Goal: Task Accomplishment & Management: Use online tool/utility

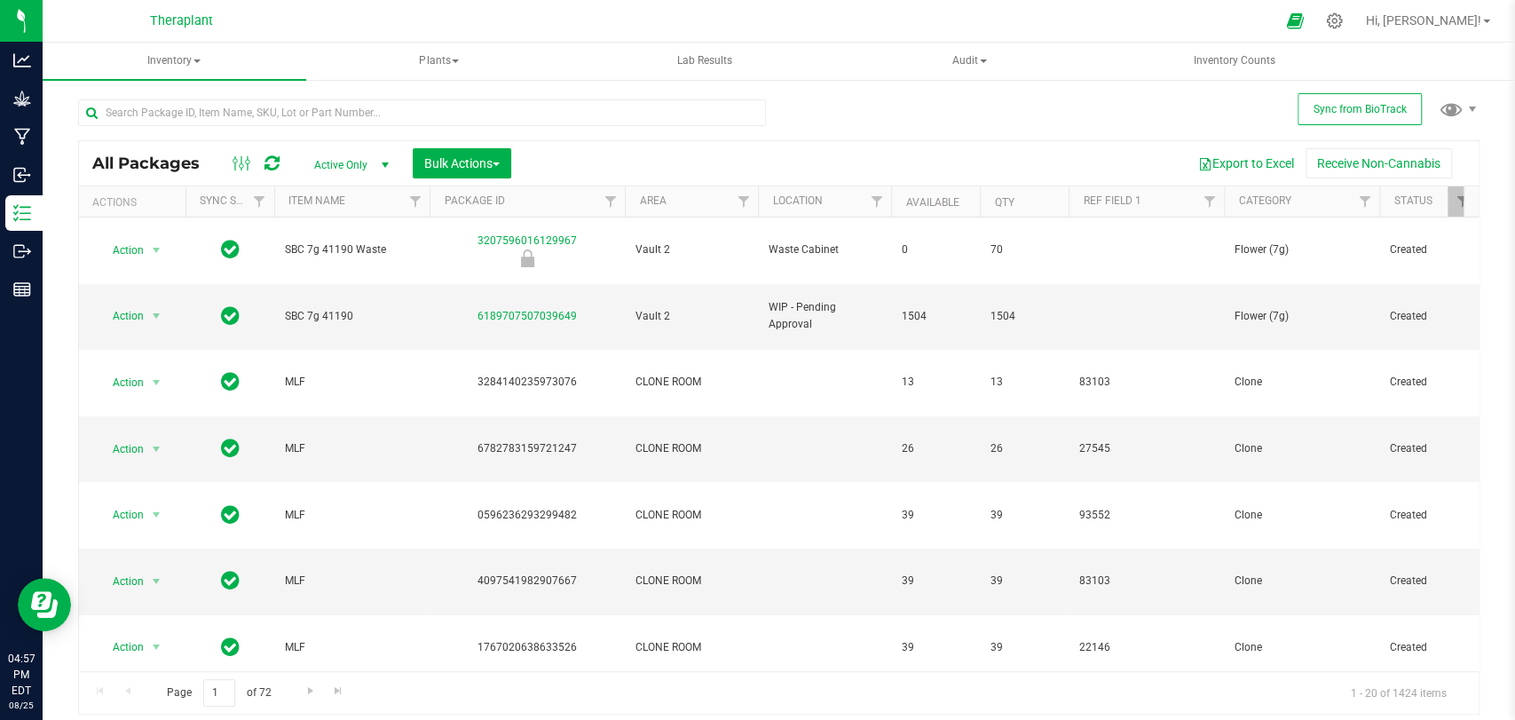
click at [274, 158] on icon at bounding box center [271, 163] width 15 height 18
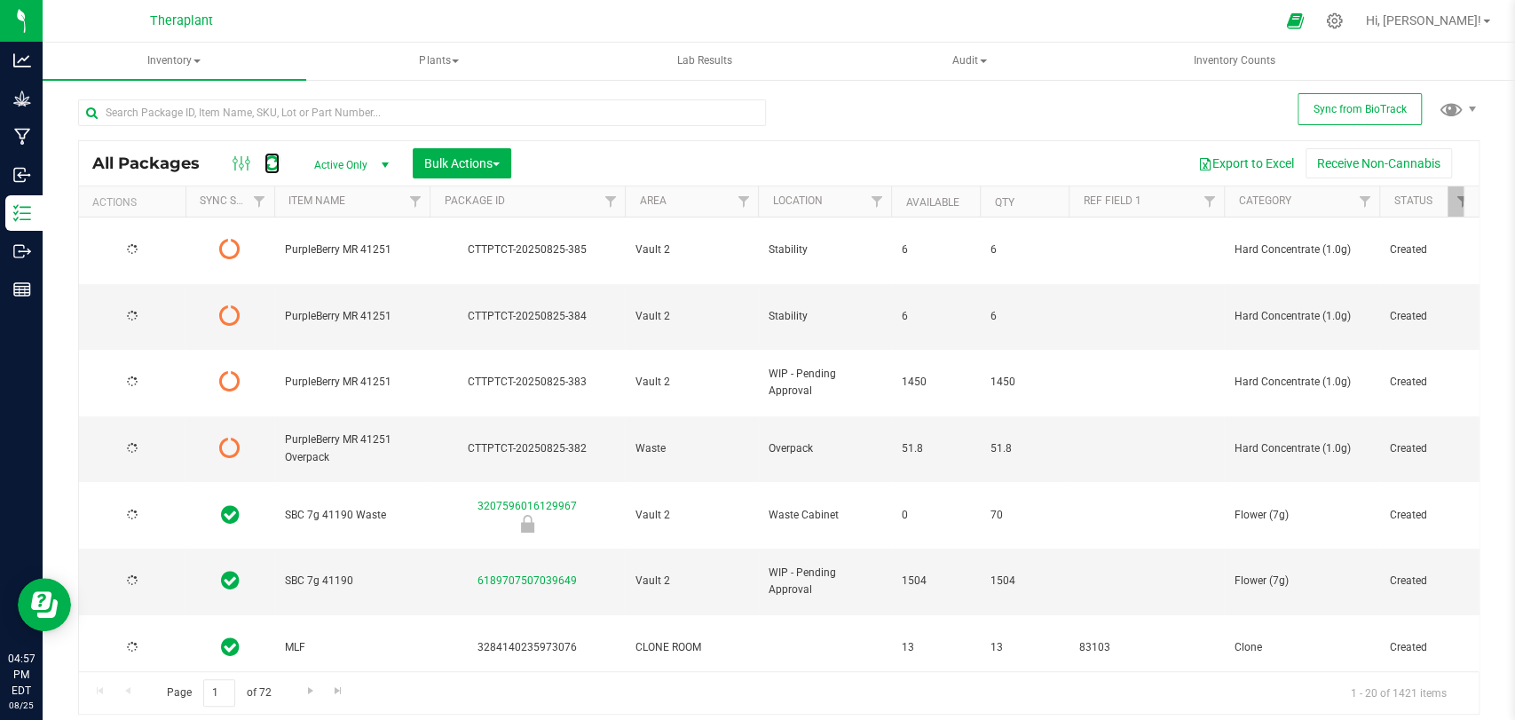
click at [271, 159] on icon at bounding box center [271, 163] width 15 height 18
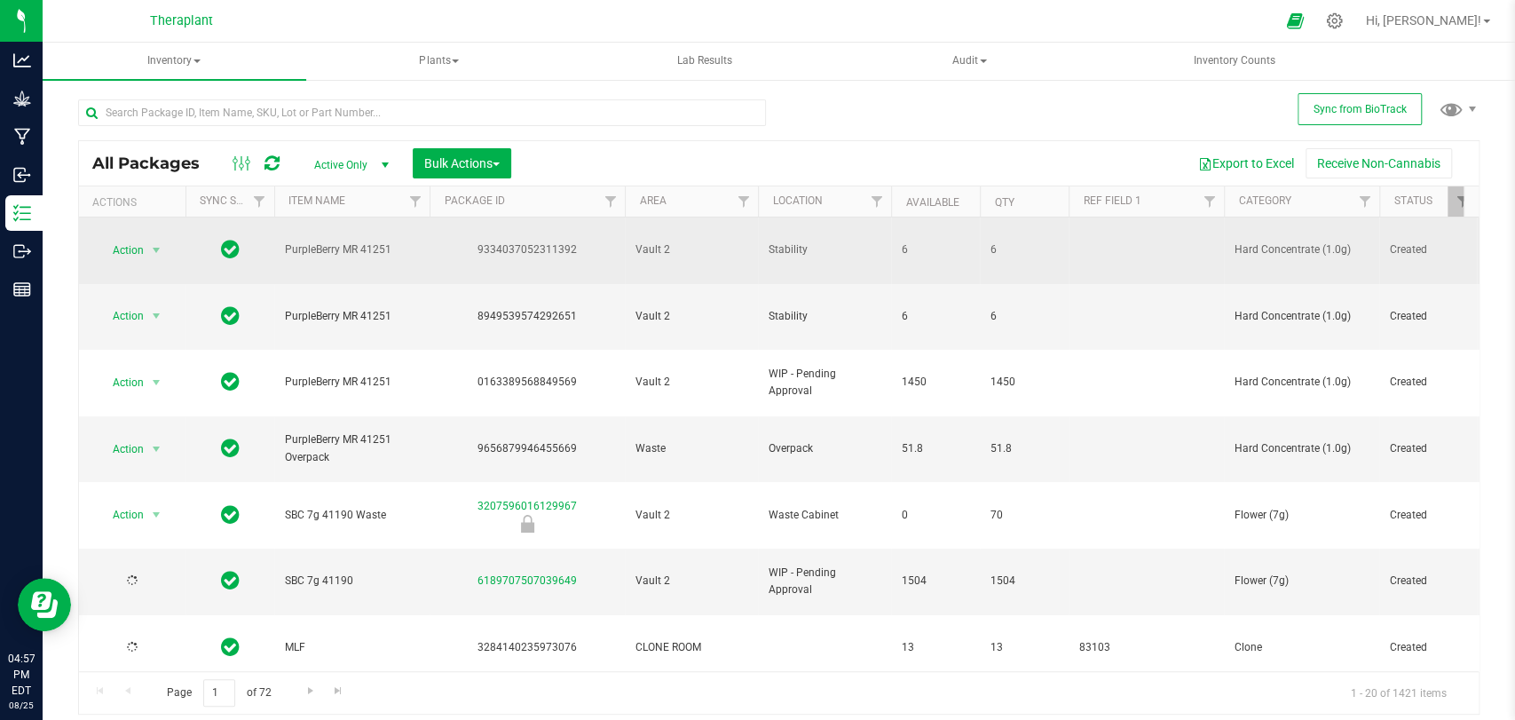
click at [165, 243] on span "select" at bounding box center [157, 250] width 22 height 25
click at [159, 243] on span "select" at bounding box center [156, 250] width 14 height 14
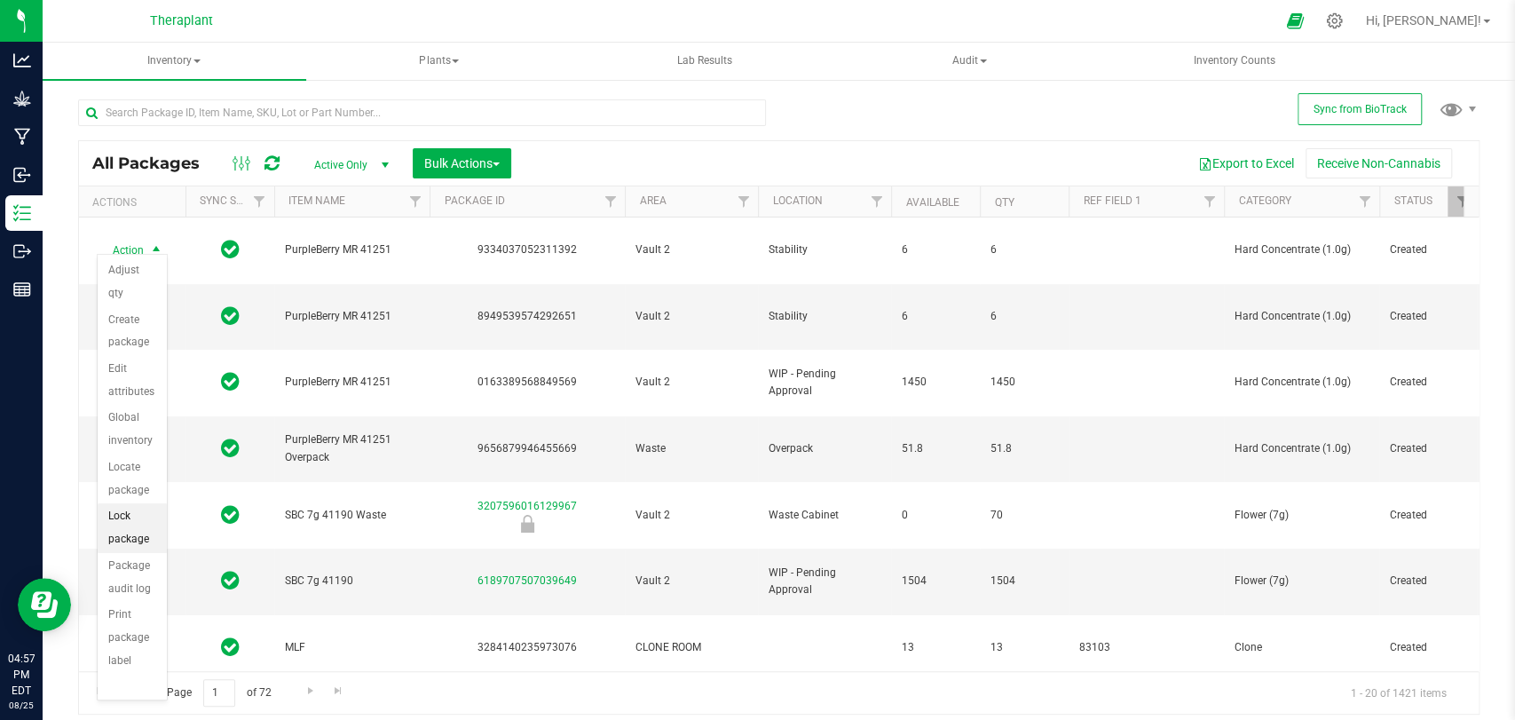
click at [118, 518] on li "Lock package" at bounding box center [132, 527] width 69 height 49
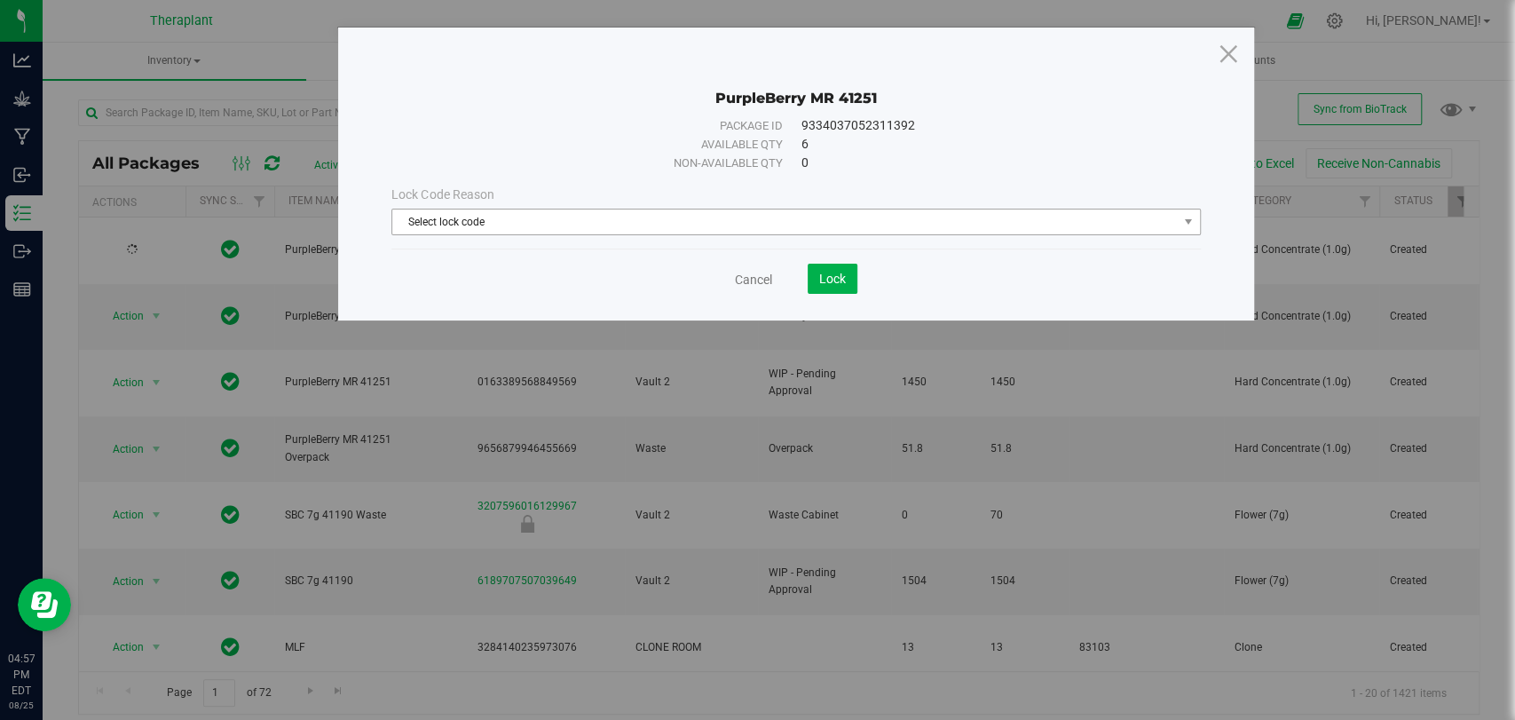
click at [522, 218] on span "Select lock code" at bounding box center [784, 221] width 785 height 25
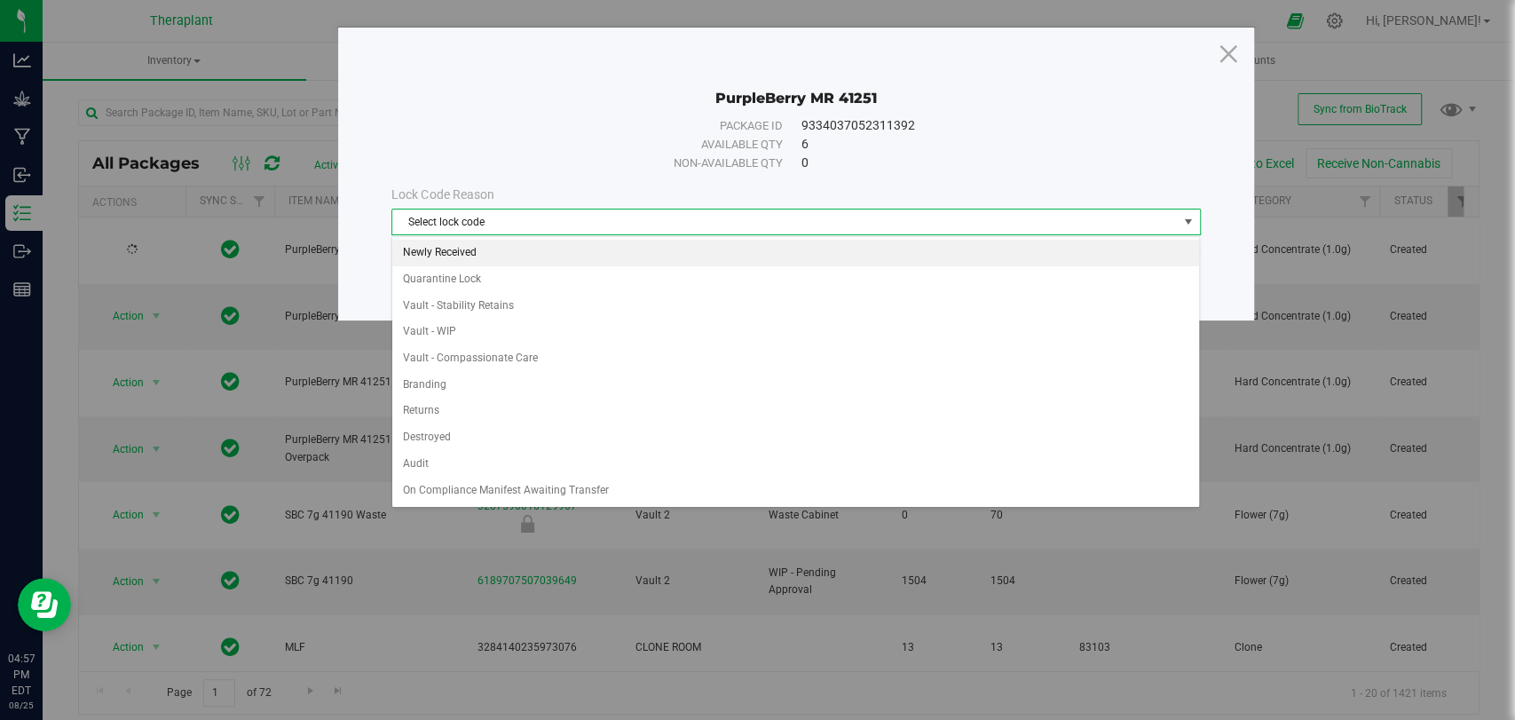
click at [435, 247] on li "Newly Received" at bounding box center [795, 253] width 807 height 27
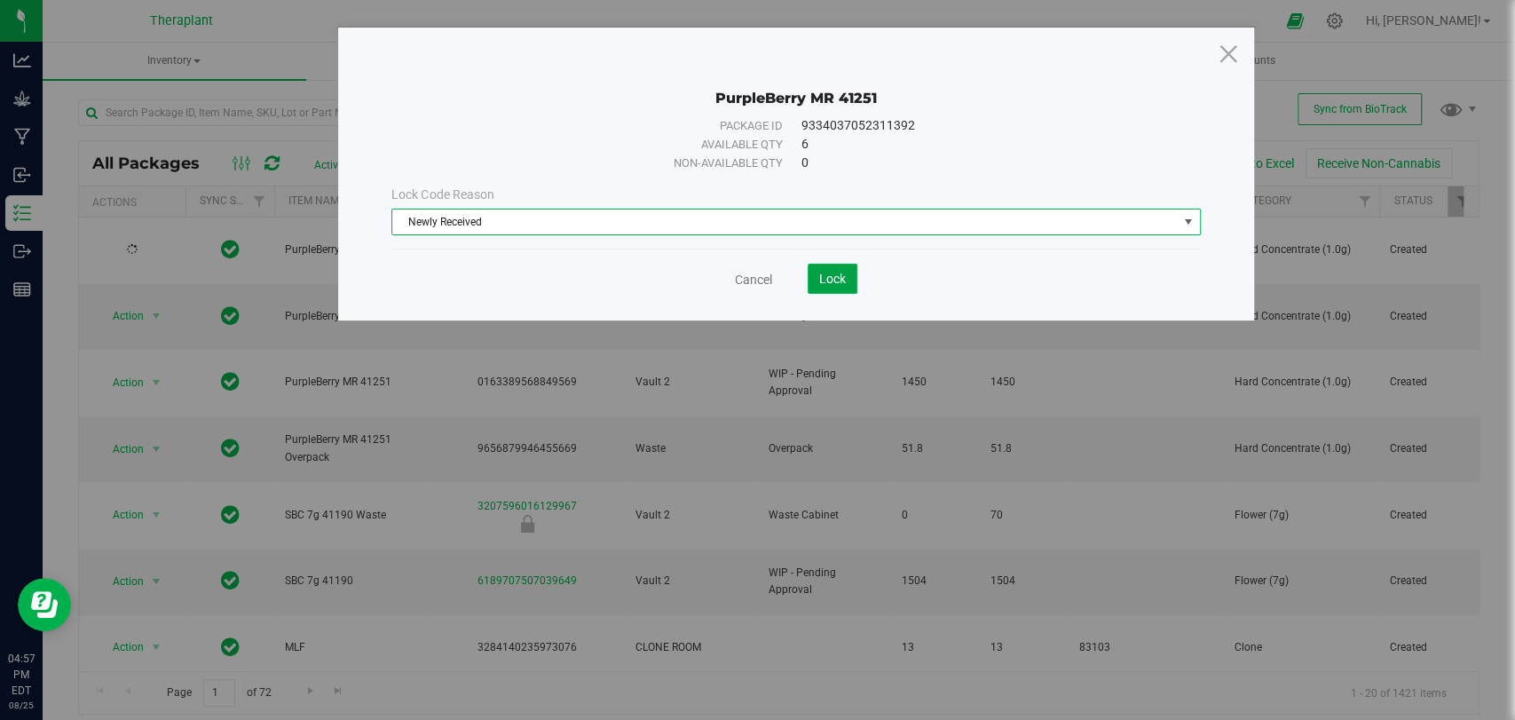
click at [817, 275] on button "Lock" at bounding box center [833, 279] width 50 height 30
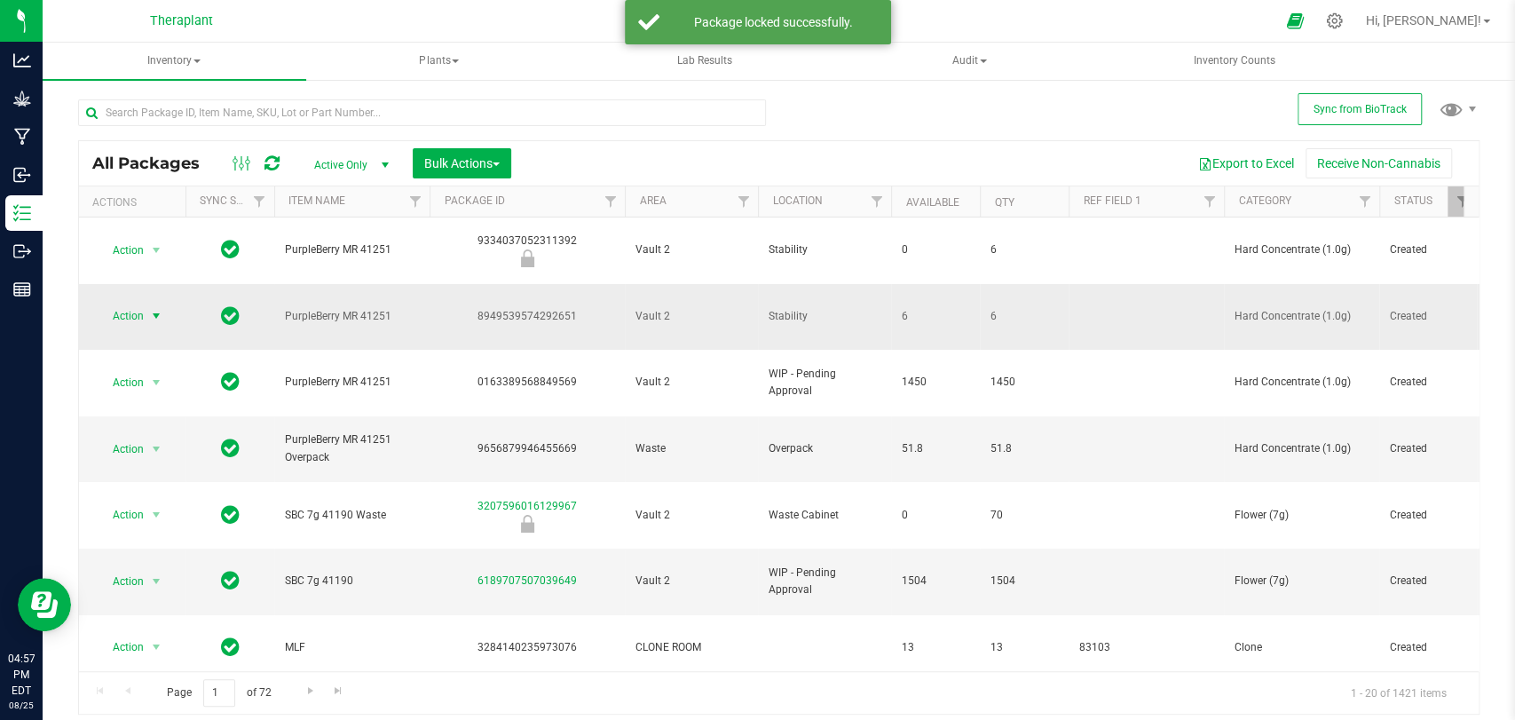
click at [151, 309] on span "select" at bounding box center [156, 316] width 14 height 14
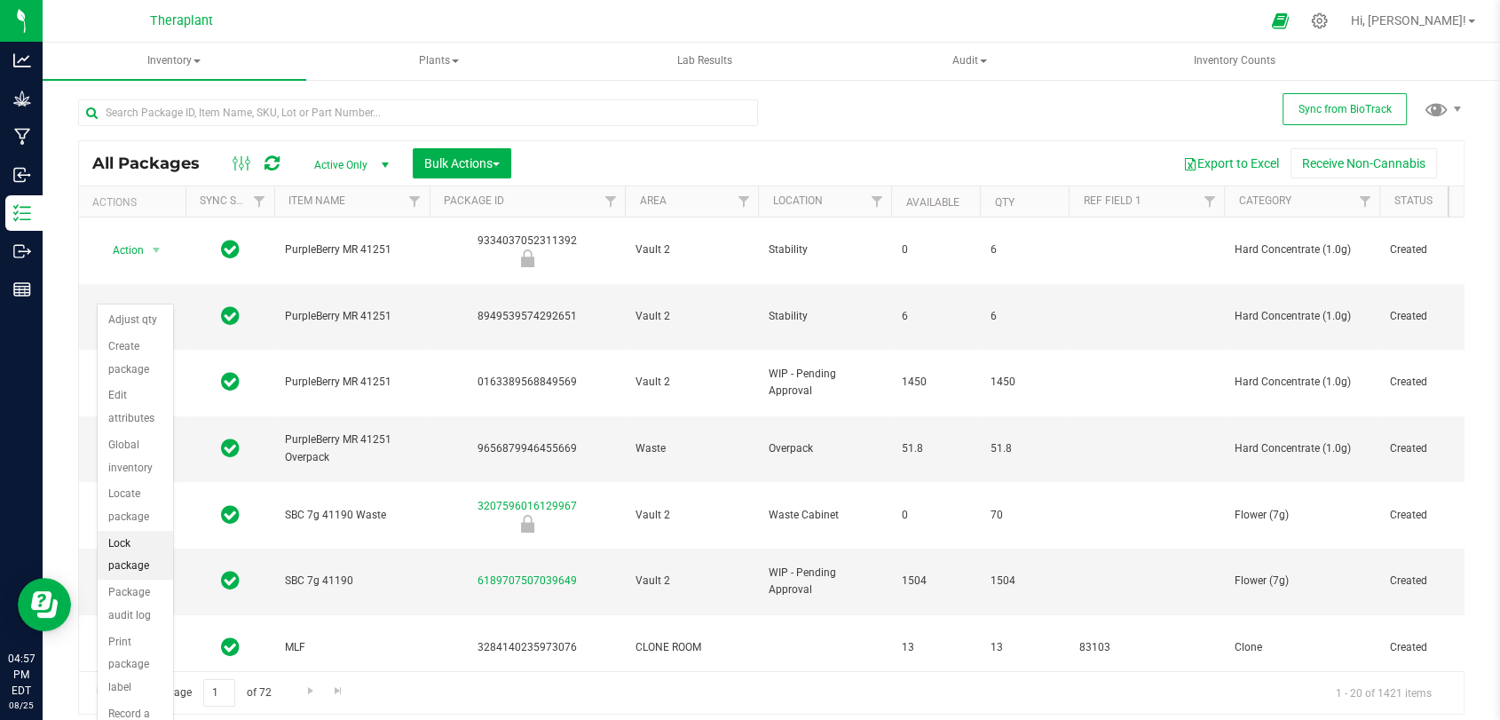
click at [124, 548] on li "Lock package" at bounding box center [135, 555] width 75 height 49
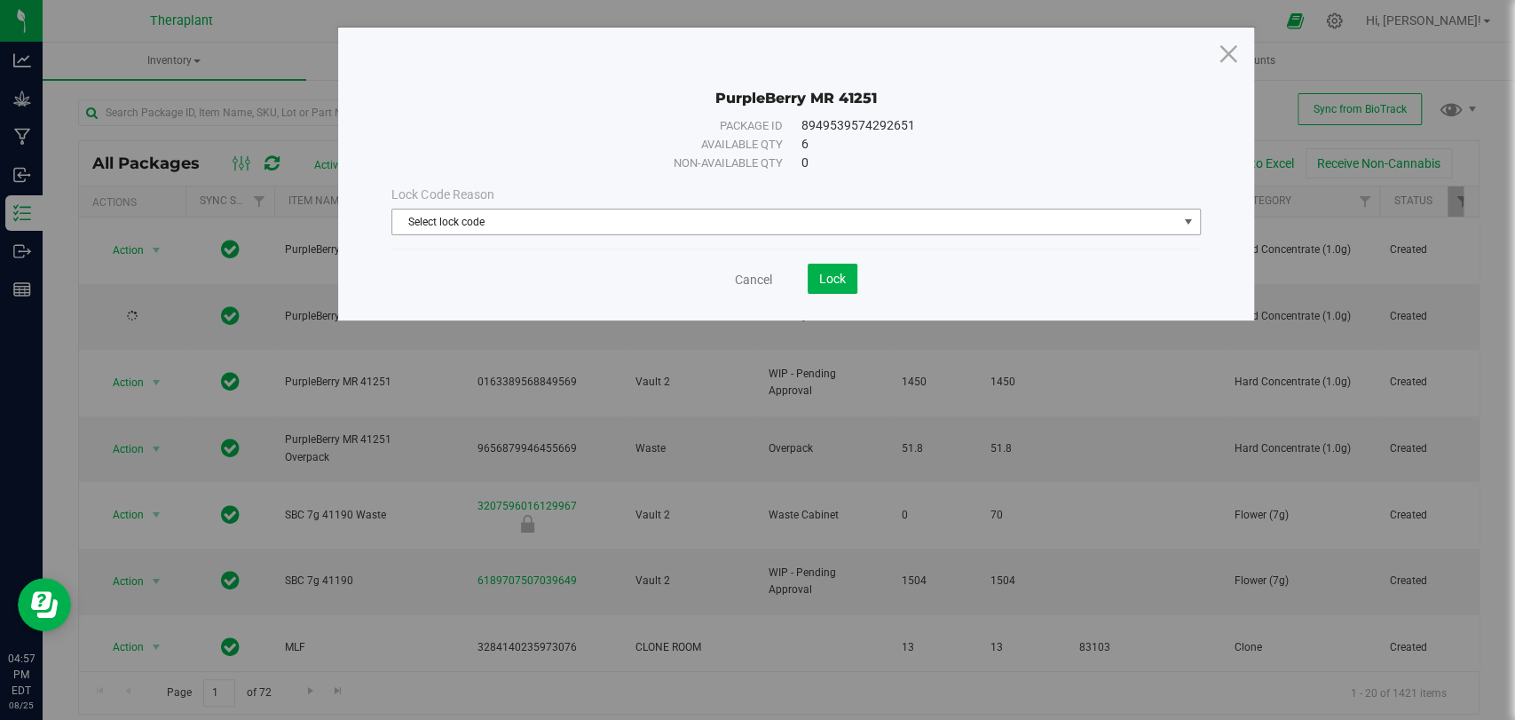
click at [540, 215] on span "Select lock code" at bounding box center [784, 221] width 785 height 25
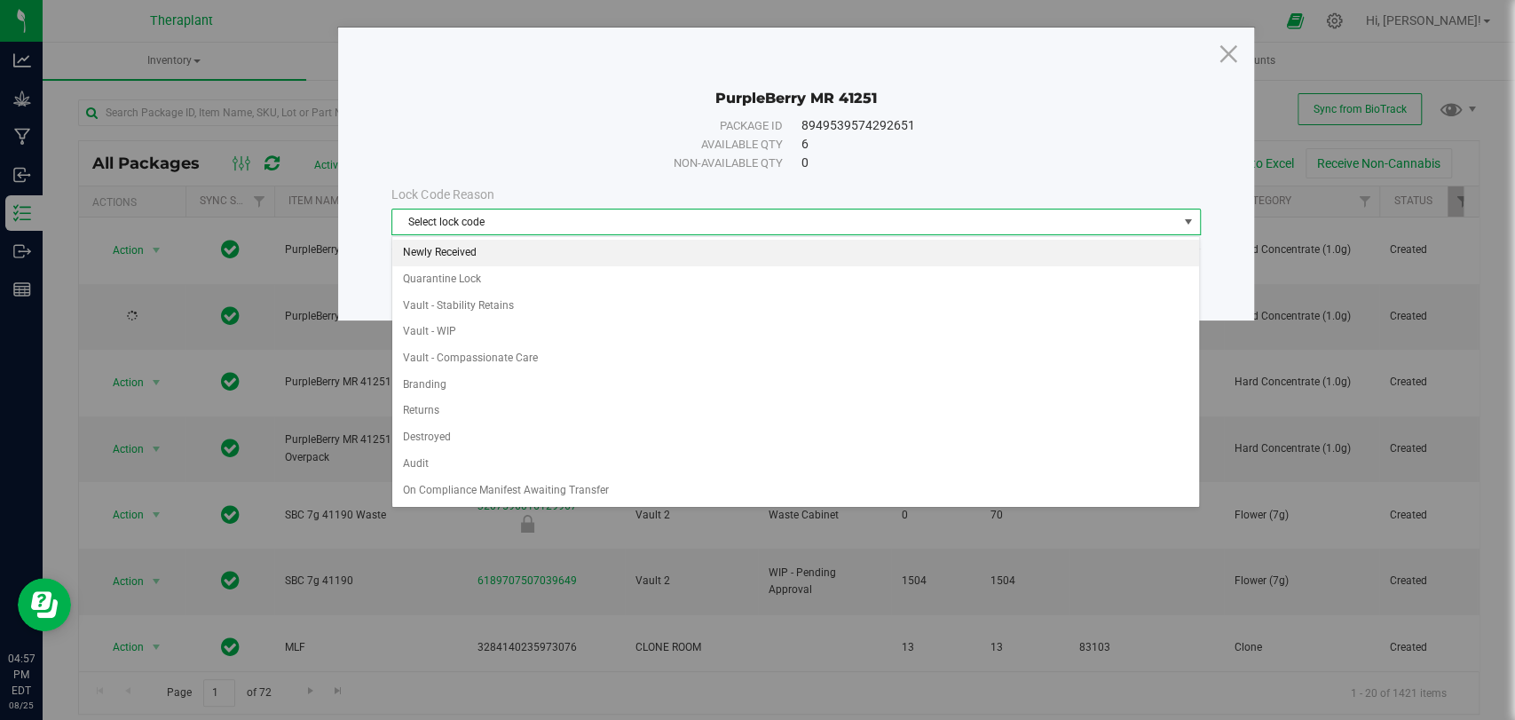
click at [434, 250] on li "Newly Received" at bounding box center [795, 253] width 807 height 27
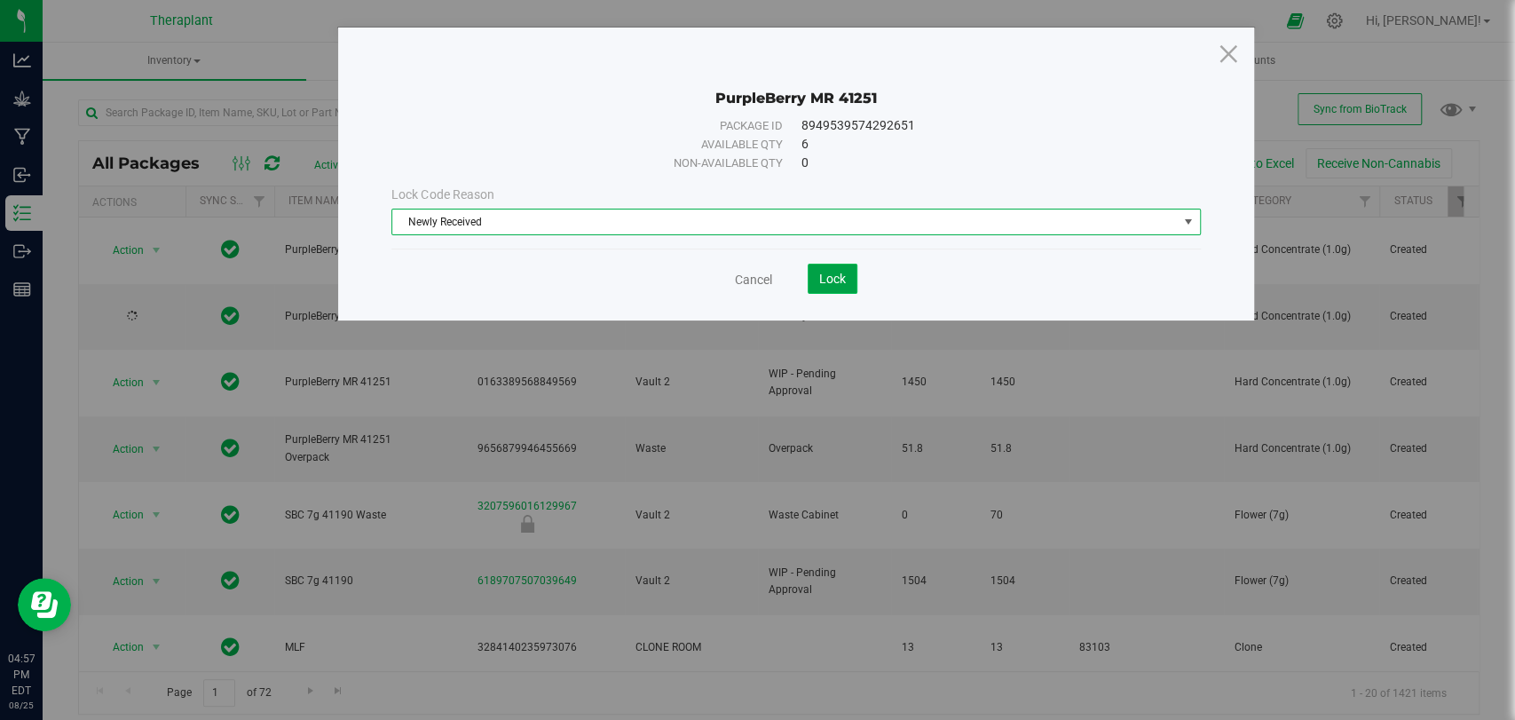
click at [843, 288] on button "Lock" at bounding box center [833, 279] width 50 height 30
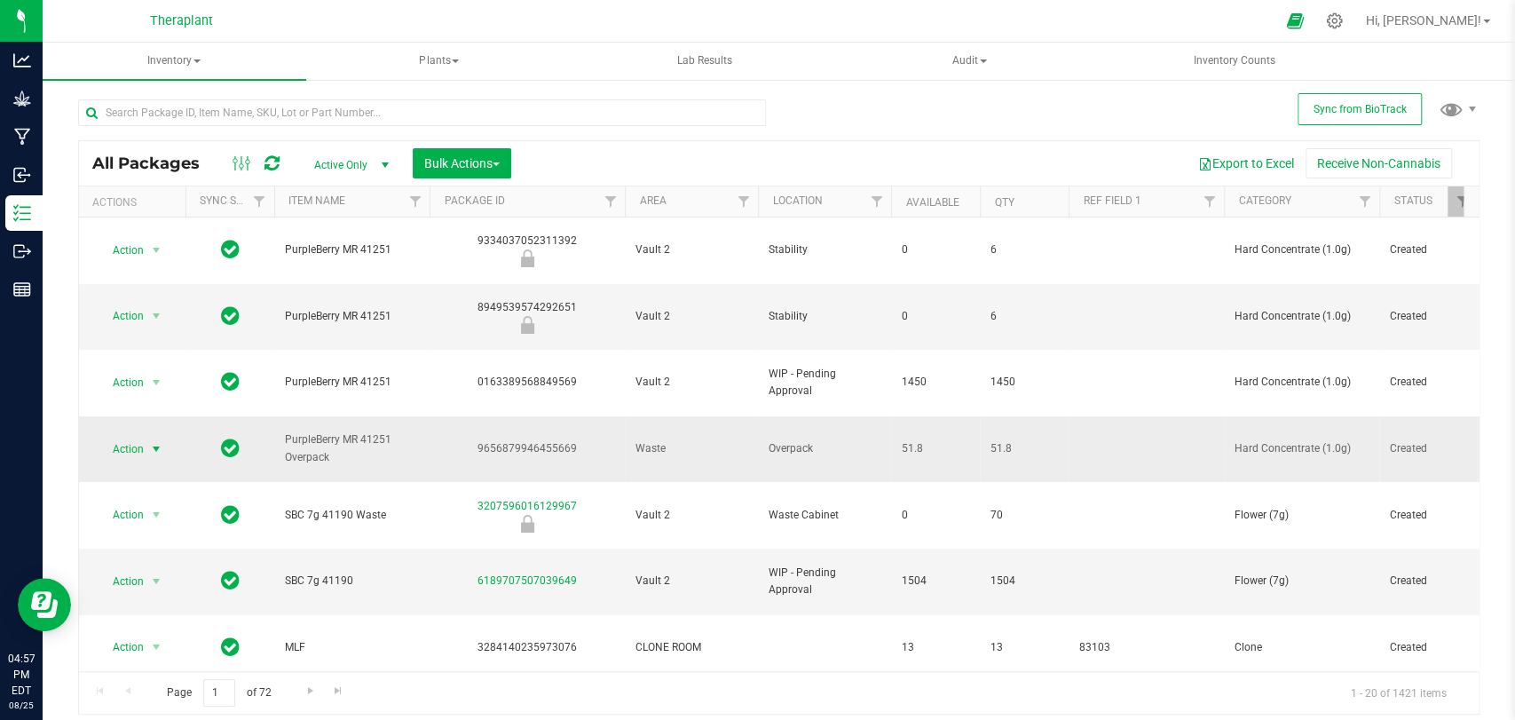
click at [143, 437] on span "Action" at bounding box center [121, 449] width 48 height 25
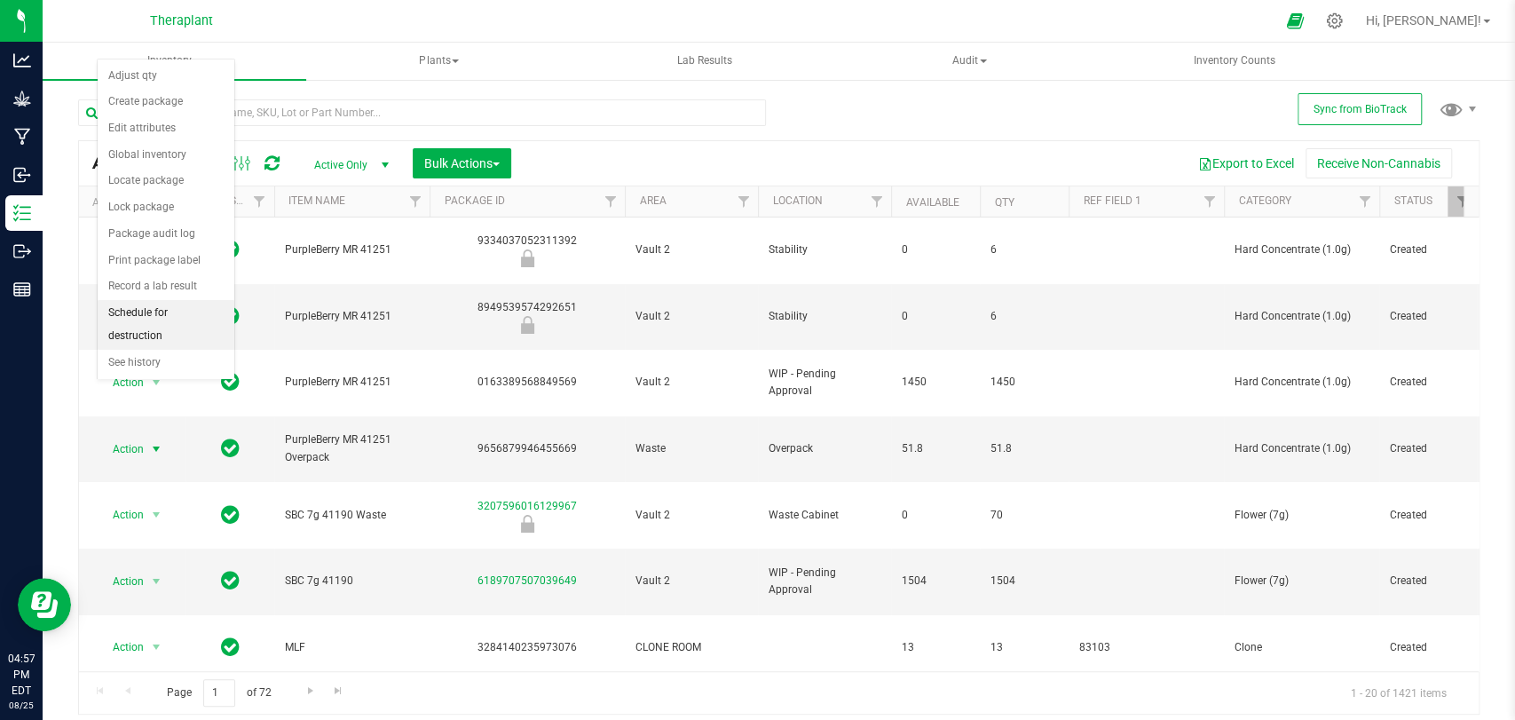
click at [143, 314] on li "Schedule for destruction" at bounding box center [166, 324] width 137 height 49
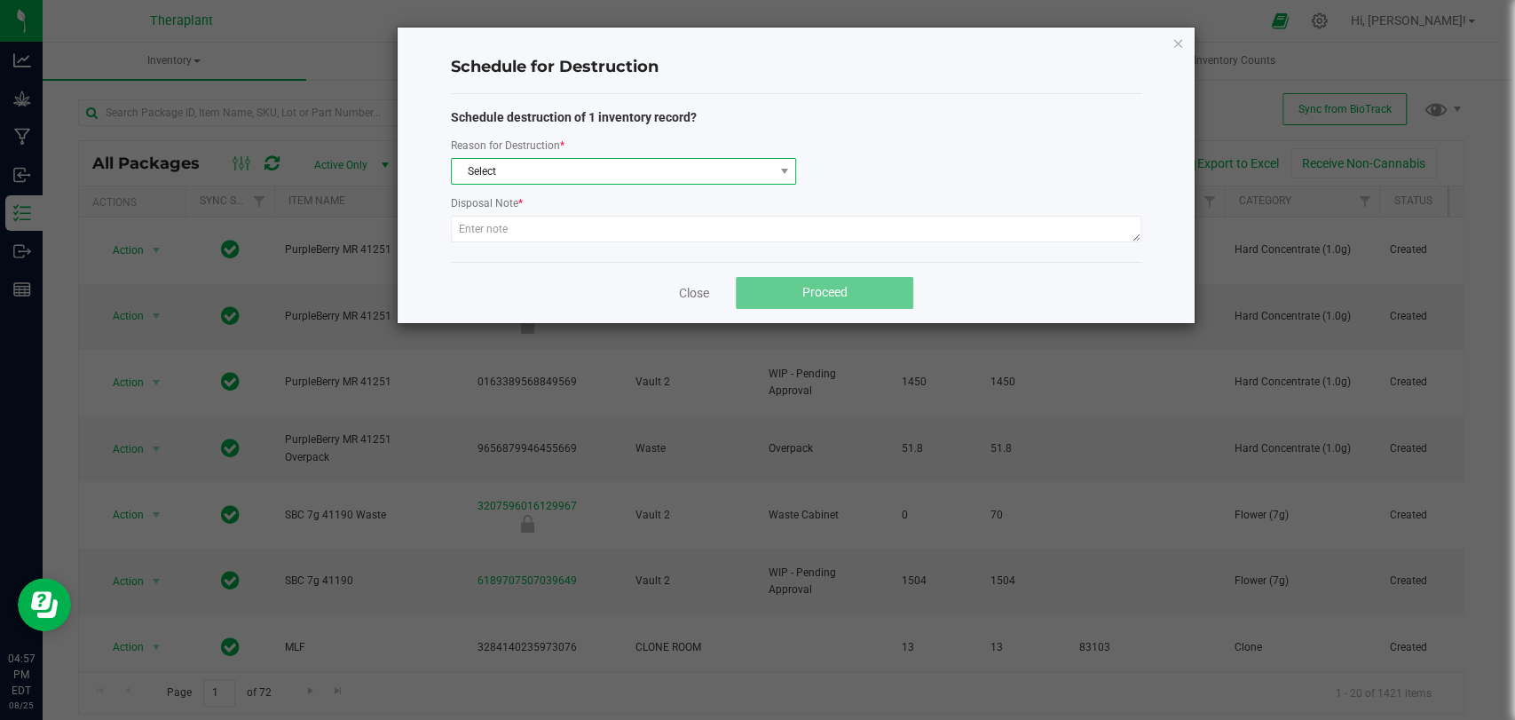
click at [590, 163] on span "Select" at bounding box center [612, 171] width 321 height 25
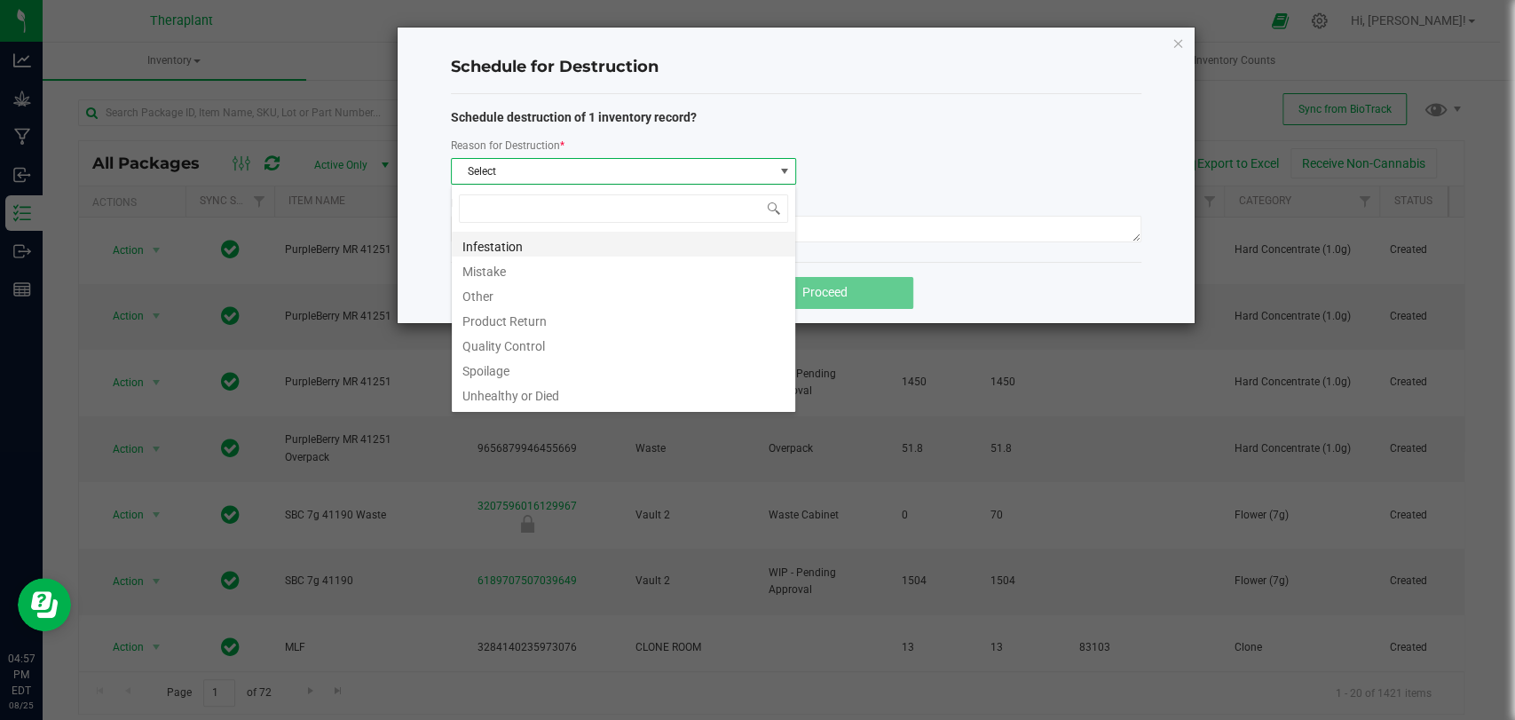
scroll to position [26, 345]
click at [484, 300] on li "Other" at bounding box center [623, 293] width 343 height 25
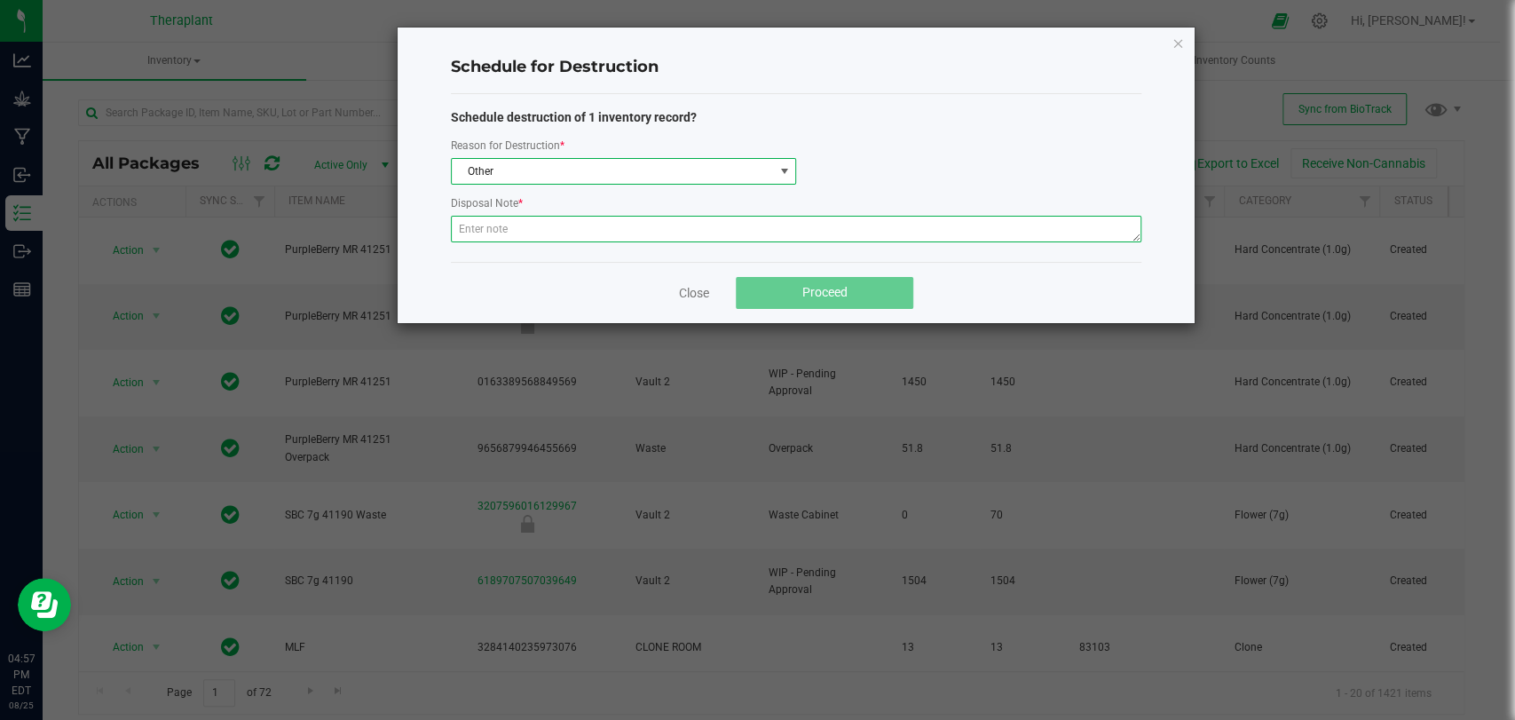
click at [500, 232] on textarea at bounding box center [796, 229] width 691 height 27
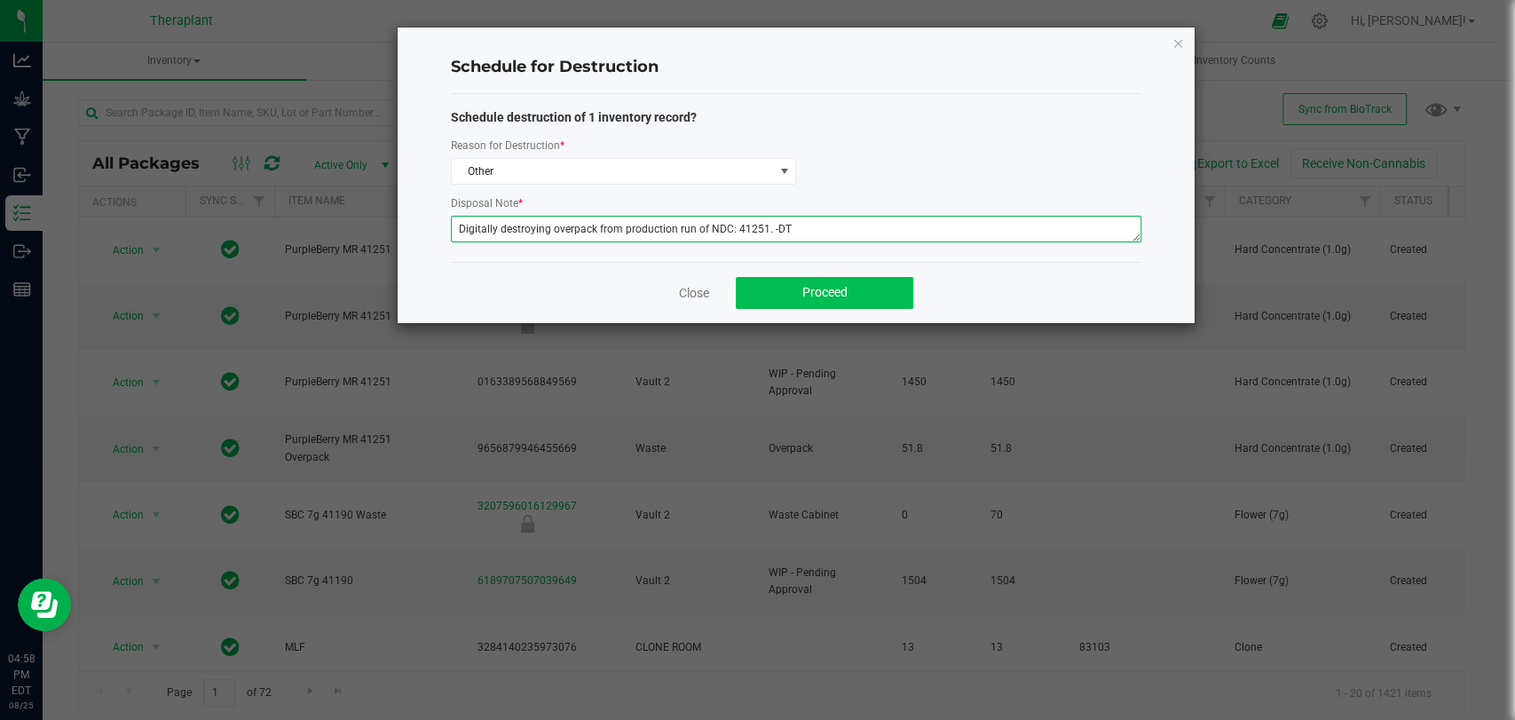
type textarea "Digitally destroying overpack from production run of NDC: 41251. -DT"
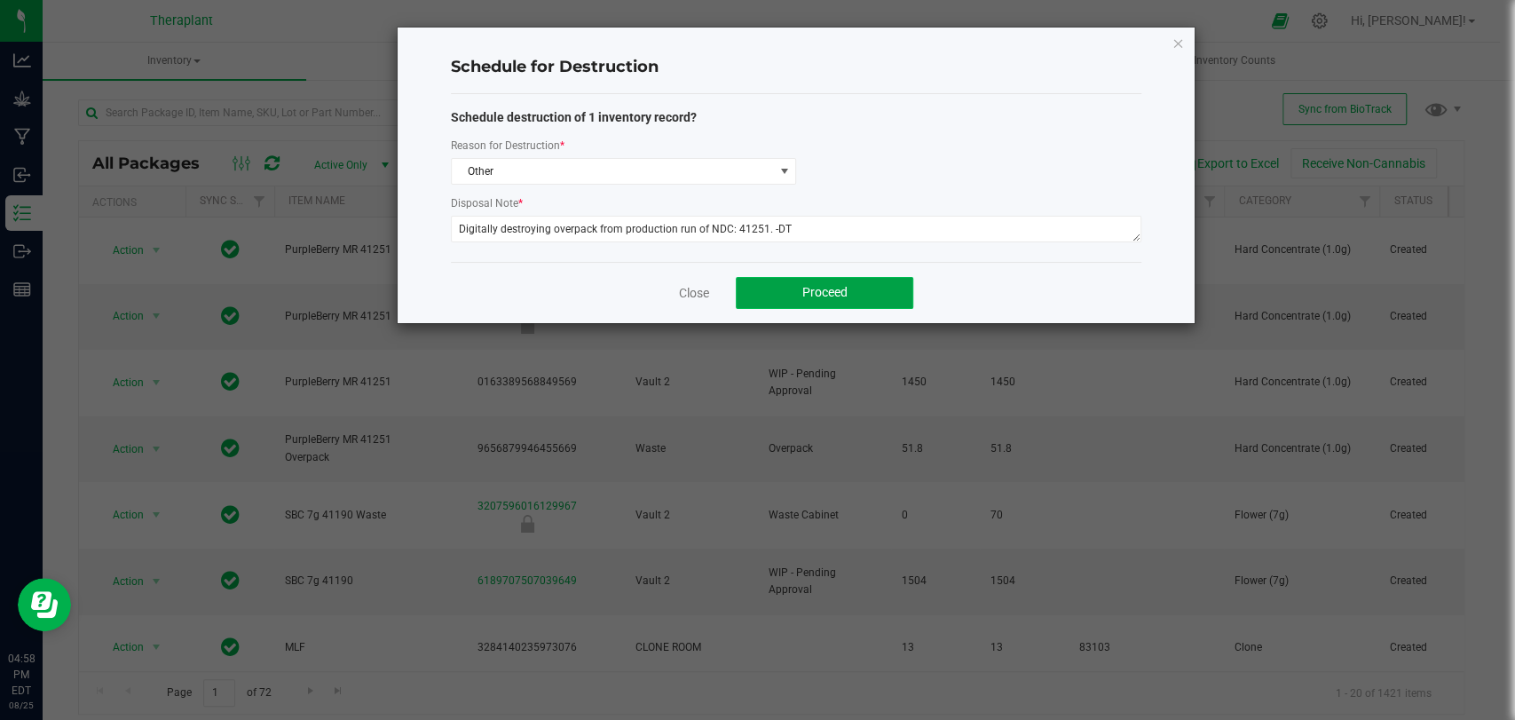
click at [777, 291] on button "Proceed" at bounding box center [825, 293] width 178 height 32
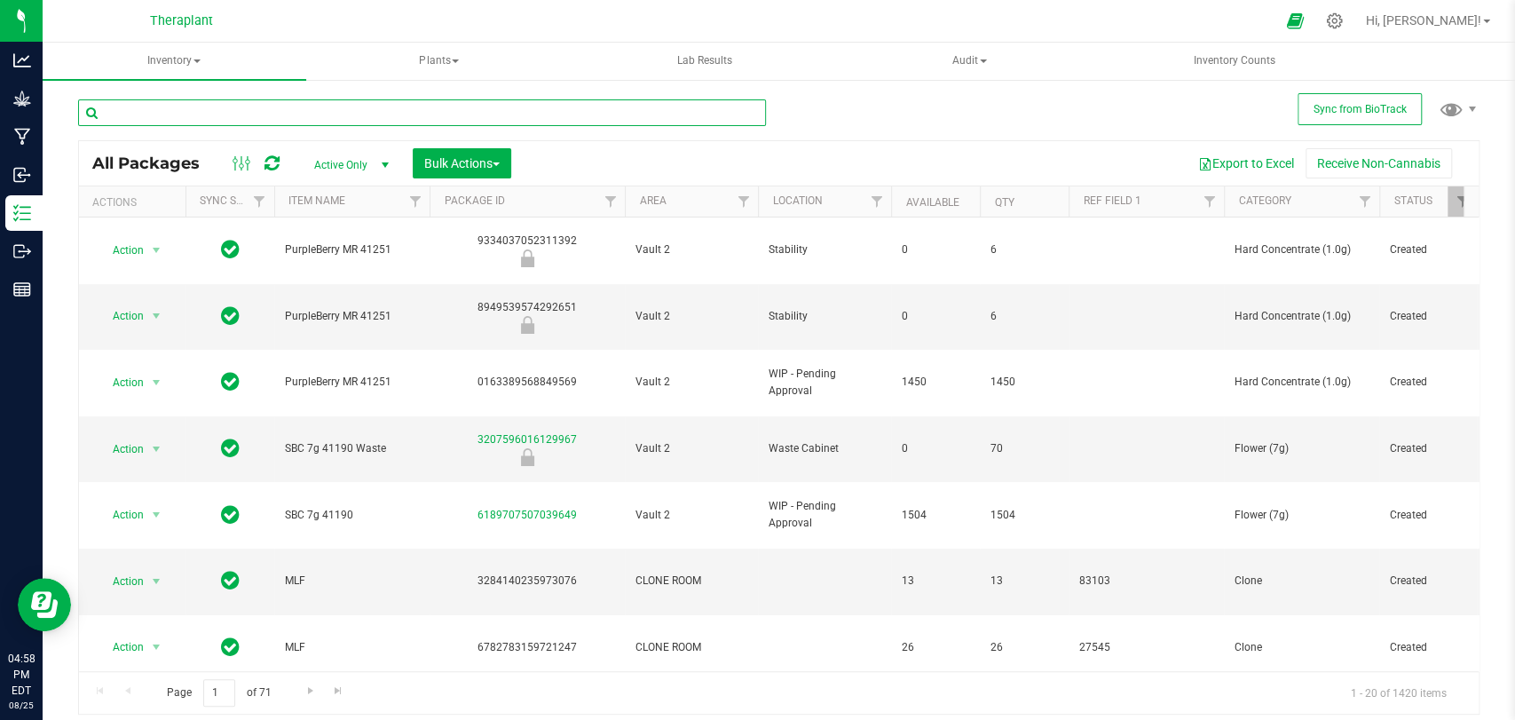
click at [375, 122] on input "text" at bounding box center [422, 112] width 688 height 27
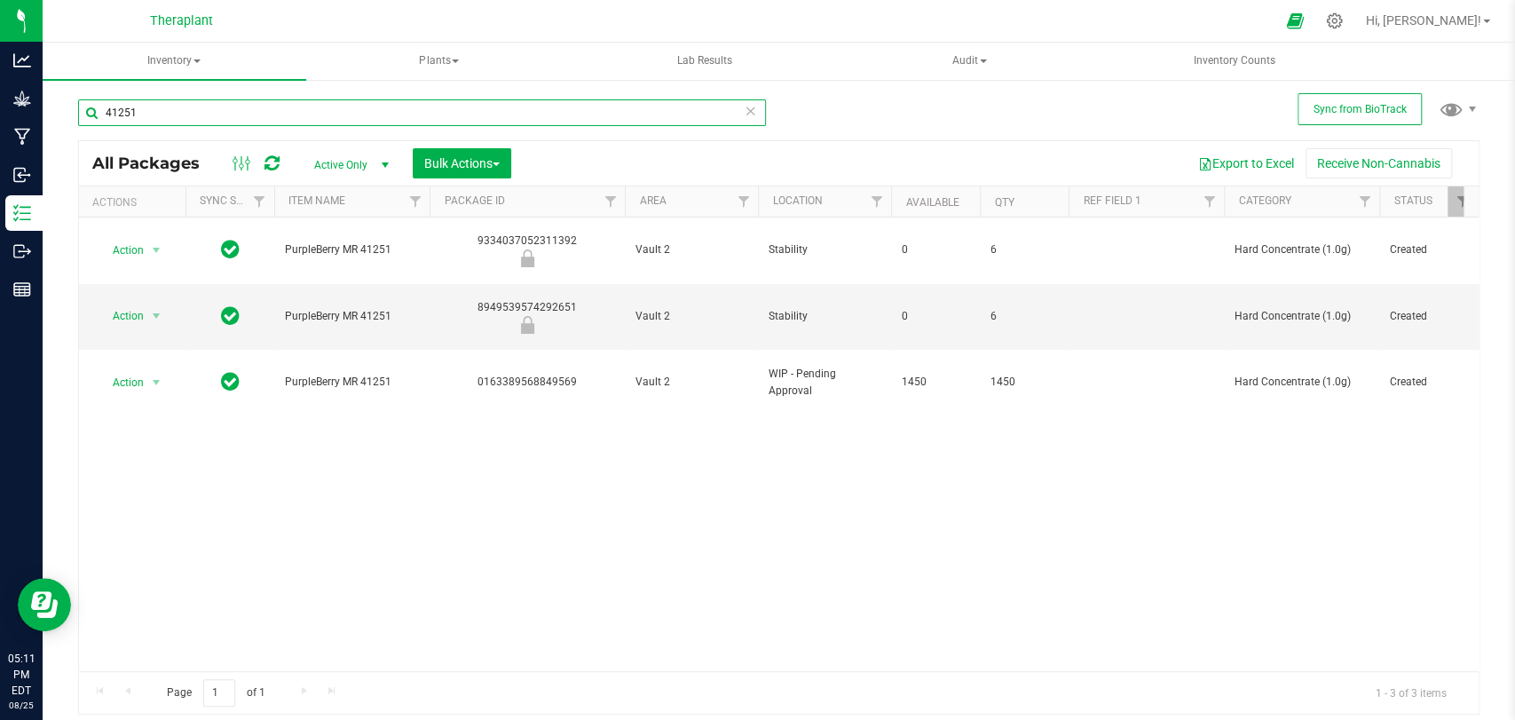
type input "41251"
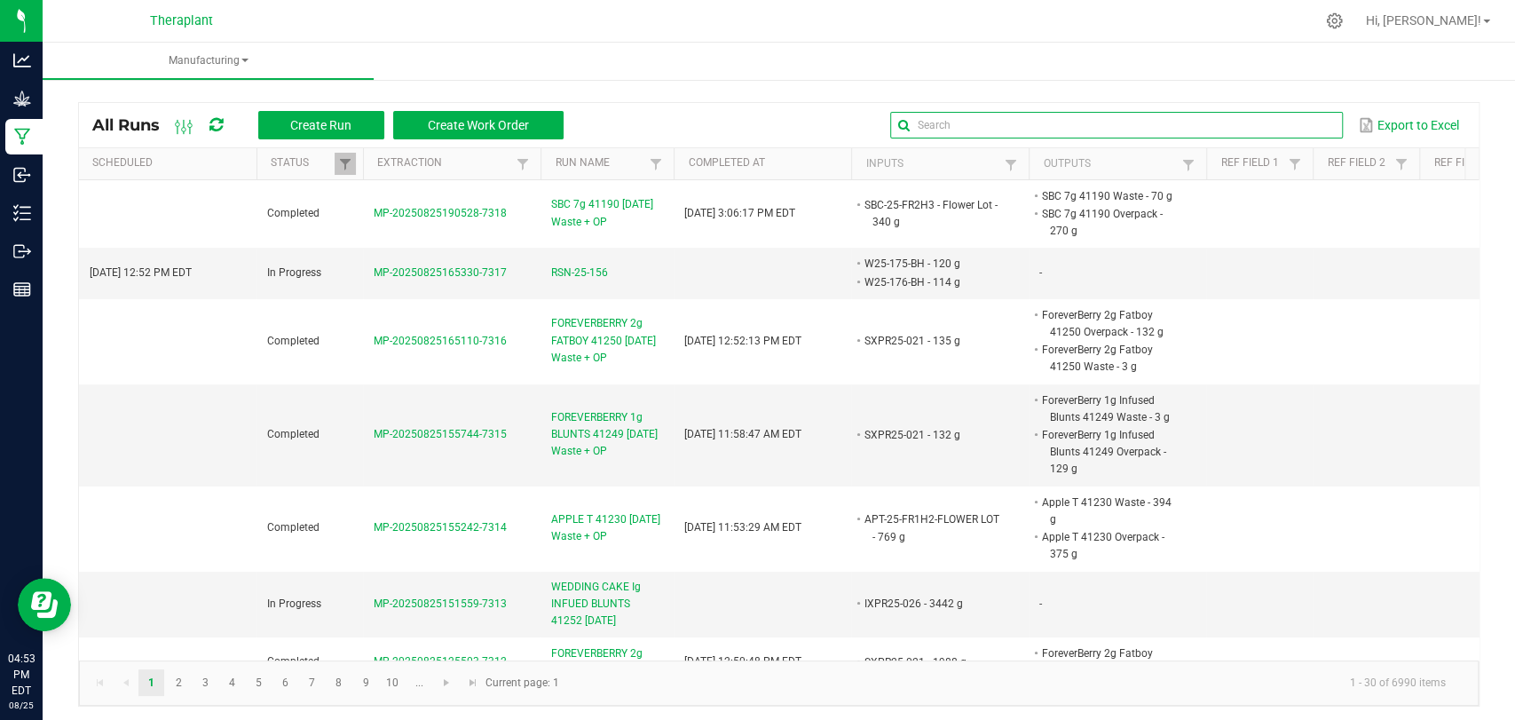
click at [1291, 135] on input "text" at bounding box center [1116, 125] width 453 height 27
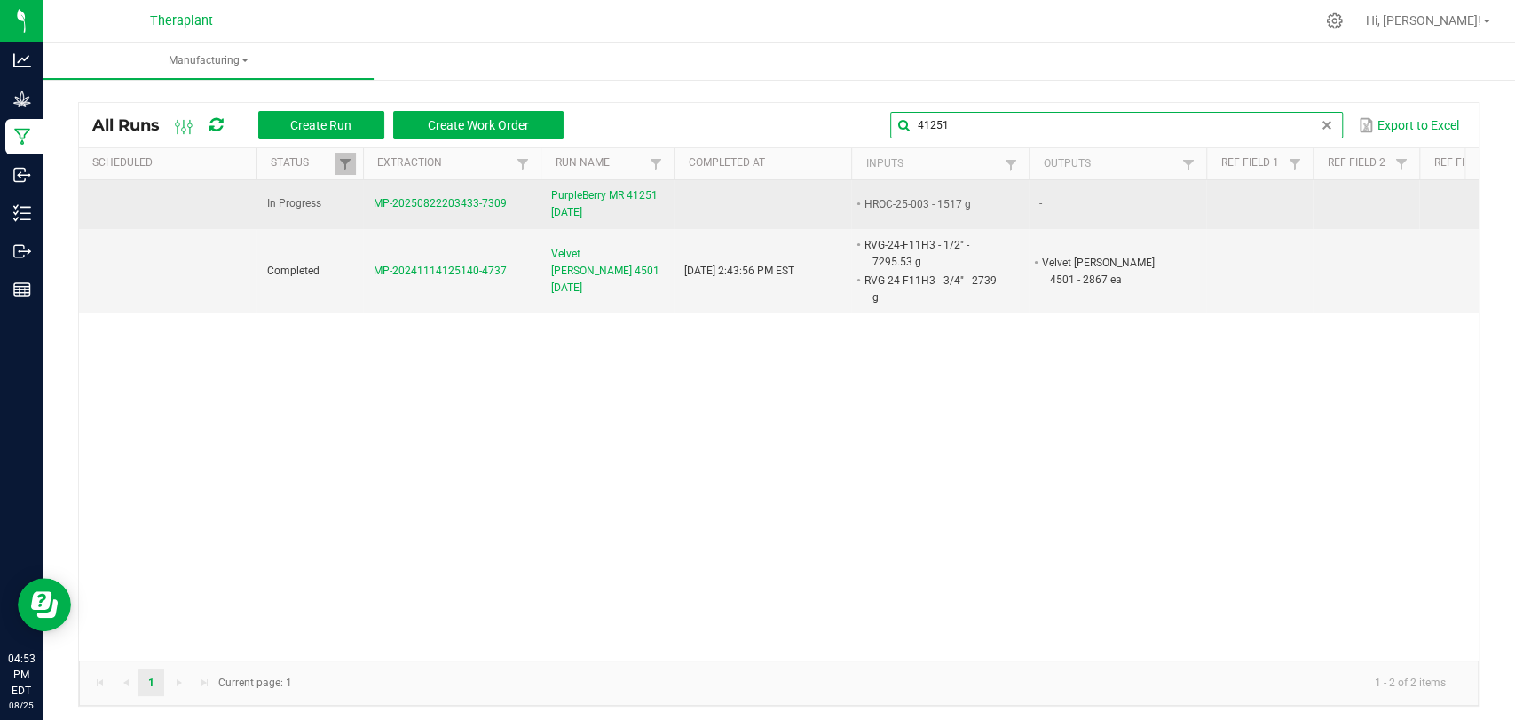
type input "41251"
click at [604, 204] on span "PurpleBerry MR 41251 8/25/2025" at bounding box center [607, 204] width 112 height 34
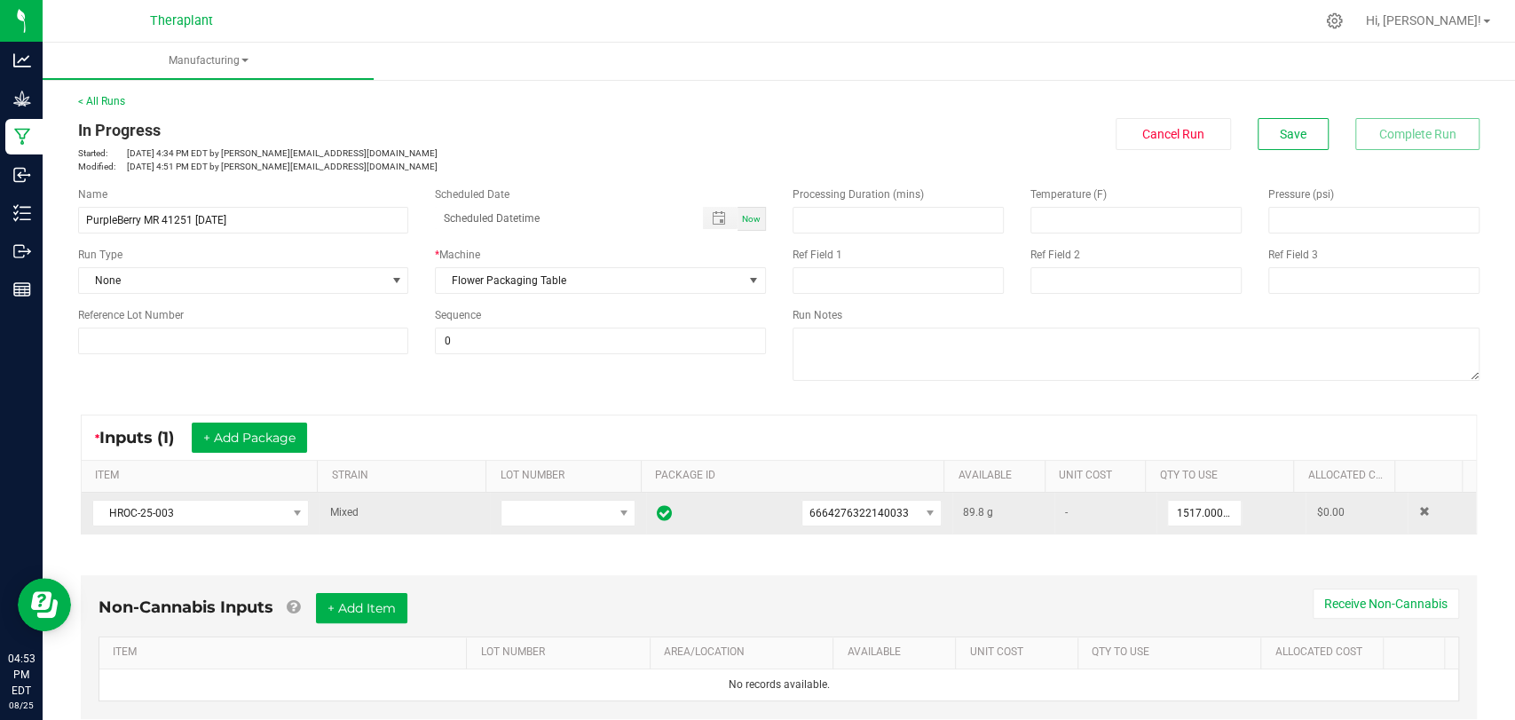
scroll to position [39, 0]
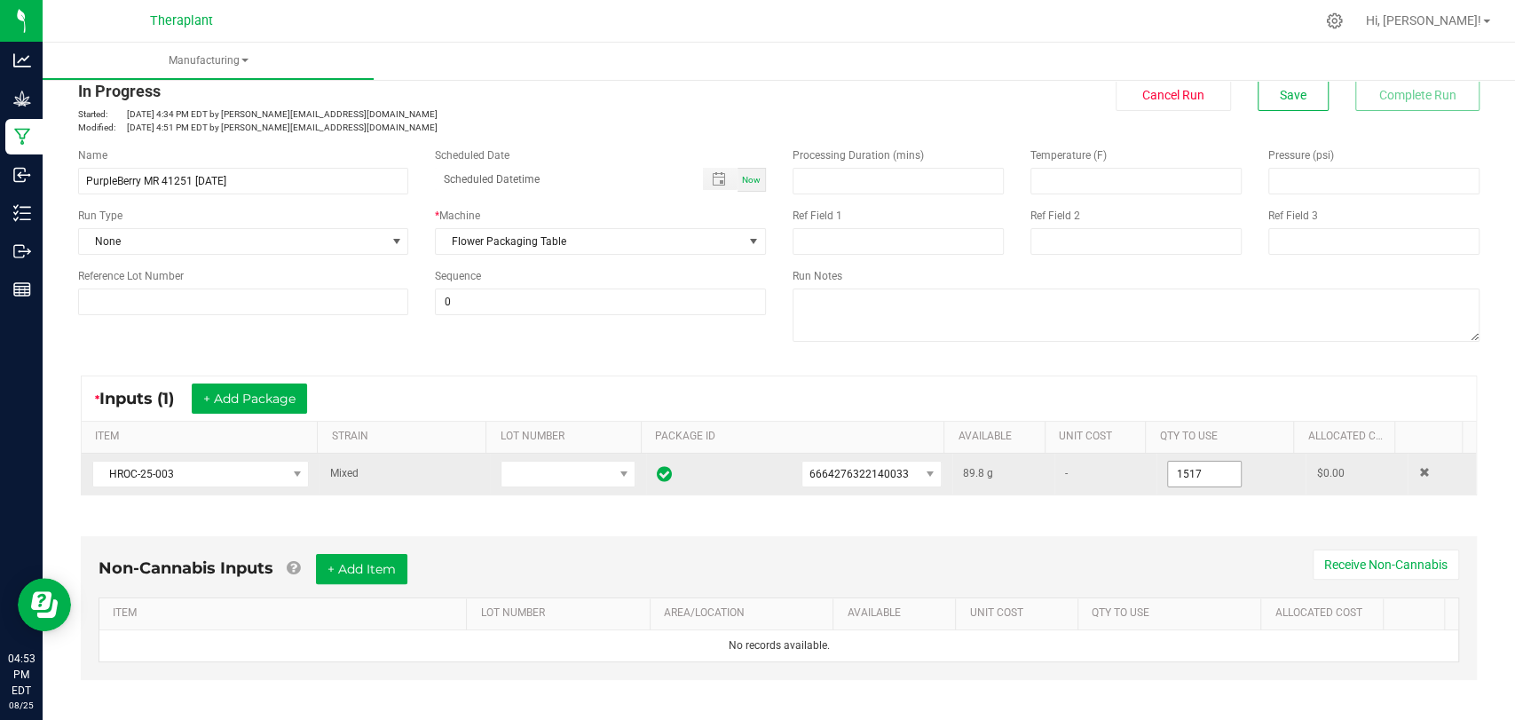
click at [1190, 481] on input "1517" at bounding box center [1204, 474] width 73 height 25
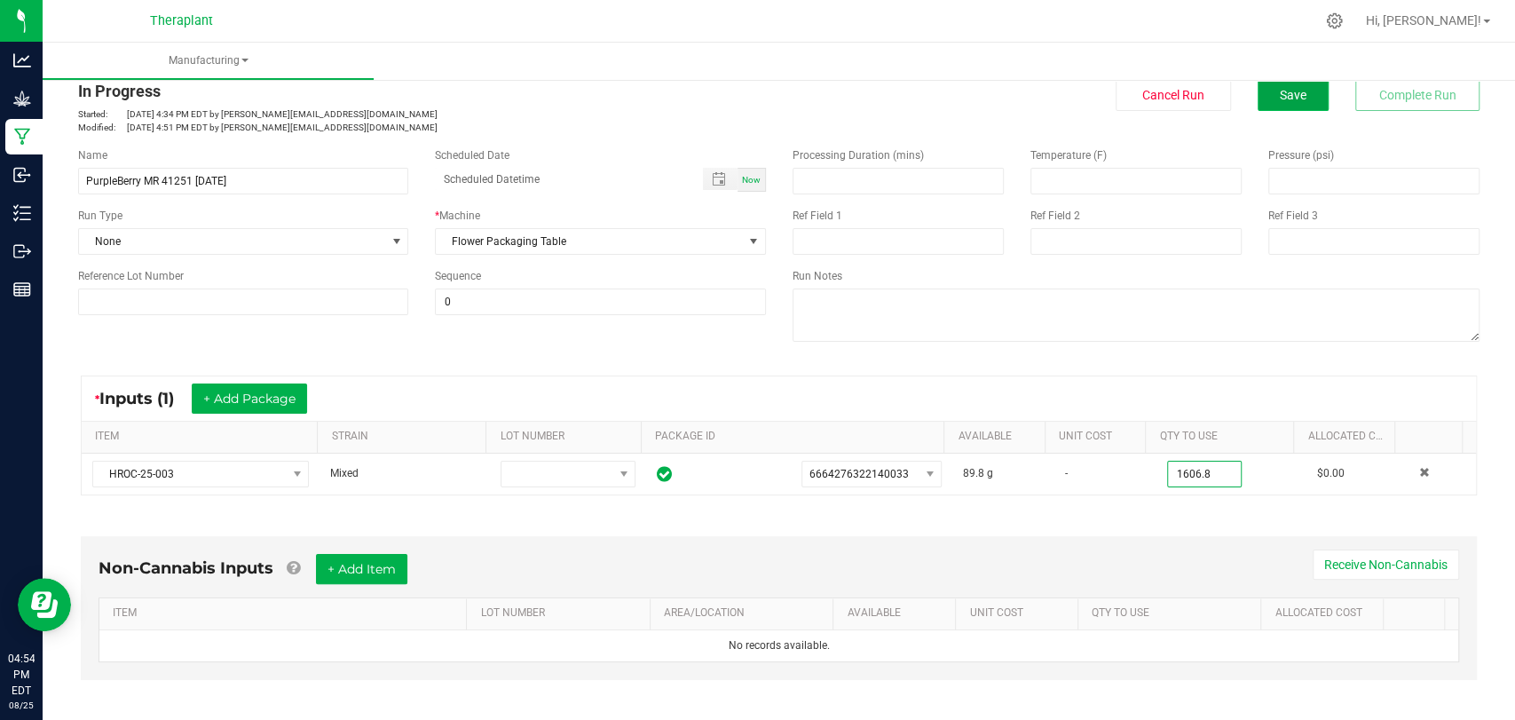
type input "1606.8000 g"
click at [1278, 104] on button "Save" at bounding box center [1293, 95] width 71 height 32
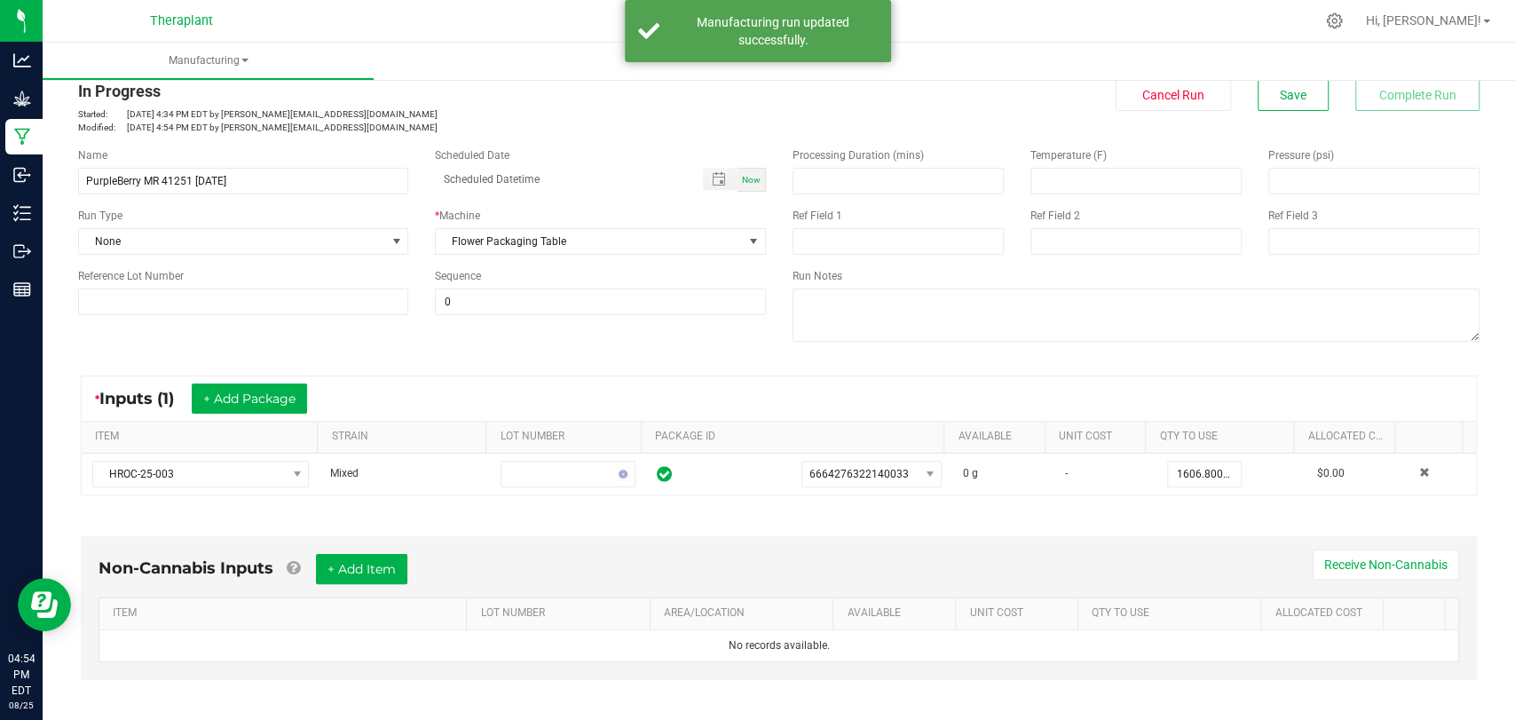
scroll to position [0, 0]
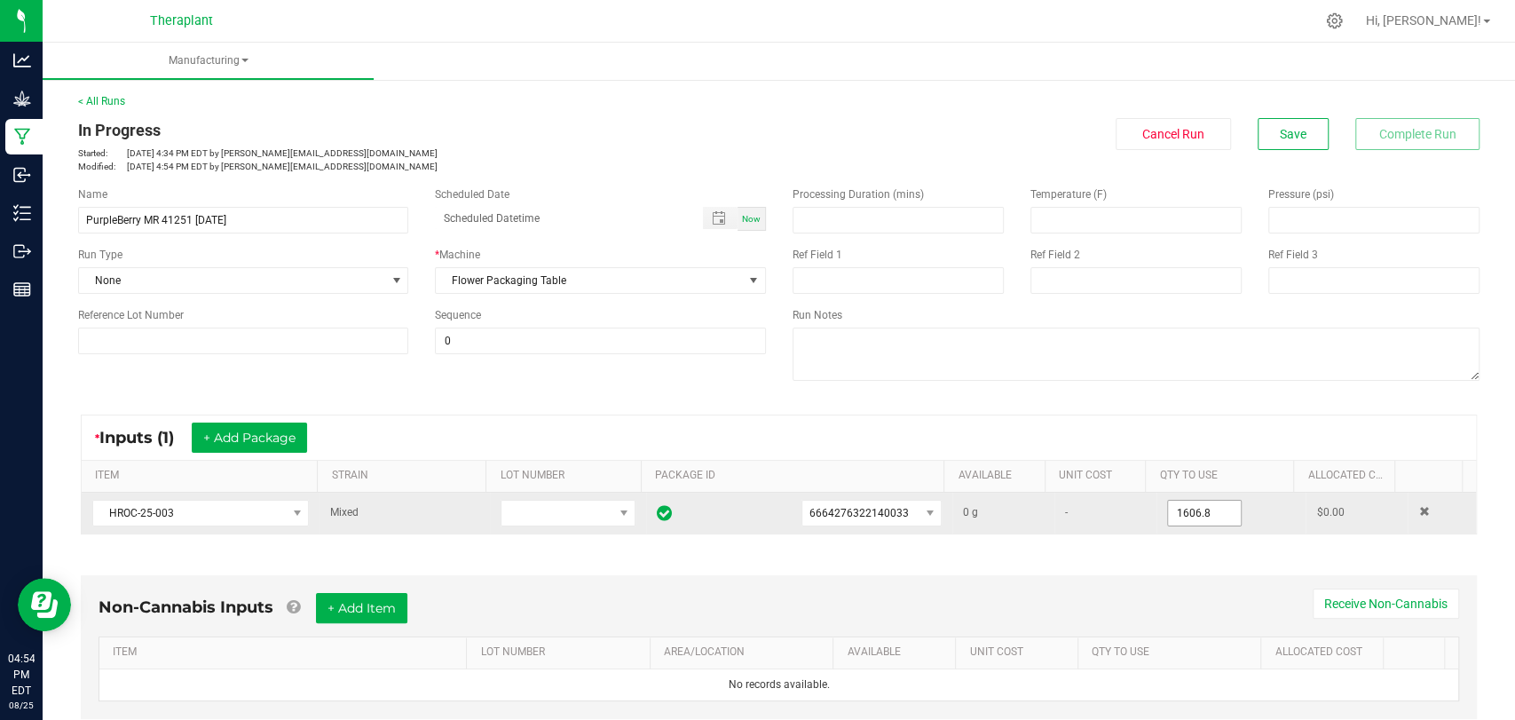
click at [1172, 522] on input "1606.8" at bounding box center [1204, 513] width 73 height 25
type input "1513.8000 g"
click at [1156, 532] on td "1513.8000 g" at bounding box center [1231, 513] width 150 height 41
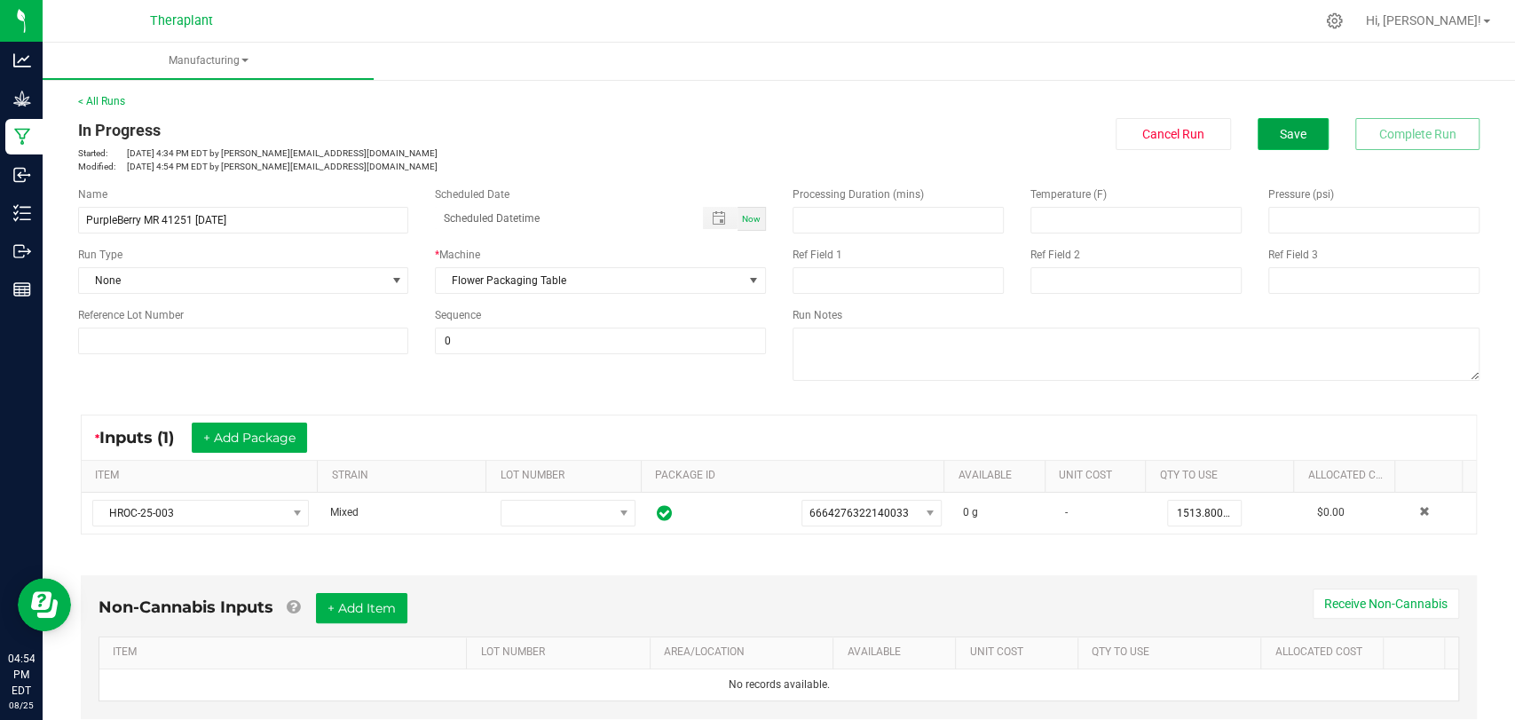
click at [1297, 134] on button "Save" at bounding box center [1293, 134] width 71 height 32
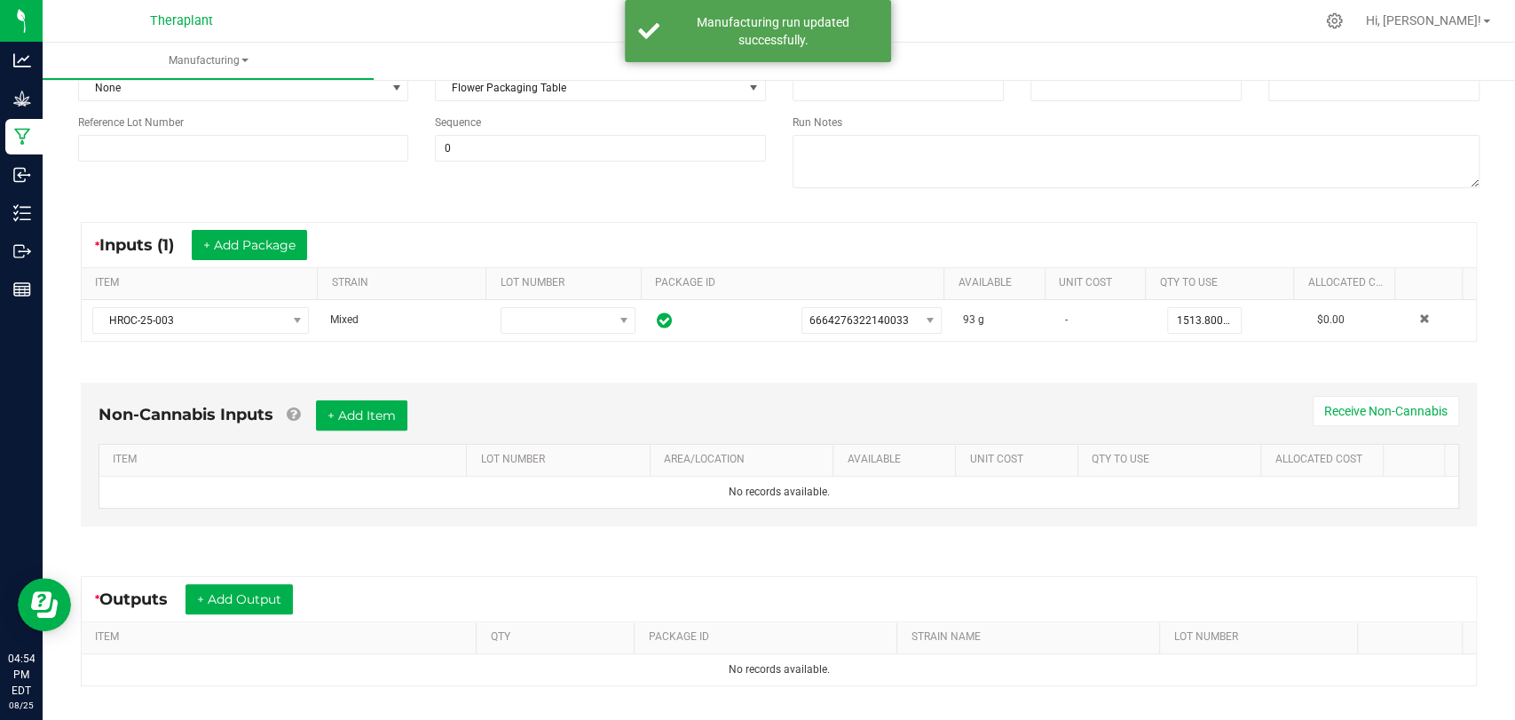
scroll to position [359, 0]
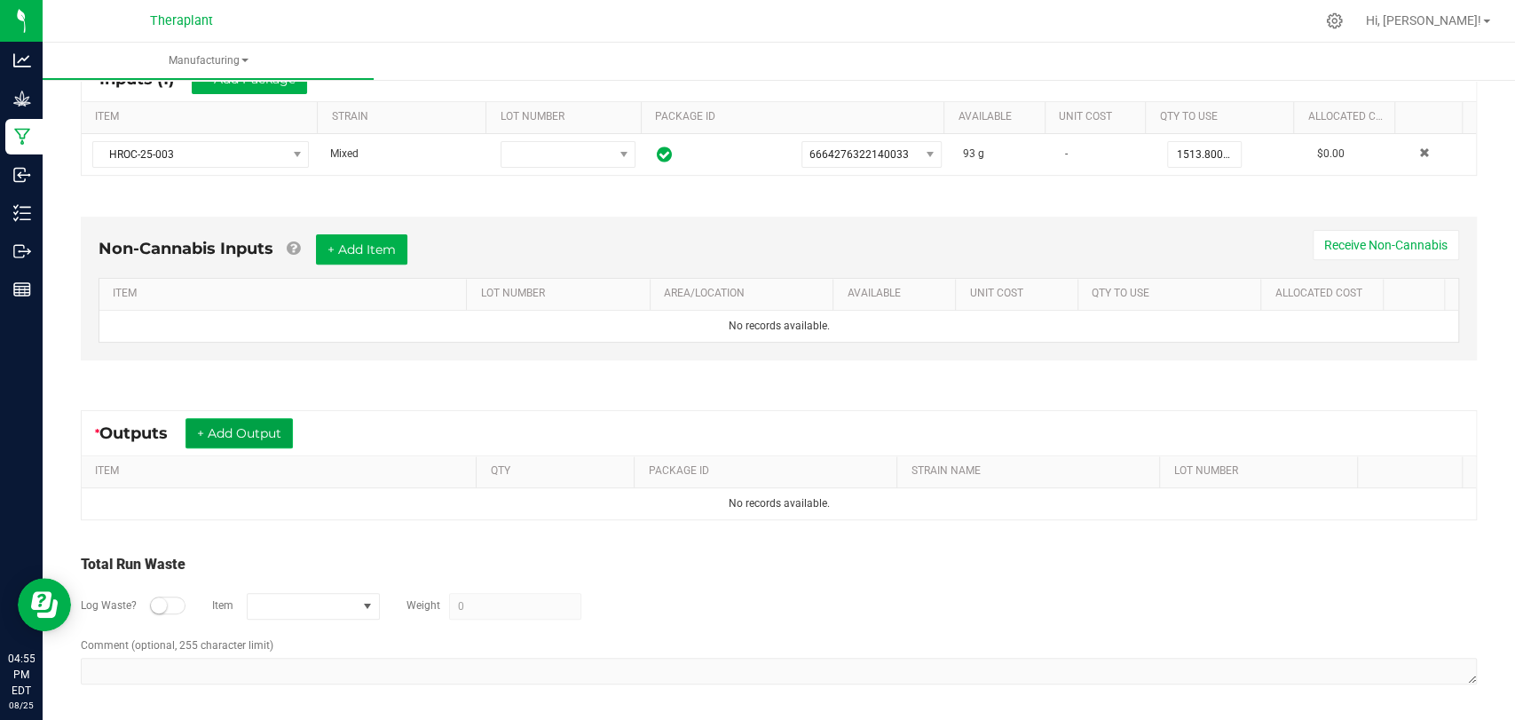
click at [259, 426] on button "+ Add Output" at bounding box center [238, 433] width 107 height 30
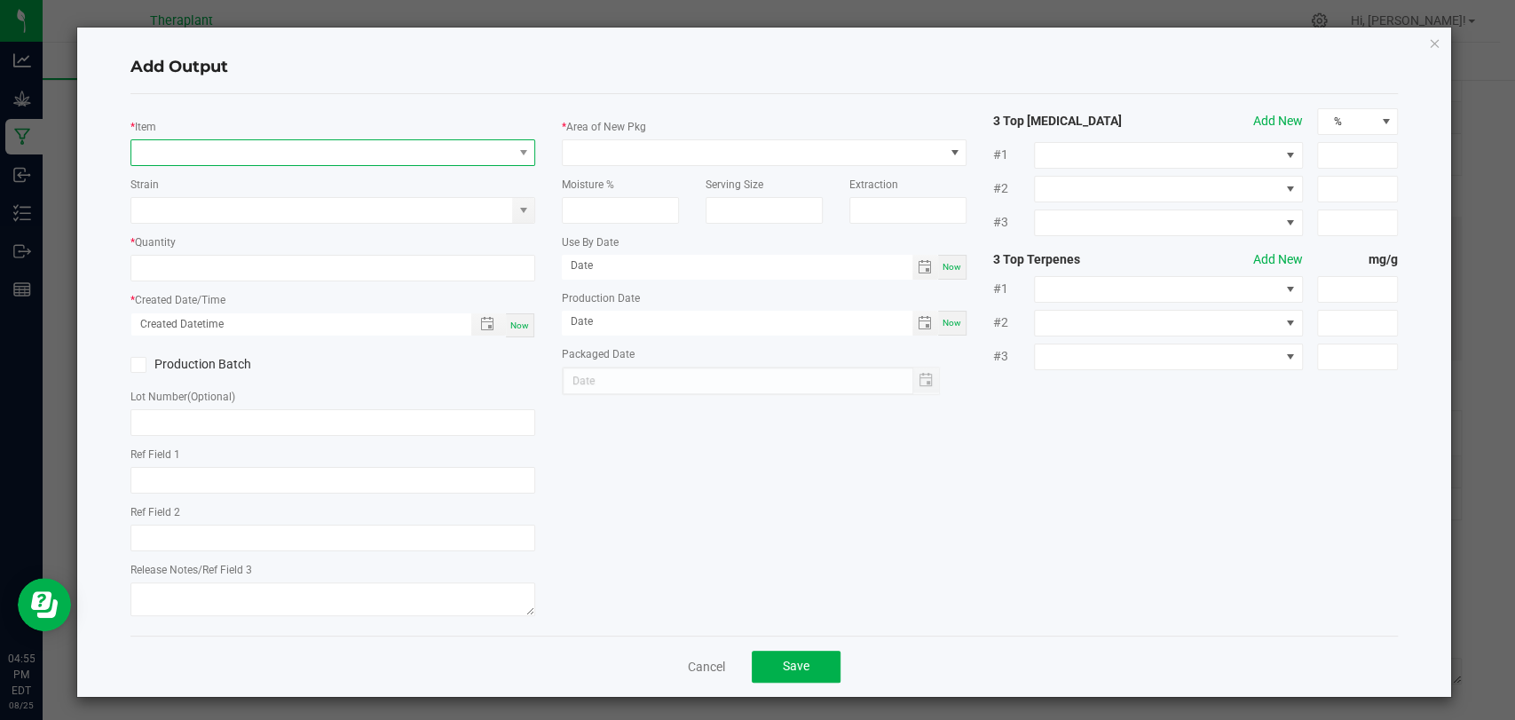
click at [296, 151] on span "NO DATA FOUND" at bounding box center [321, 152] width 381 height 25
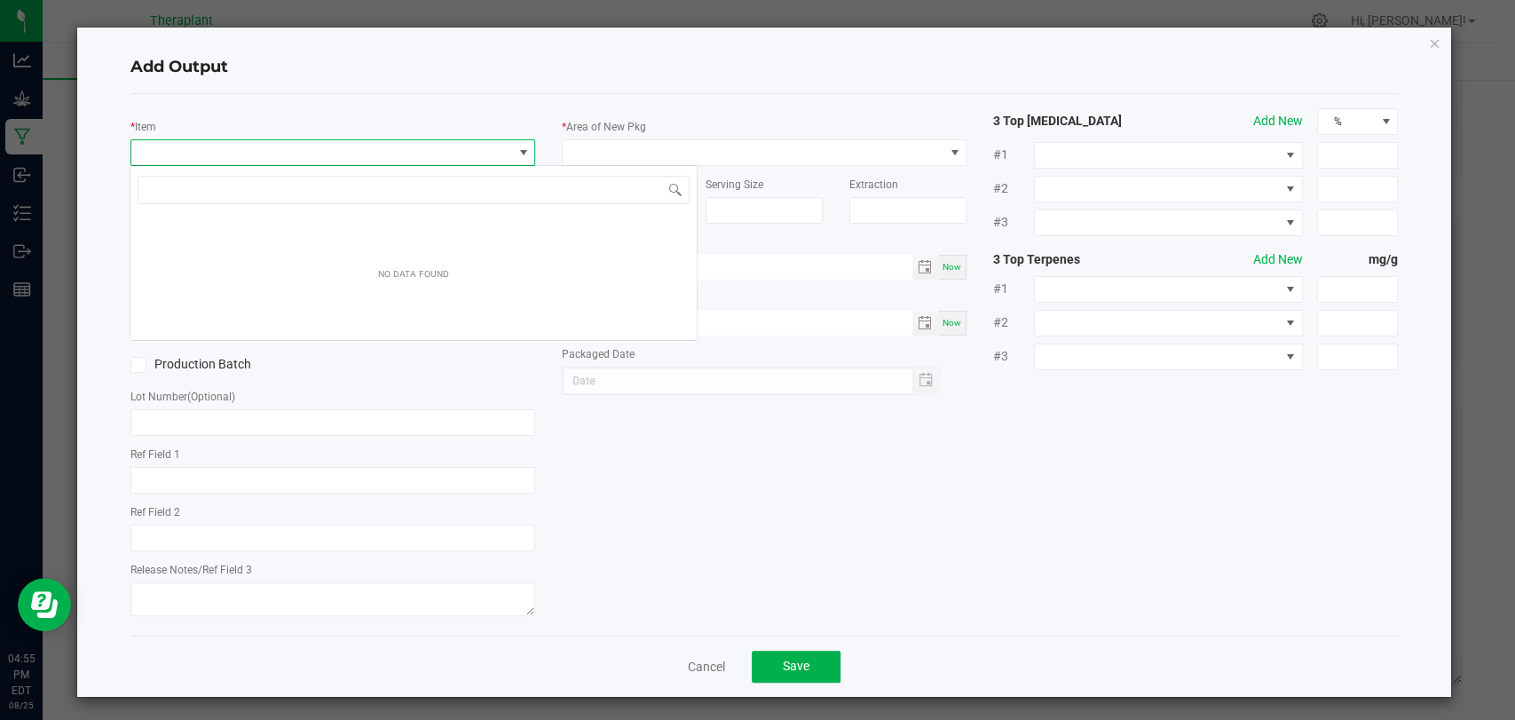
scroll to position [26, 399]
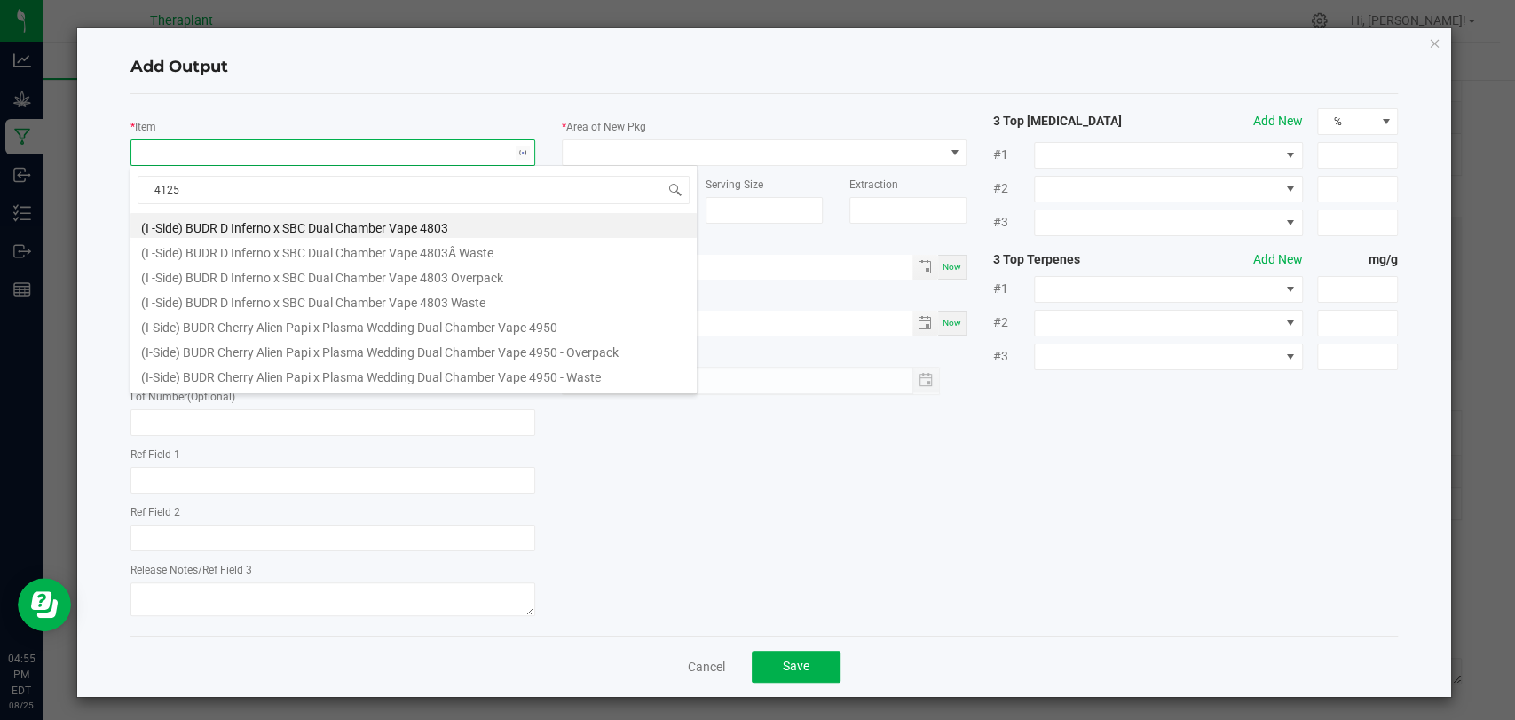
type input "41251"
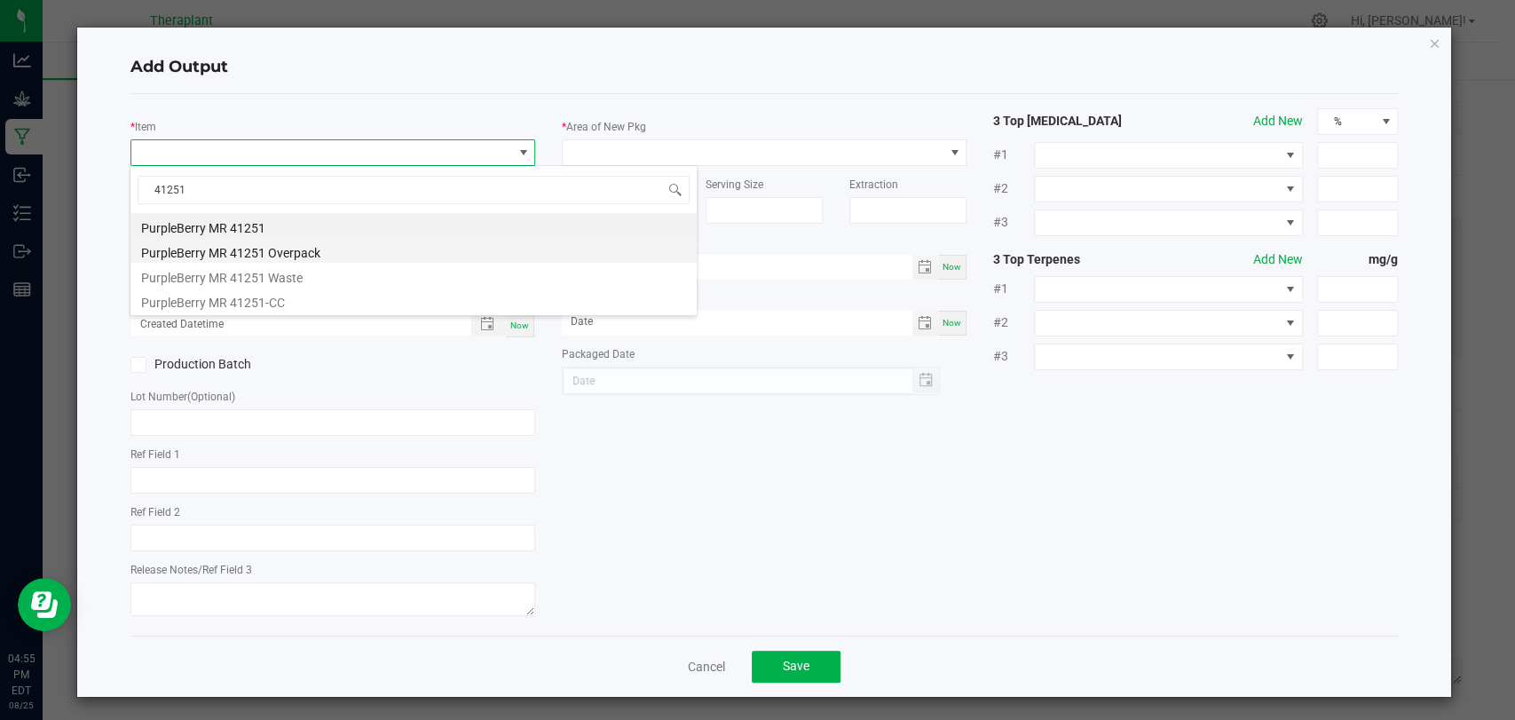
click at [298, 250] on li "PurpleBerry MR 41251 Overpack" at bounding box center [413, 250] width 566 height 25
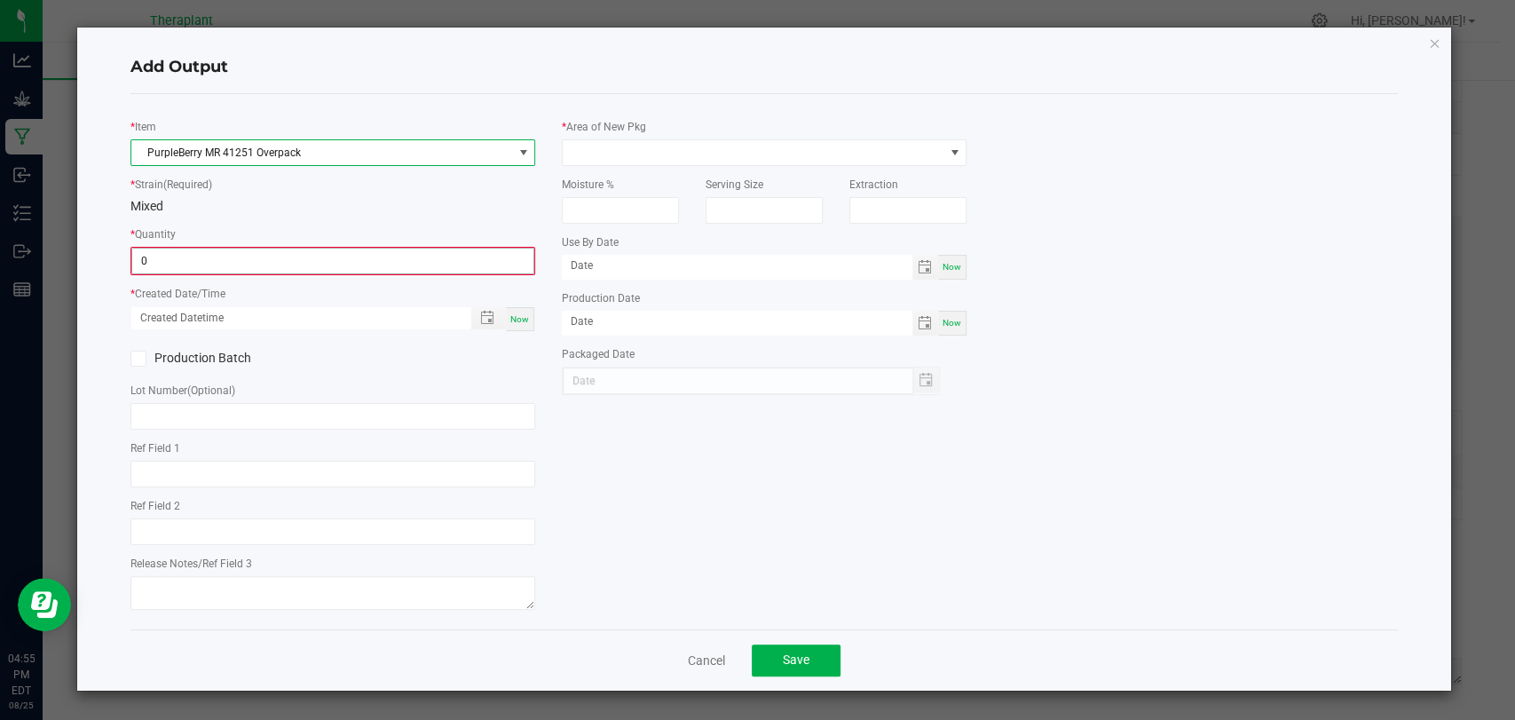
click at [284, 250] on input "0" at bounding box center [332, 261] width 401 height 25
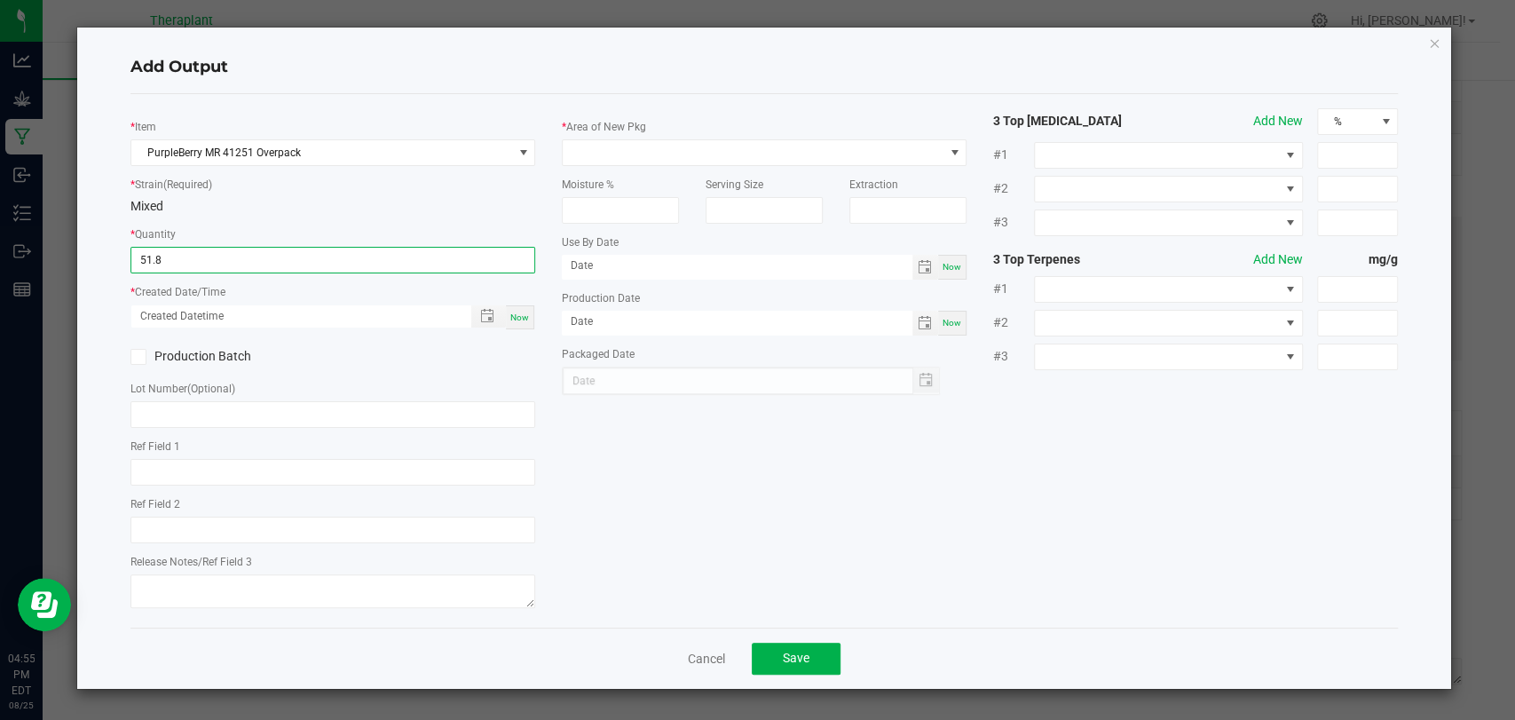
type input "51.8000 g"
click at [523, 317] on span "Now" at bounding box center [519, 317] width 19 height 10
type input "08/25/2025 4:55 PM"
type input "[DATE]"
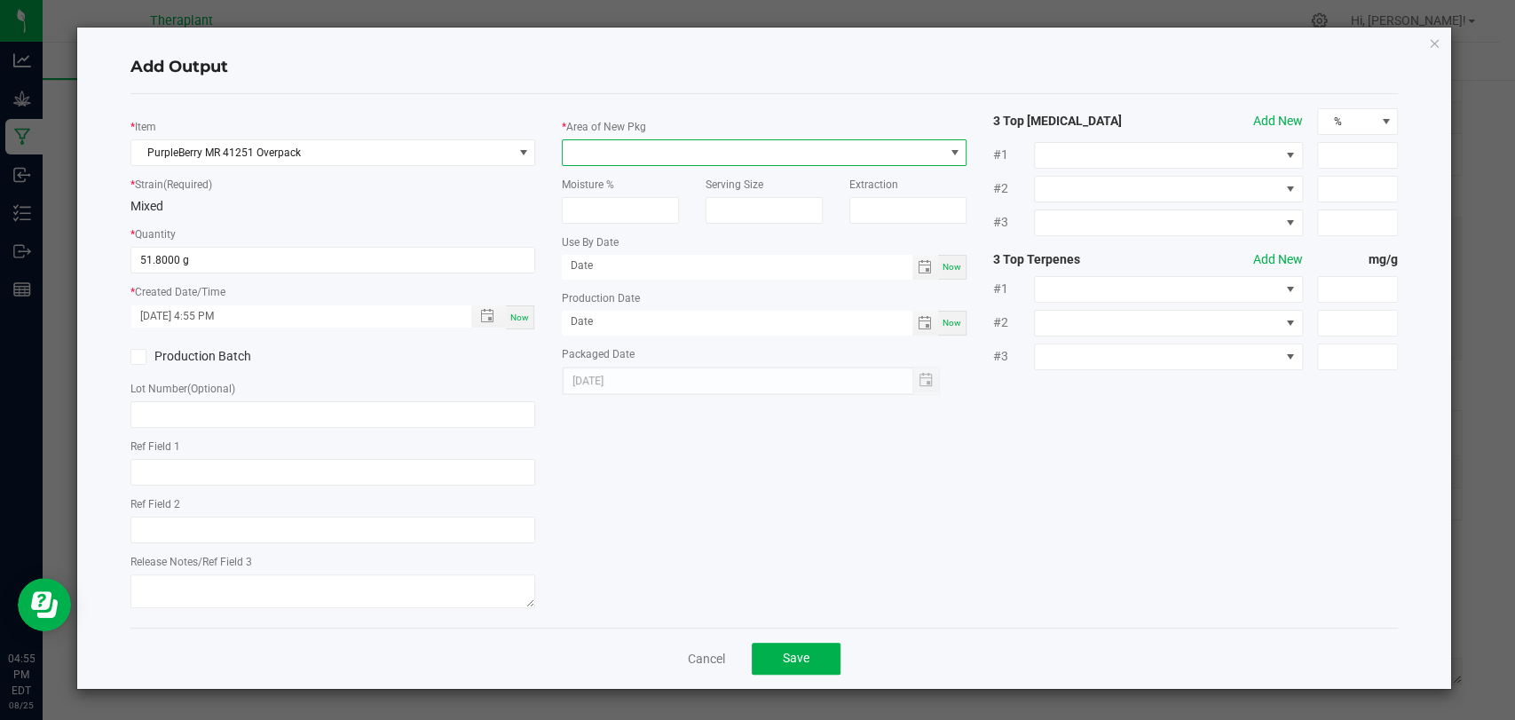
click at [610, 151] on span at bounding box center [753, 152] width 381 height 25
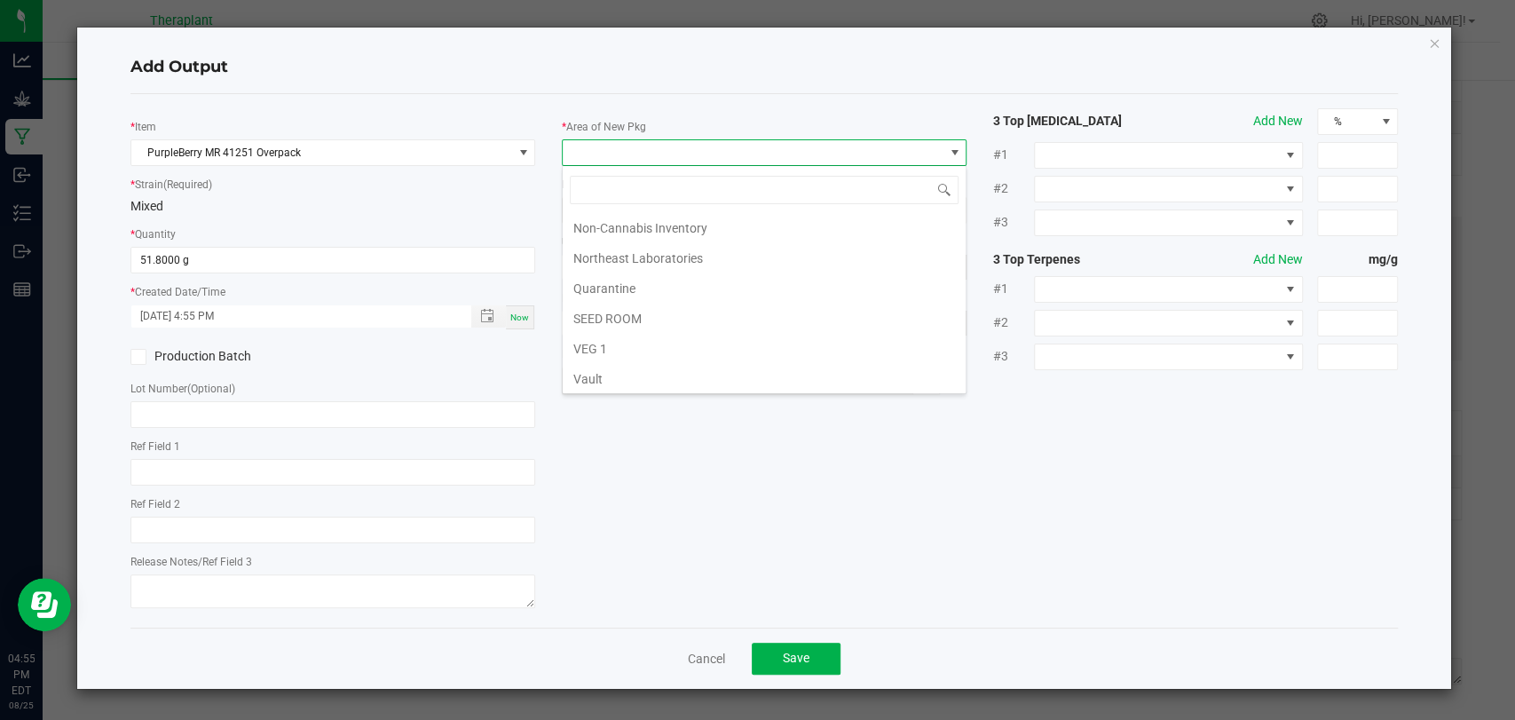
scroll to position [332, 0]
click at [613, 375] on li "Waste" at bounding box center [764, 379] width 403 height 30
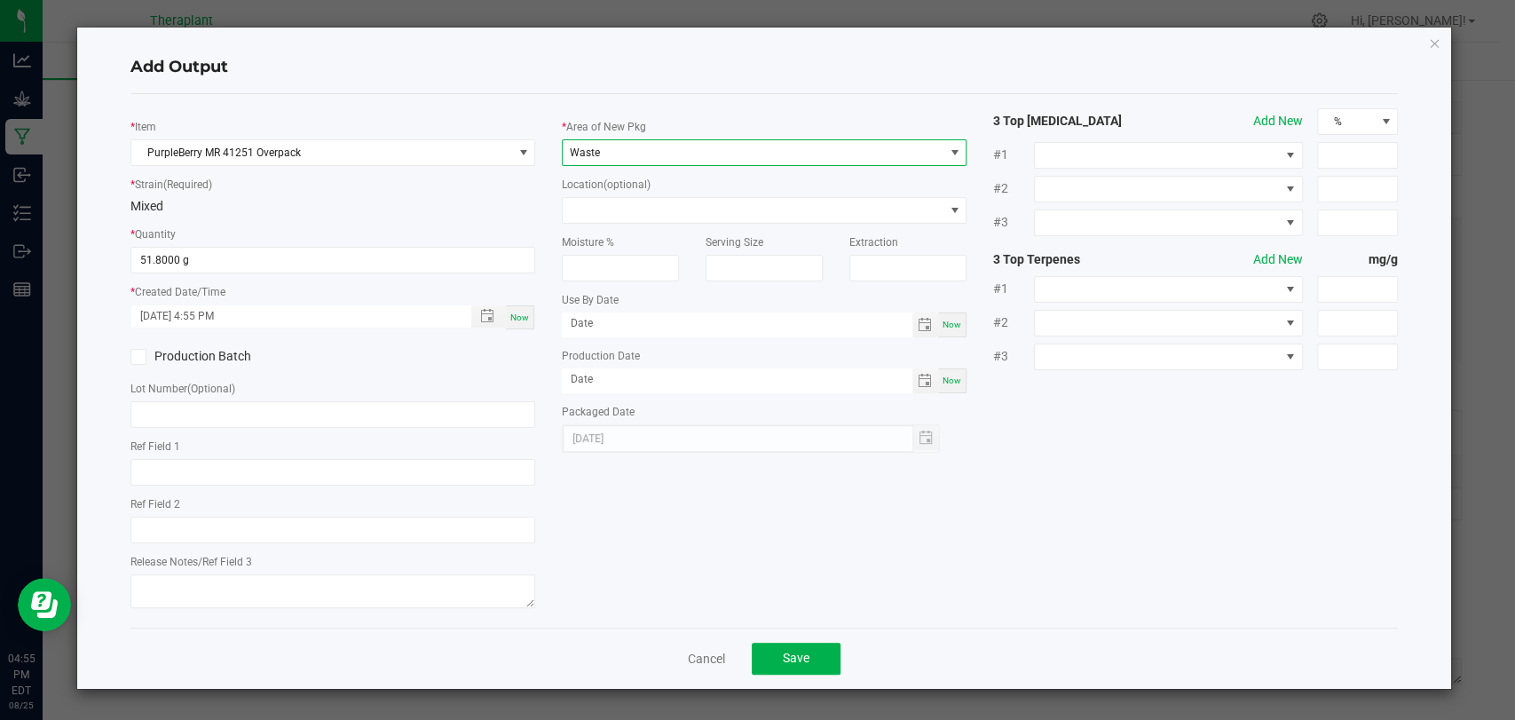
click at [625, 224] on div "Moisture %" at bounding box center [620, 253] width 144 height 58
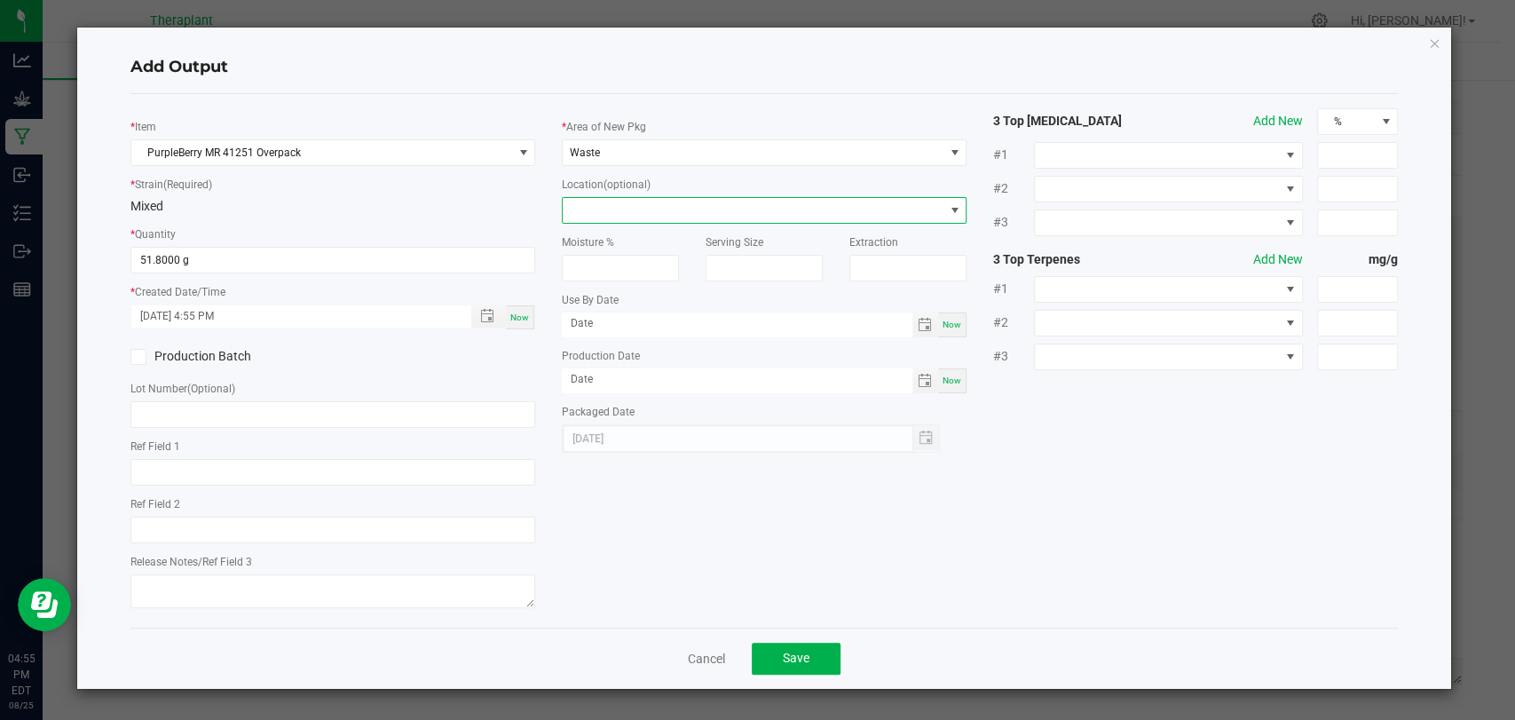
click at [625, 218] on span at bounding box center [753, 210] width 381 height 25
click at [595, 281] on li "Overpack" at bounding box center [764, 271] width 403 height 30
click at [816, 655] on button "Save" at bounding box center [796, 659] width 89 height 32
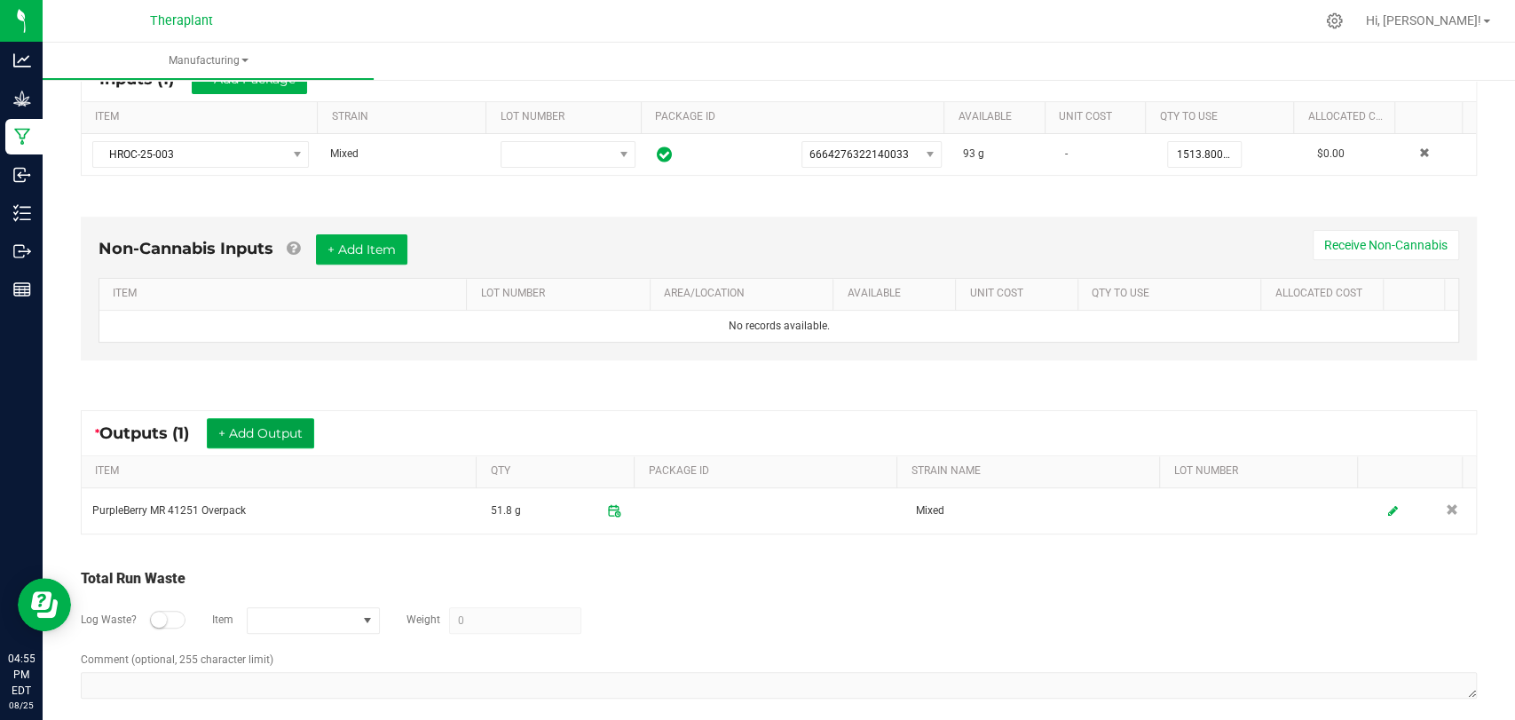
click at [287, 423] on button "+ Add Output" at bounding box center [260, 433] width 107 height 30
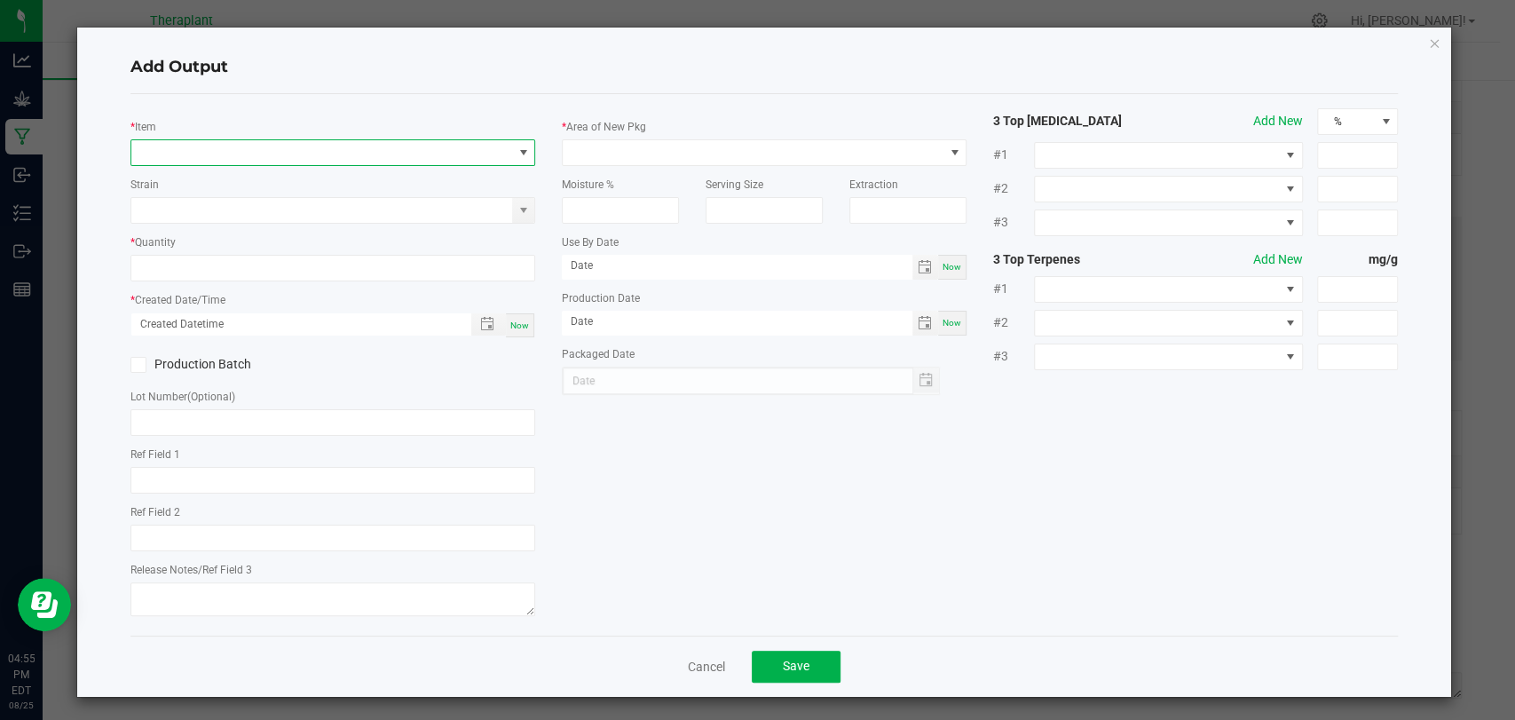
click at [320, 153] on span "NO DATA FOUND" at bounding box center [321, 152] width 381 height 25
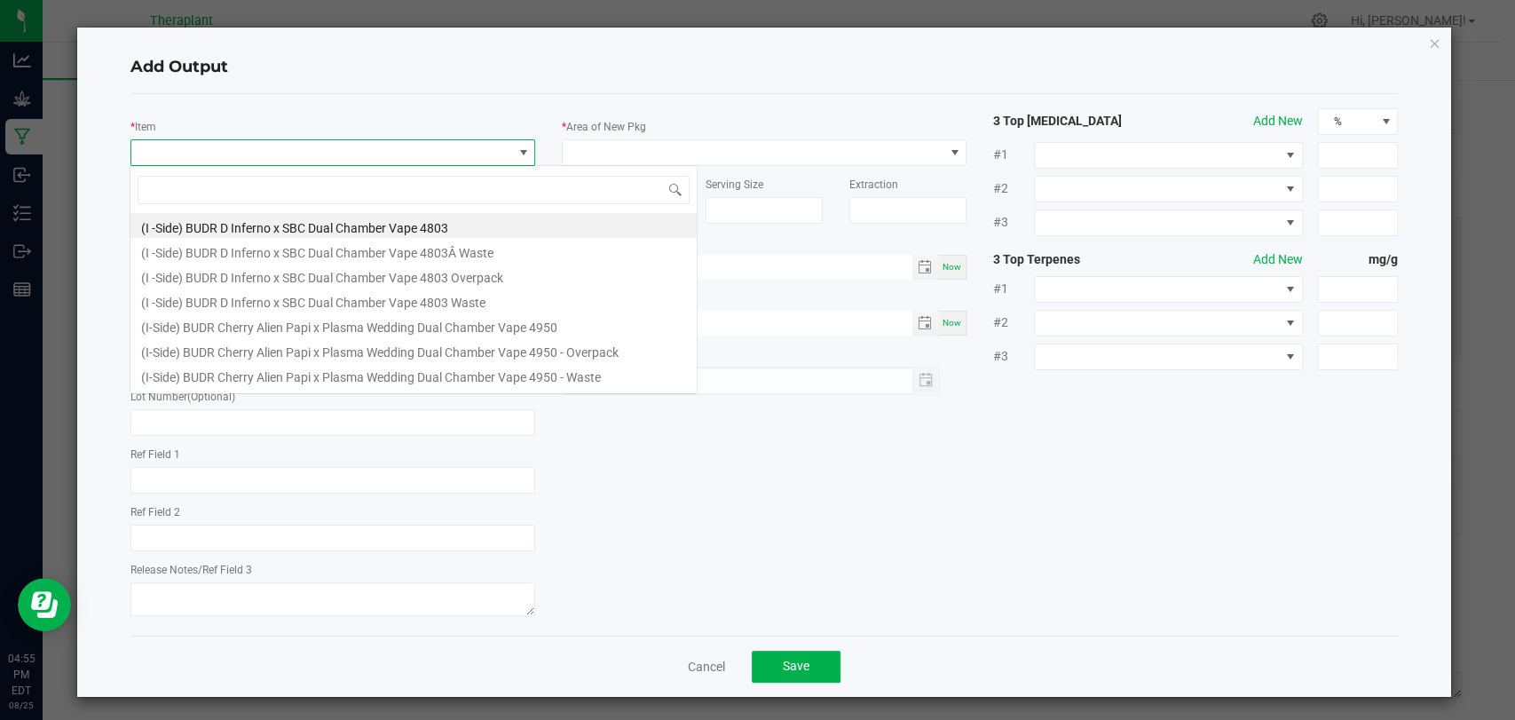
scroll to position [26, 399]
type input "41251"
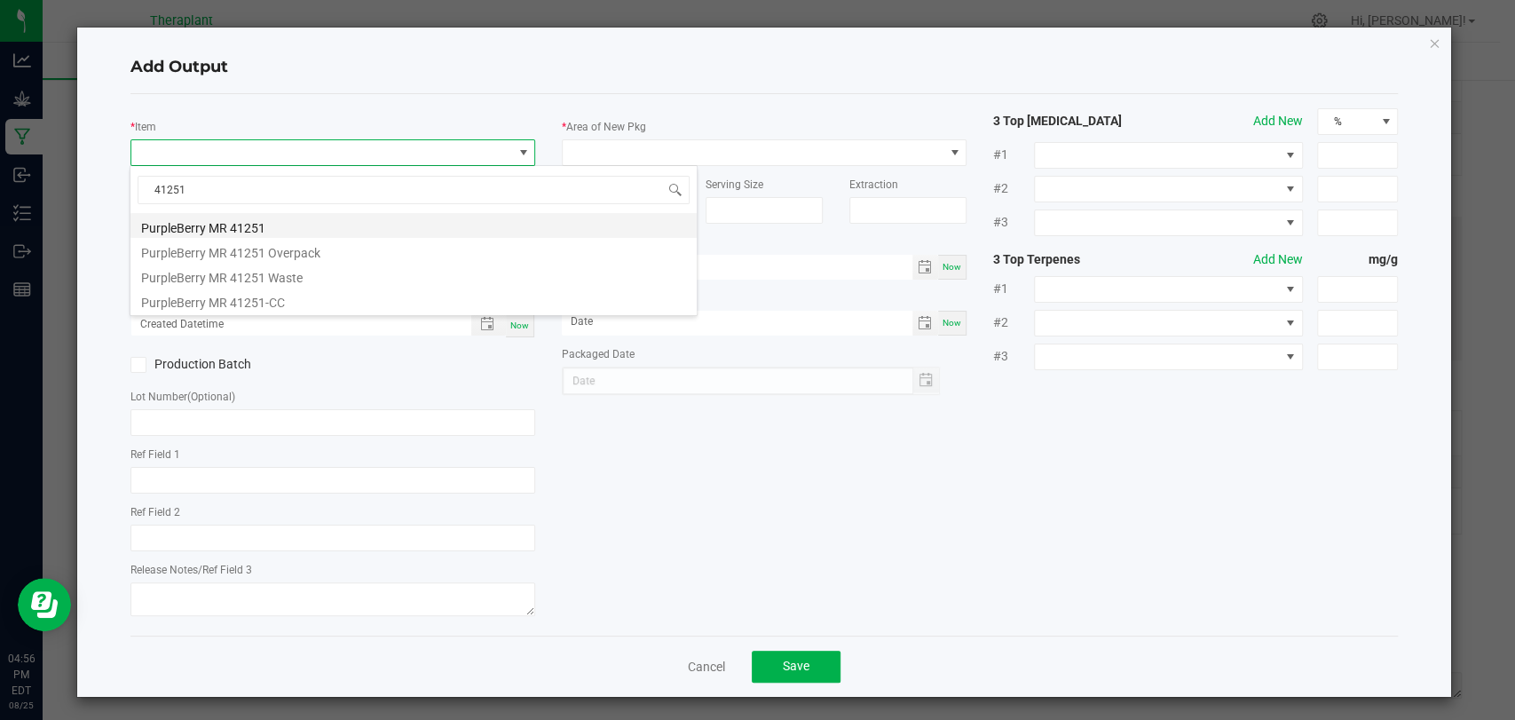
click at [290, 215] on li "PurpleBerry MR 41251" at bounding box center [413, 225] width 566 height 25
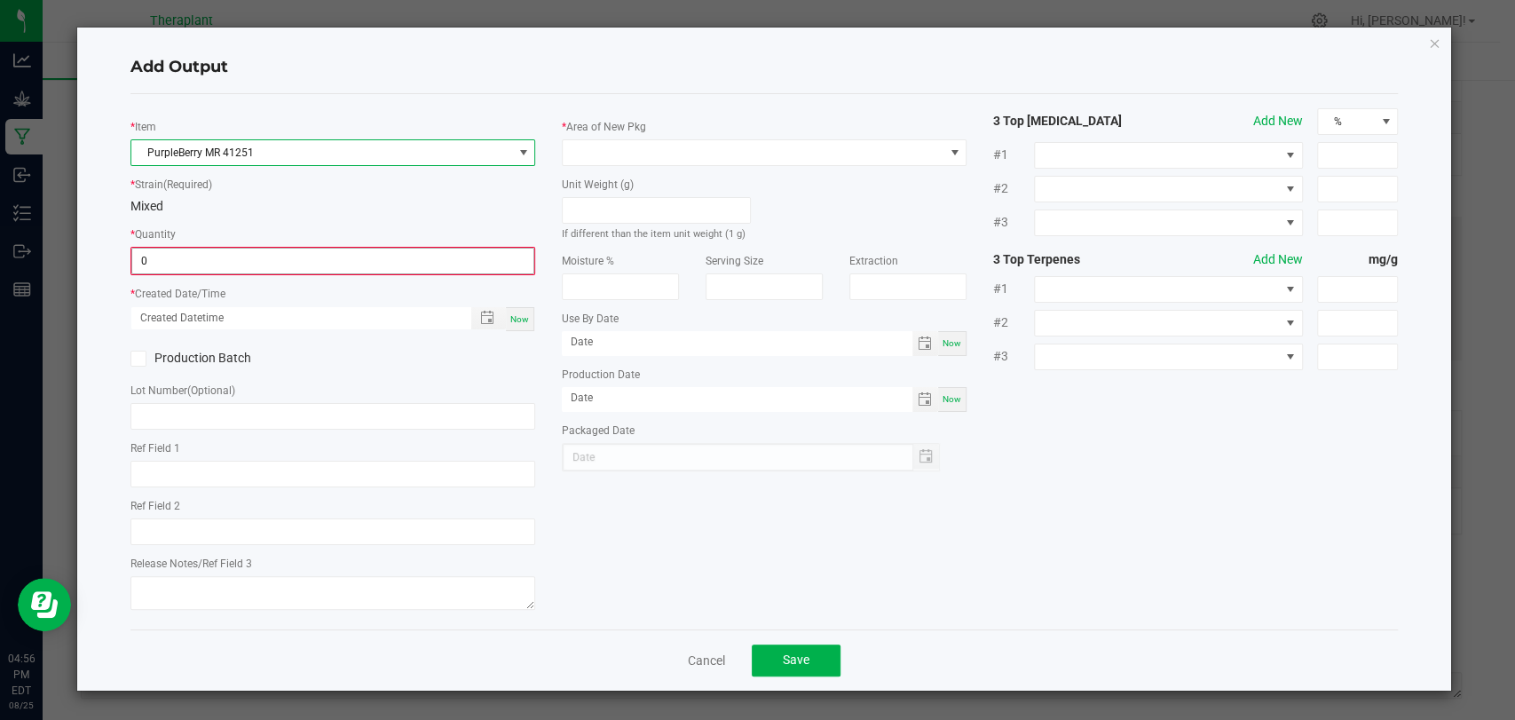
click at [284, 258] on input "0" at bounding box center [332, 261] width 401 height 25
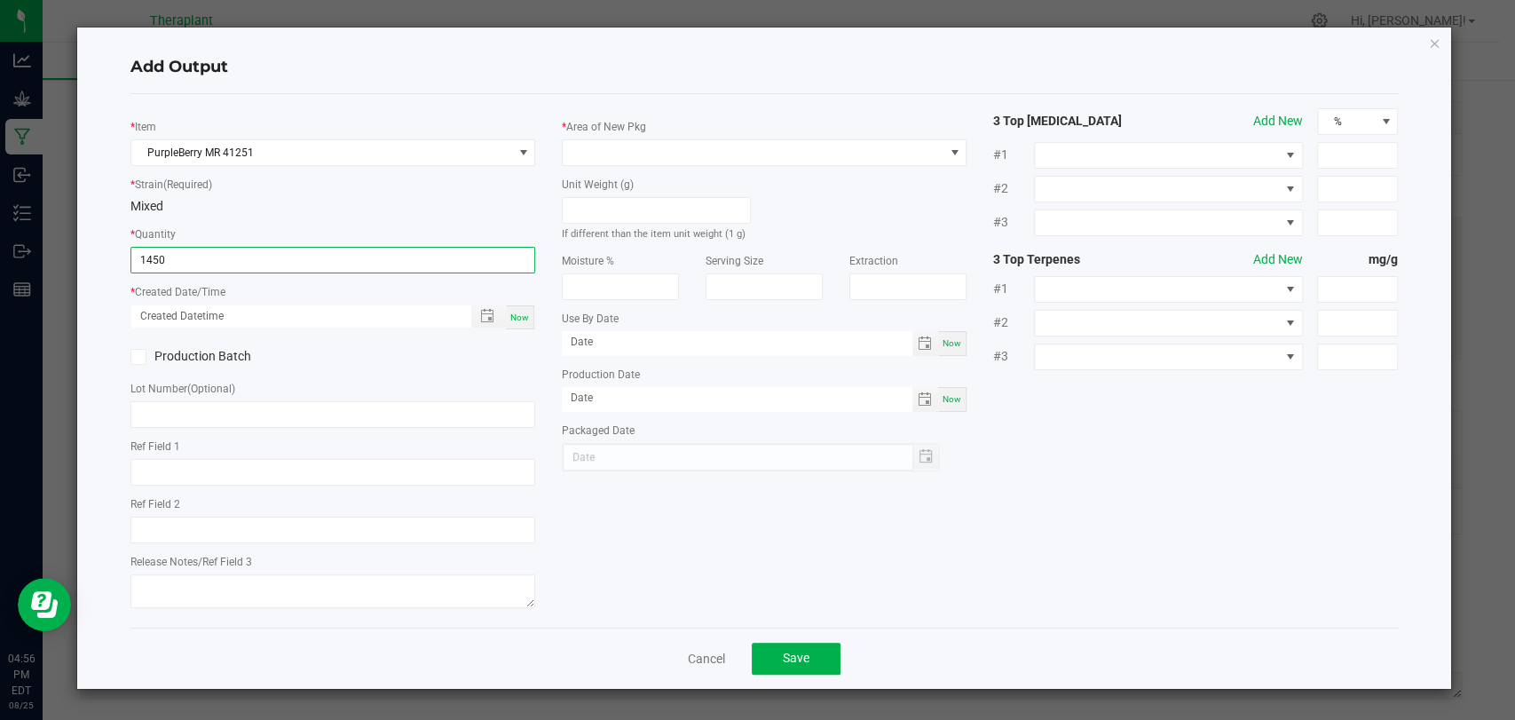
type input "1450 ea"
click at [525, 320] on span "Now" at bounding box center [519, 317] width 19 height 10
type input "08/25/2025 4:56 PM"
type input "[DATE]"
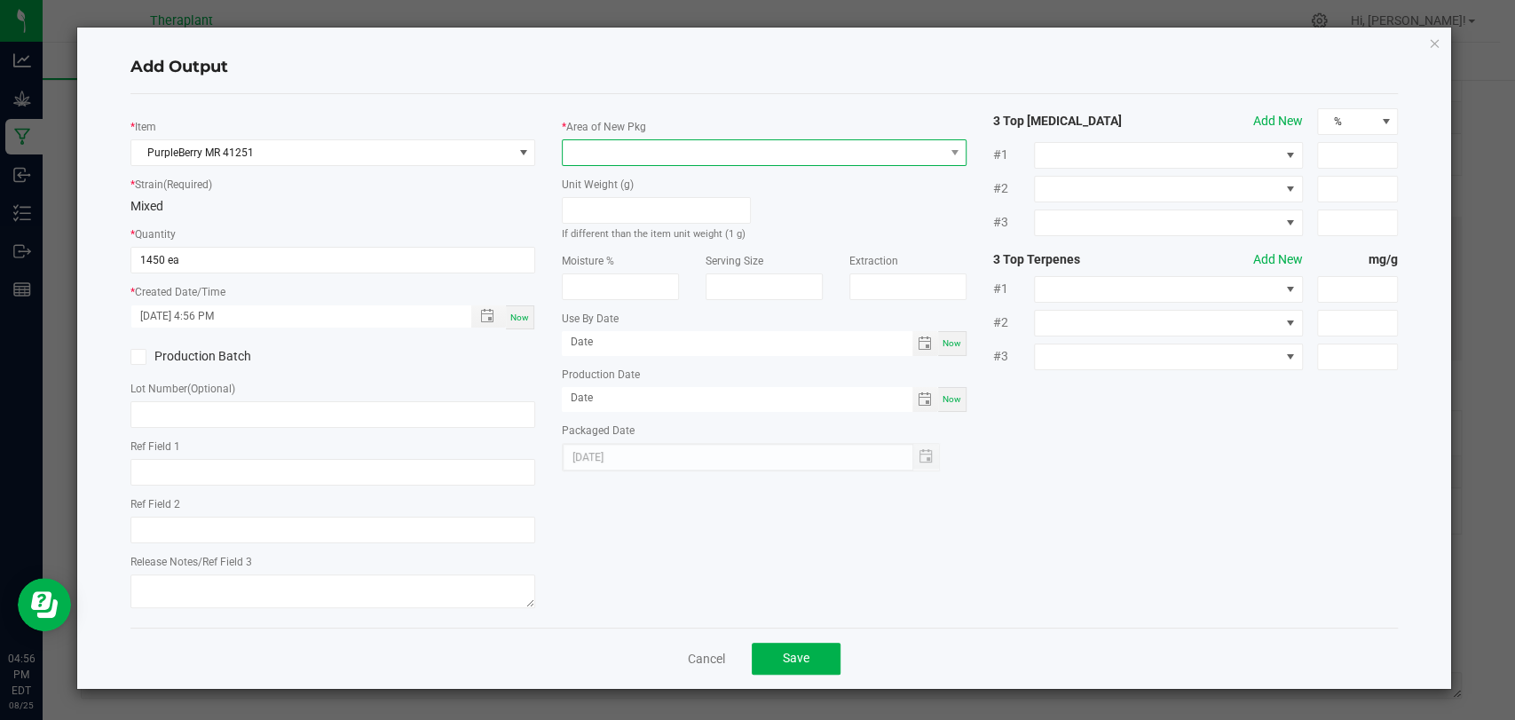
click at [586, 160] on span at bounding box center [753, 152] width 381 height 25
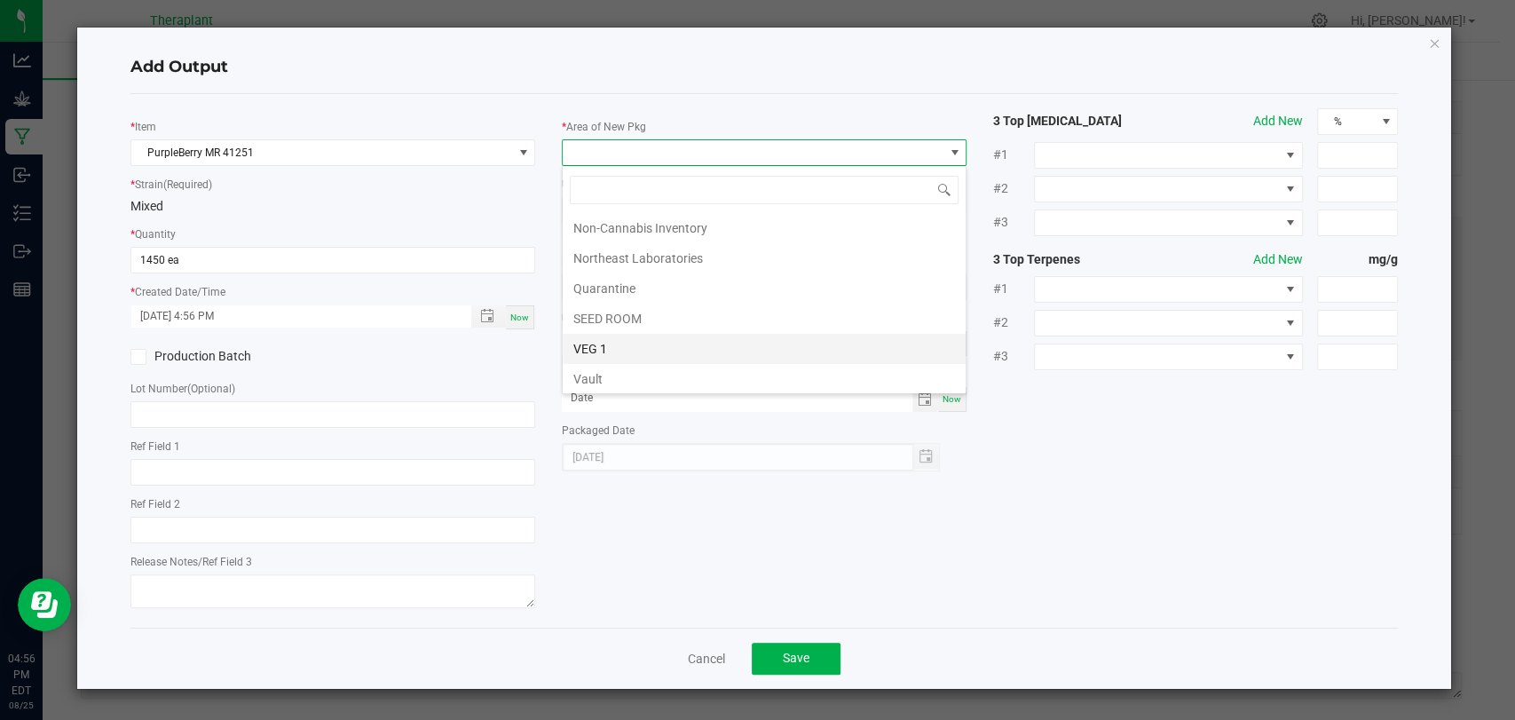
scroll to position [332, 0]
click at [601, 320] on li "Vault 2" at bounding box center [764, 319] width 403 height 30
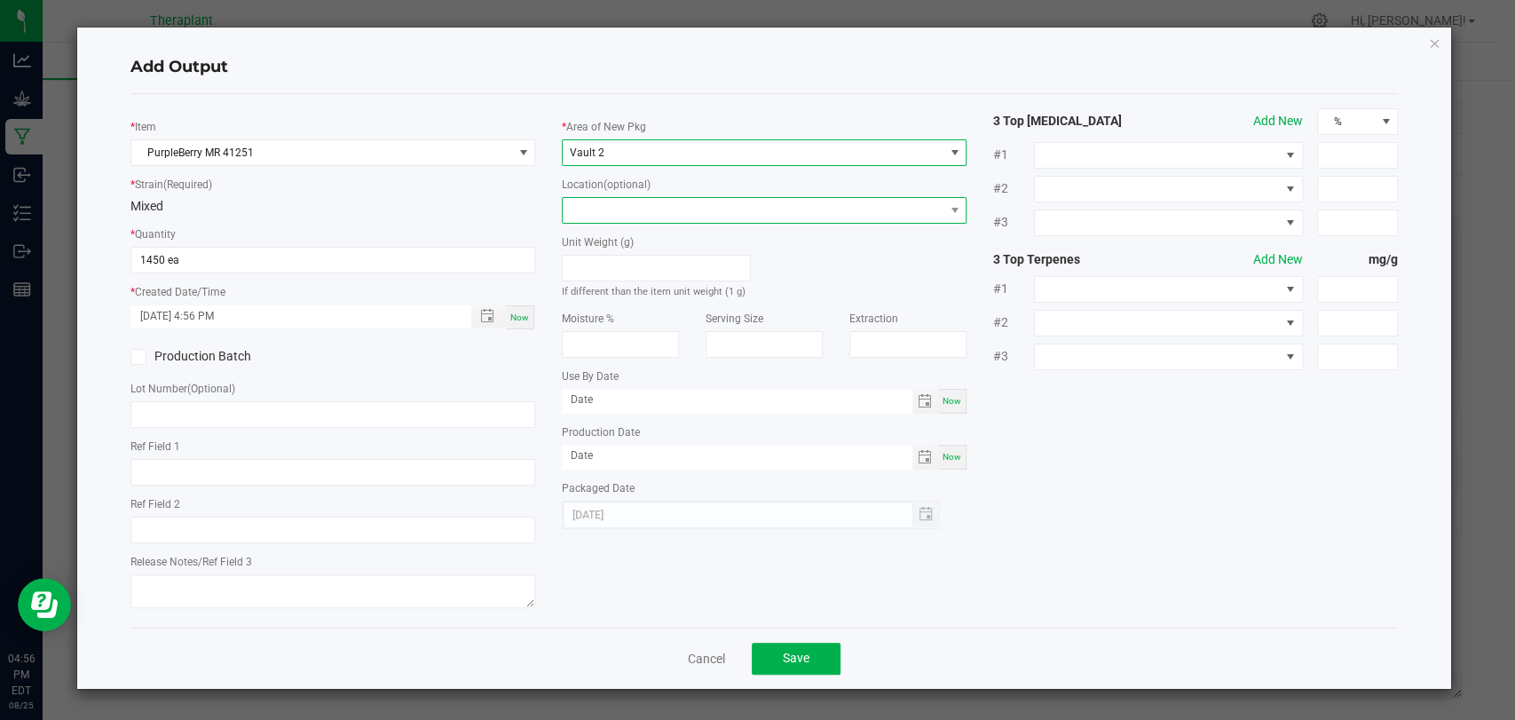
click at [619, 208] on span at bounding box center [753, 210] width 381 height 25
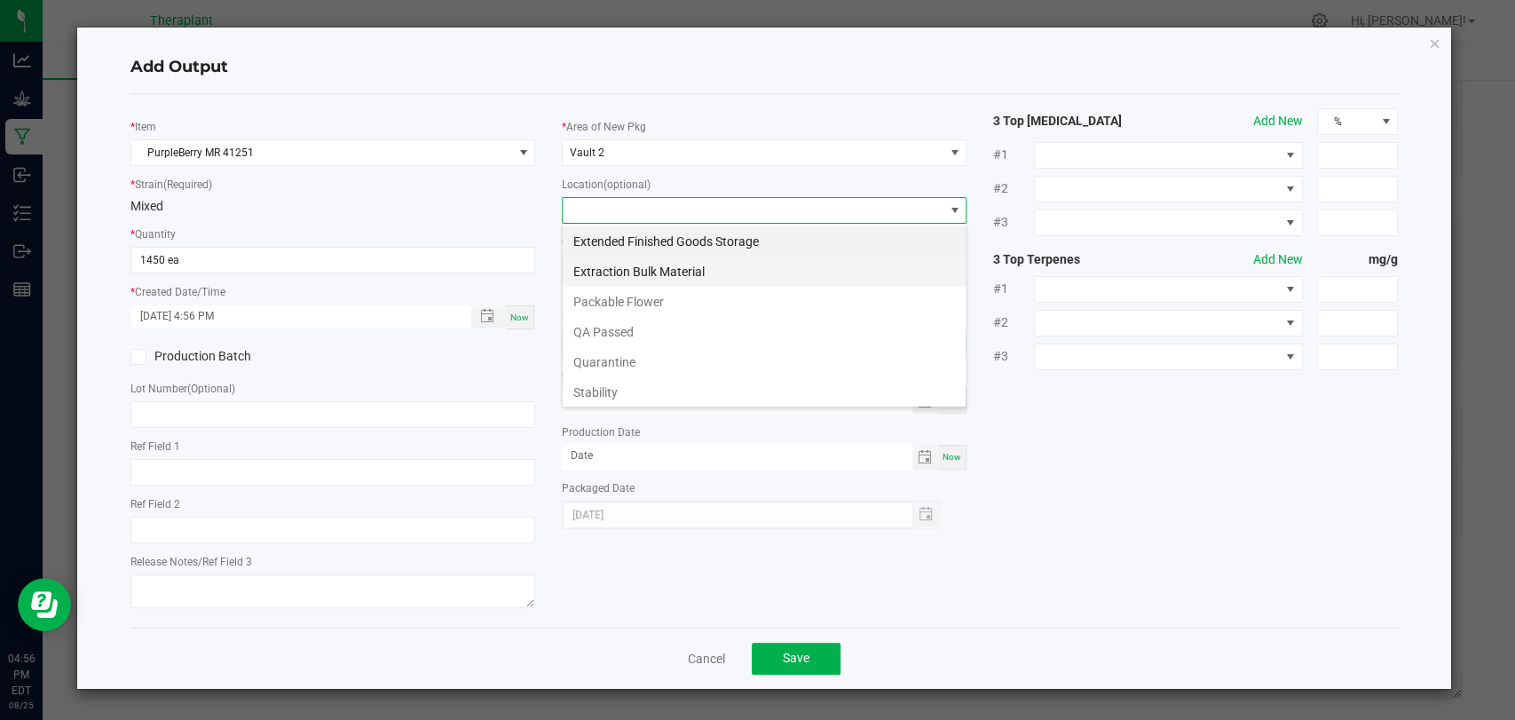
scroll to position [122, 0]
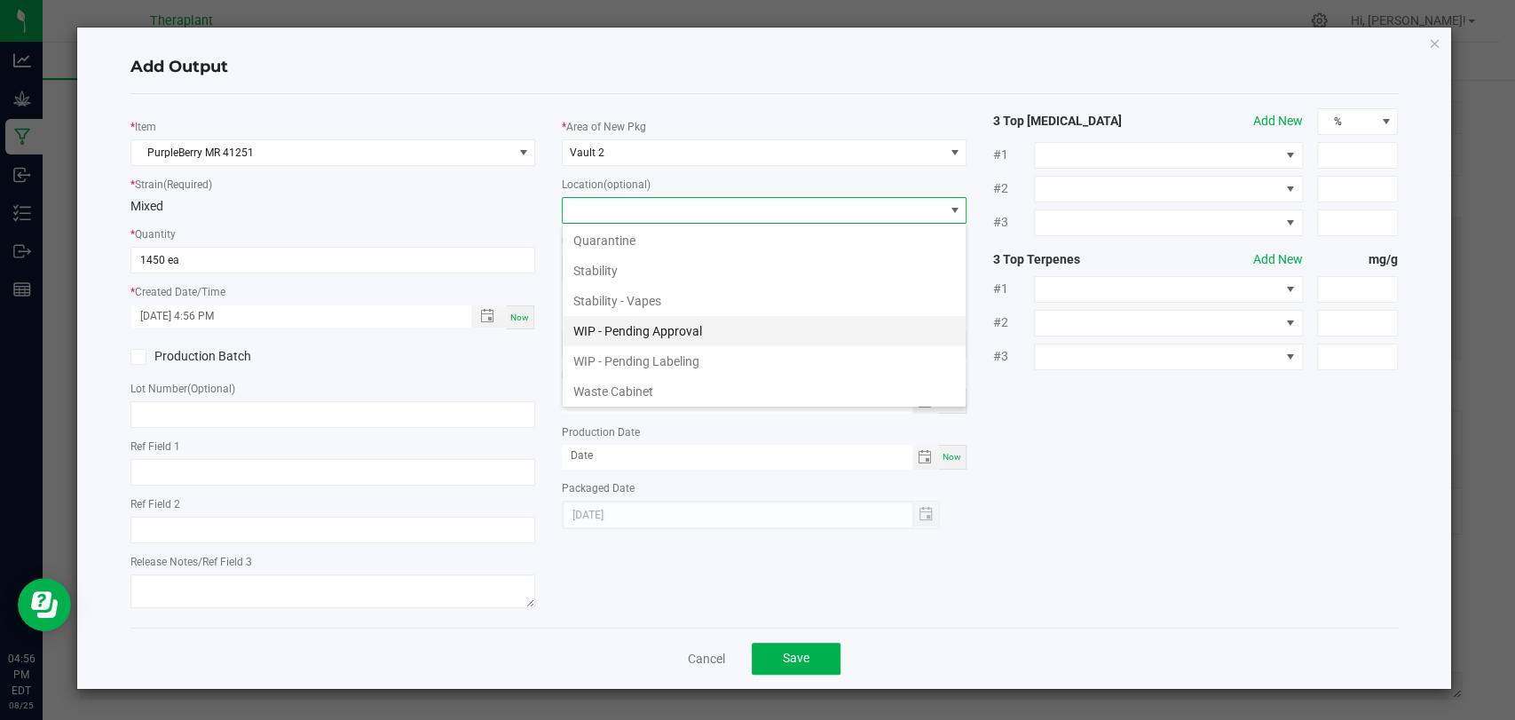
click at [639, 327] on li "WIP - Pending Approval" at bounding box center [764, 331] width 403 height 30
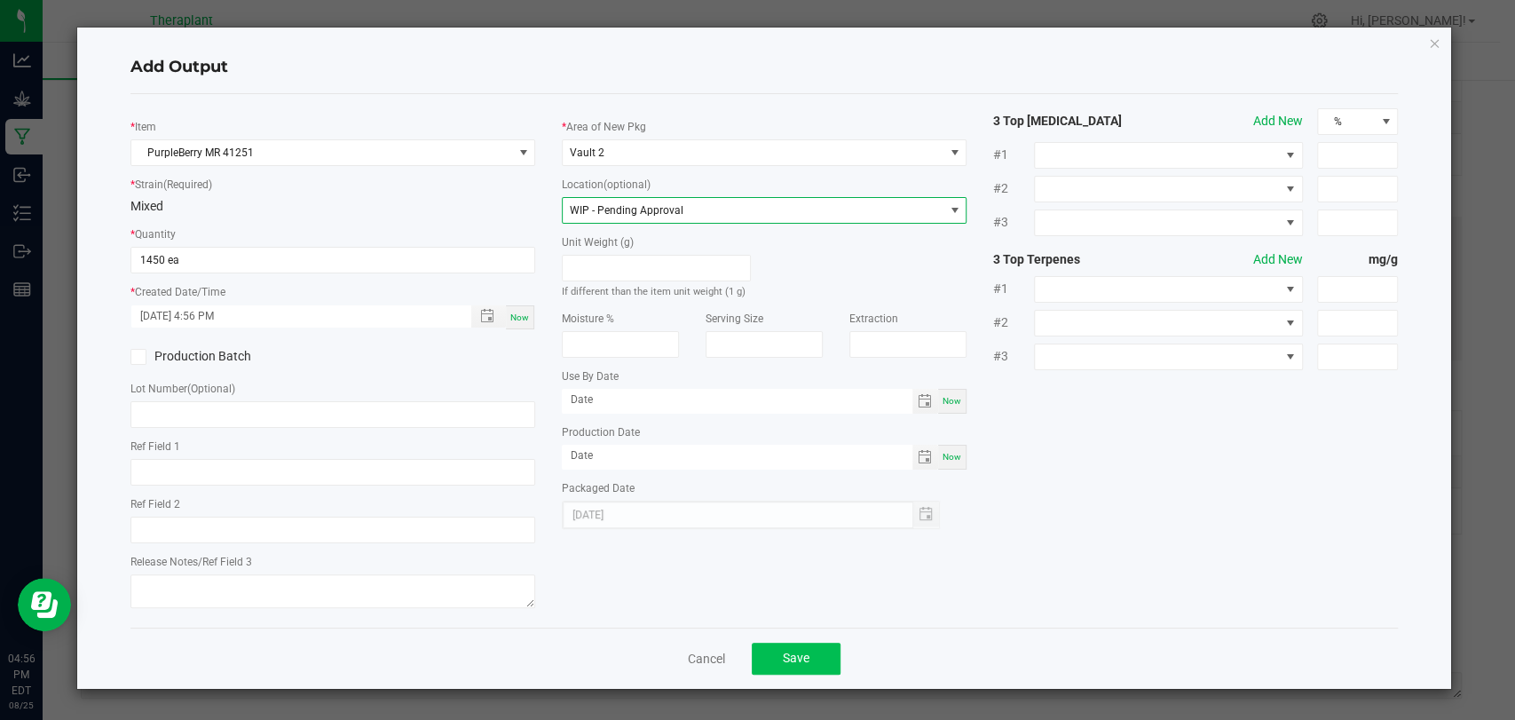
click at [779, 639] on div "Cancel Save" at bounding box center [763, 657] width 1267 height 61
click at [786, 654] on span "Save" at bounding box center [796, 658] width 27 height 14
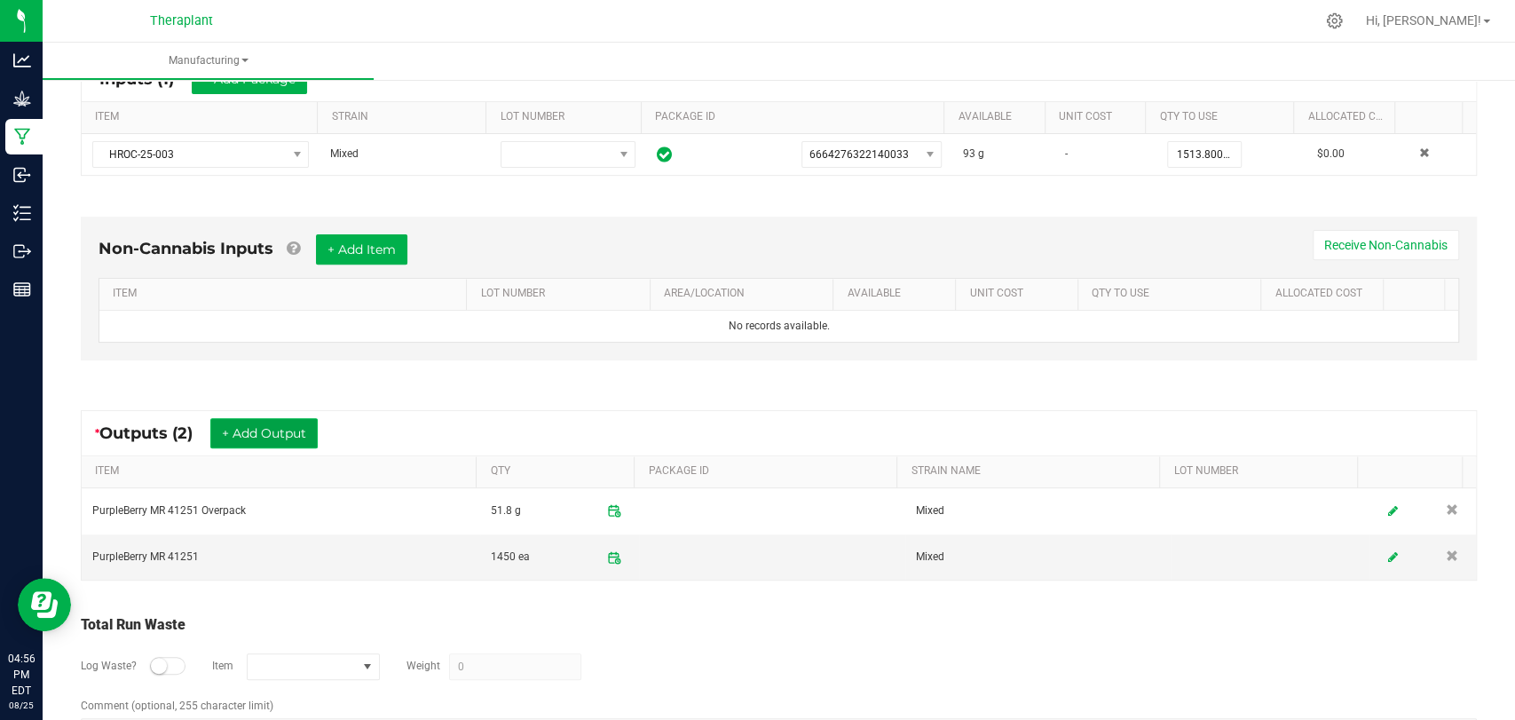
click at [280, 429] on button "+ Add Output" at bounding box center [263, 433] width 107 height 30
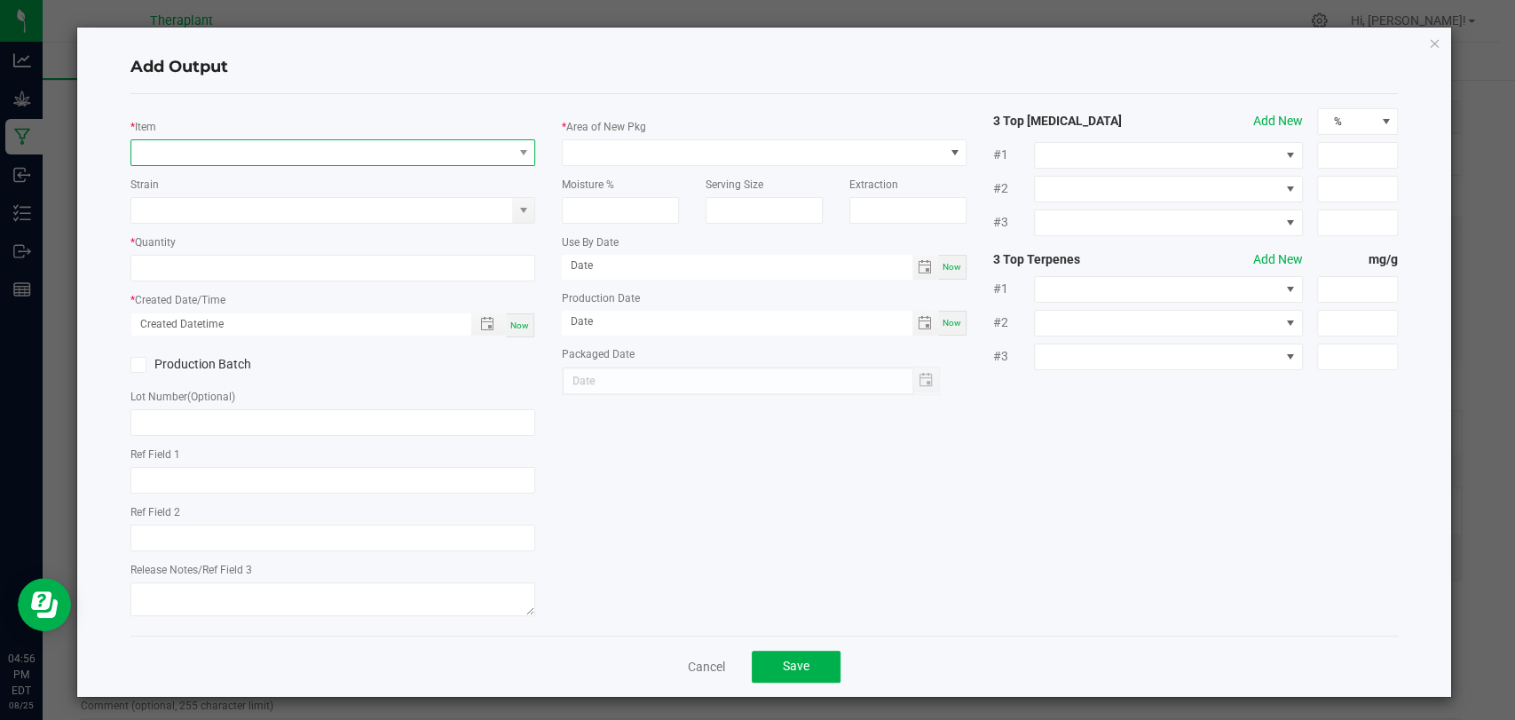
click at [292, 140] on span "NO DATA FOUND" at bounding box center [321, 152] width 381 height 25
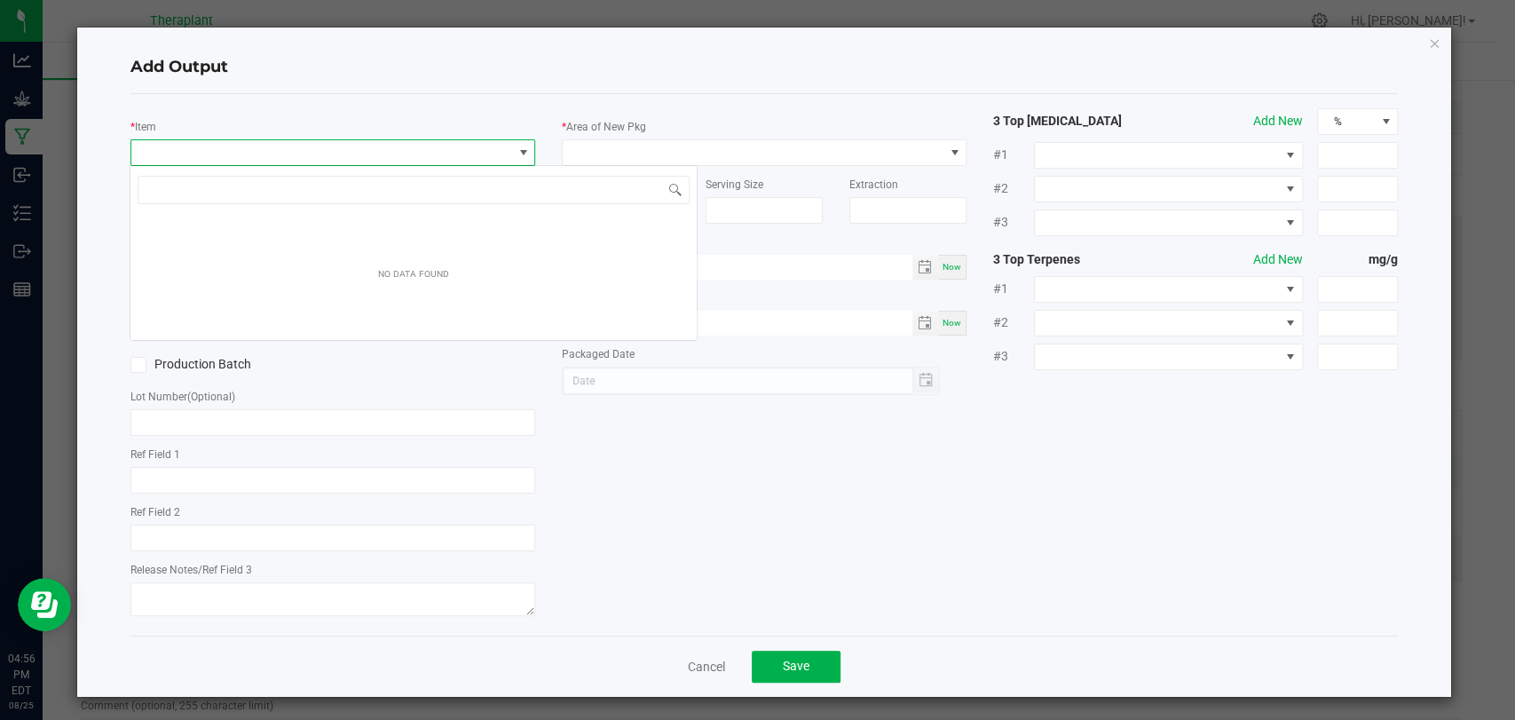
scroll to position [26, 399]
type input "41251"
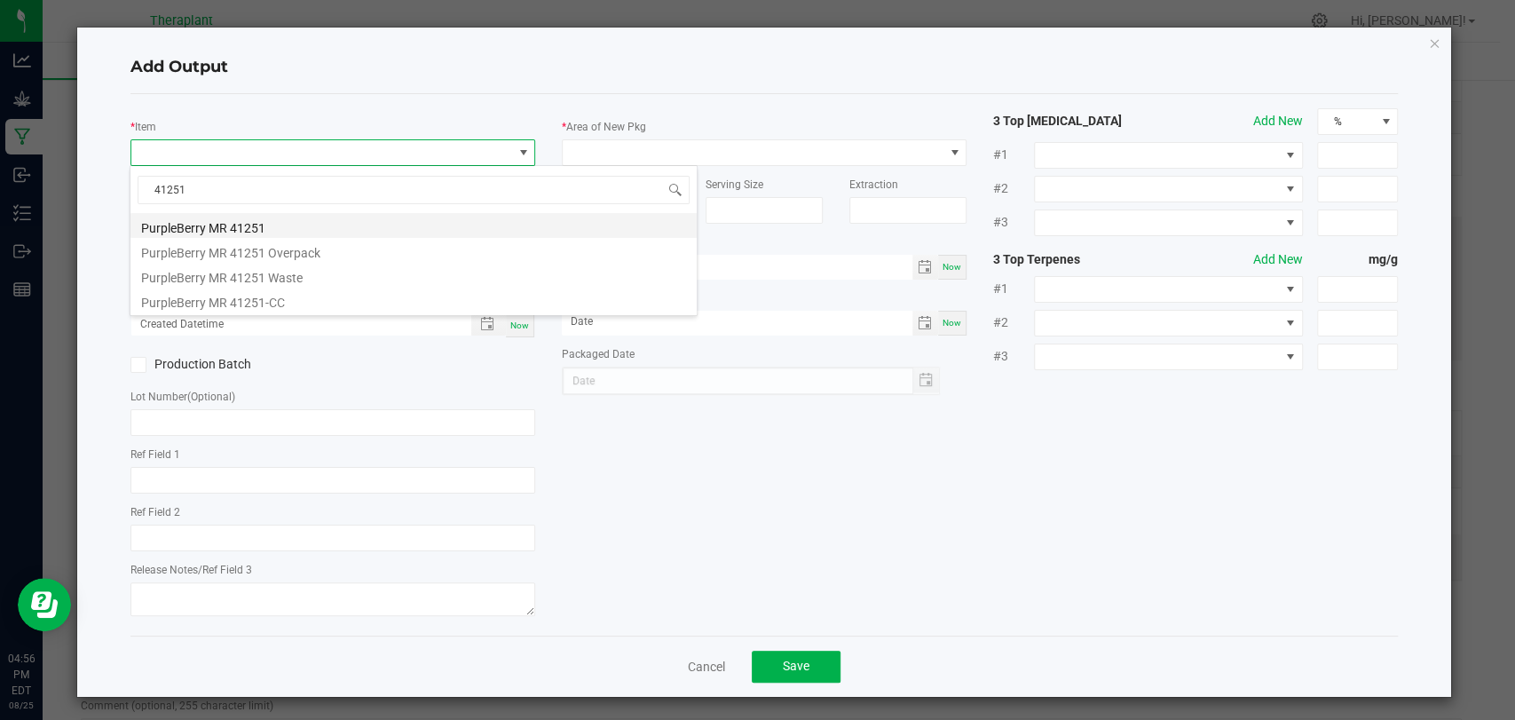
click at [280, 229] on li "PurpleBerry MR 41251" at bounding box center [413, 225] width 566 height 25
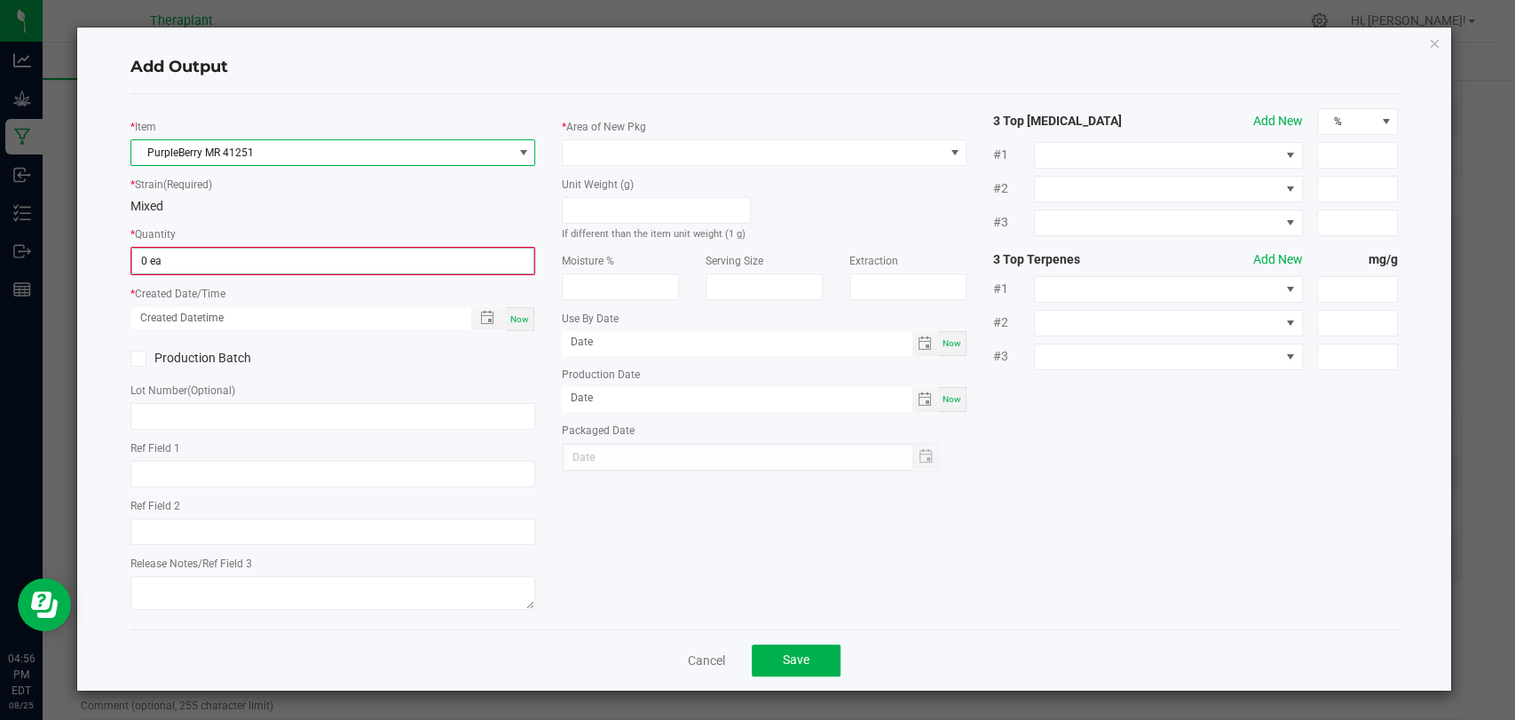
click at [272, 250] on input "0 ea" at bounding box center [332, 261] width 401 height 25
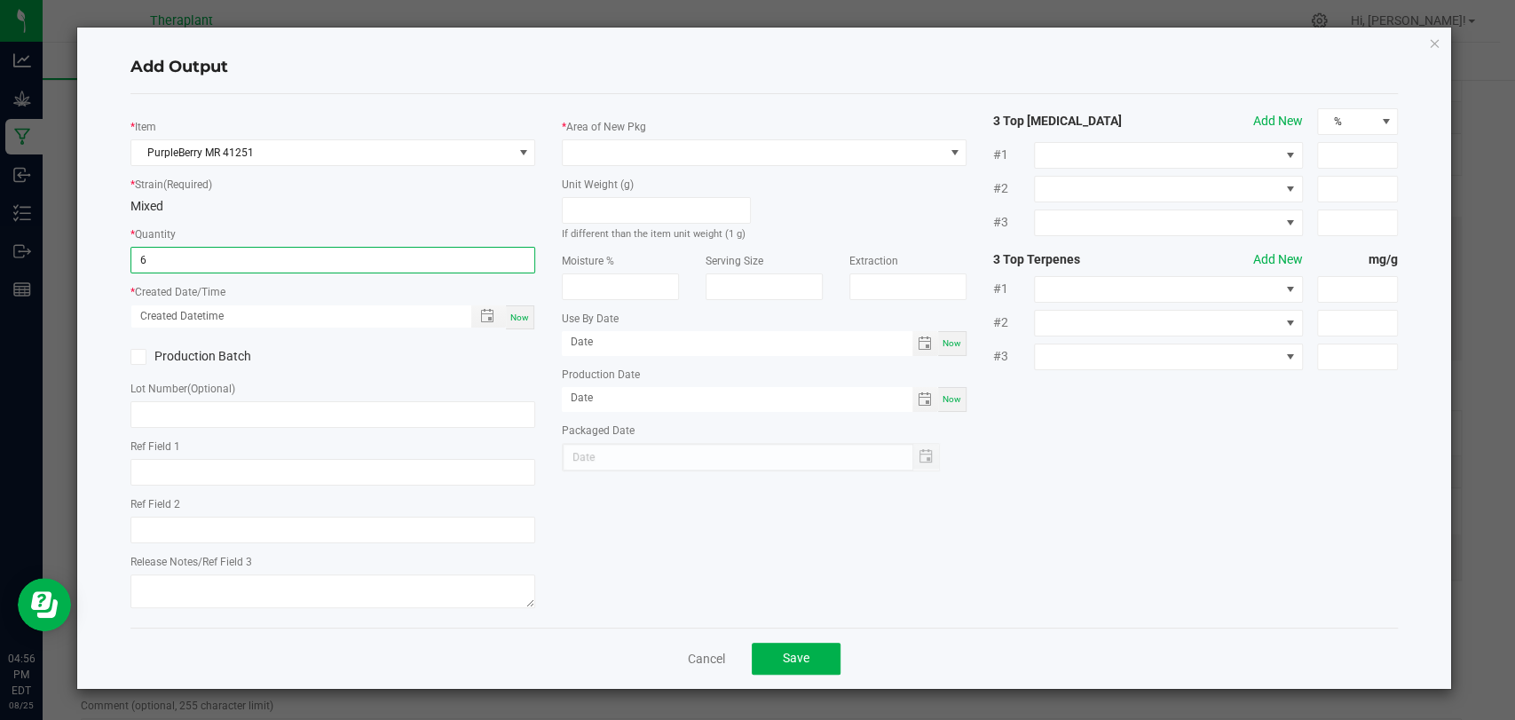
type input "6 ea"
click at [530, 319] on div "Now" at bounding box center [520, 317] width 28 height 24
type input "08/25/2025 4:56 PM"
type input "[DATE]"
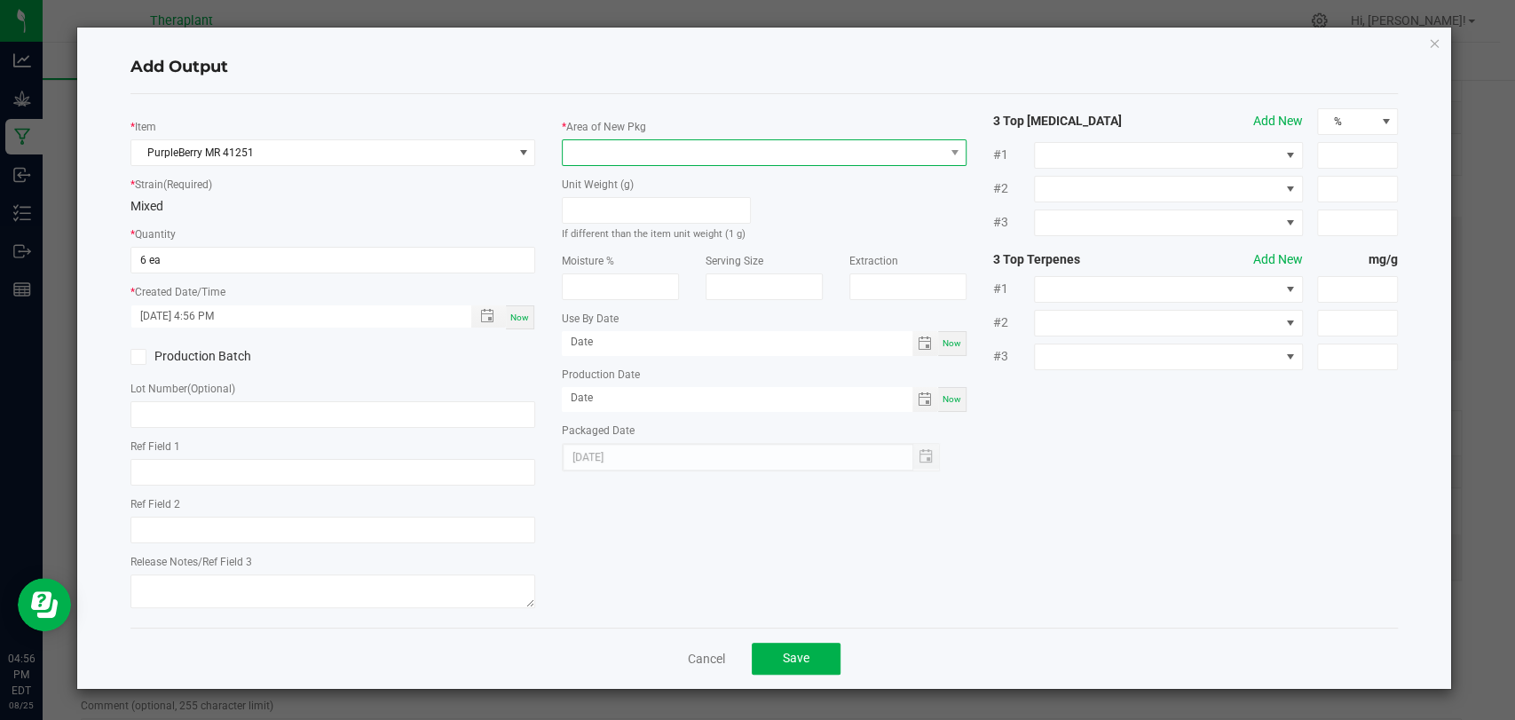
click at [621, 150] on span at bounding box center [753, 152] width 381 height 25
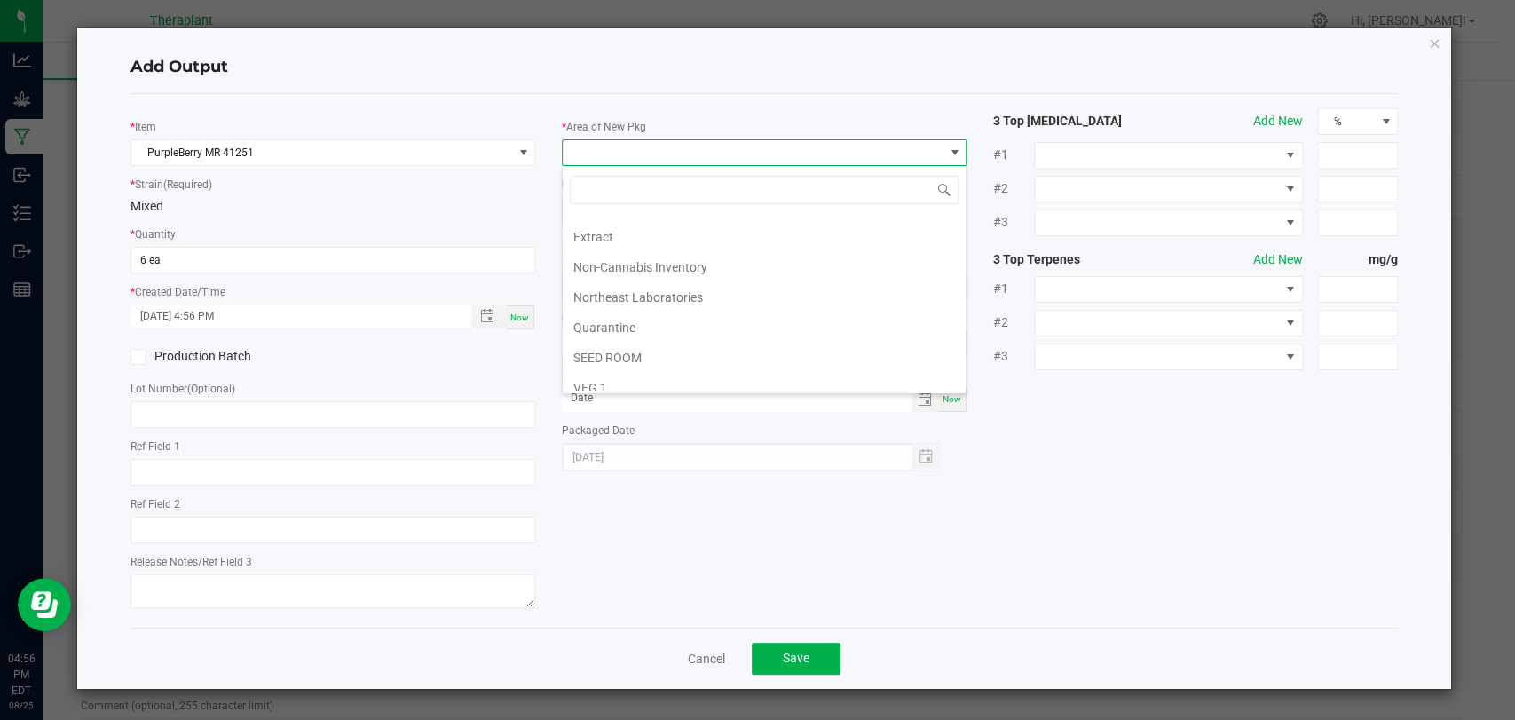
scroll to position [332, 0]
click at [619, 312] on li "Vault 2" at bounding box center [764, 319] width 403 height 30
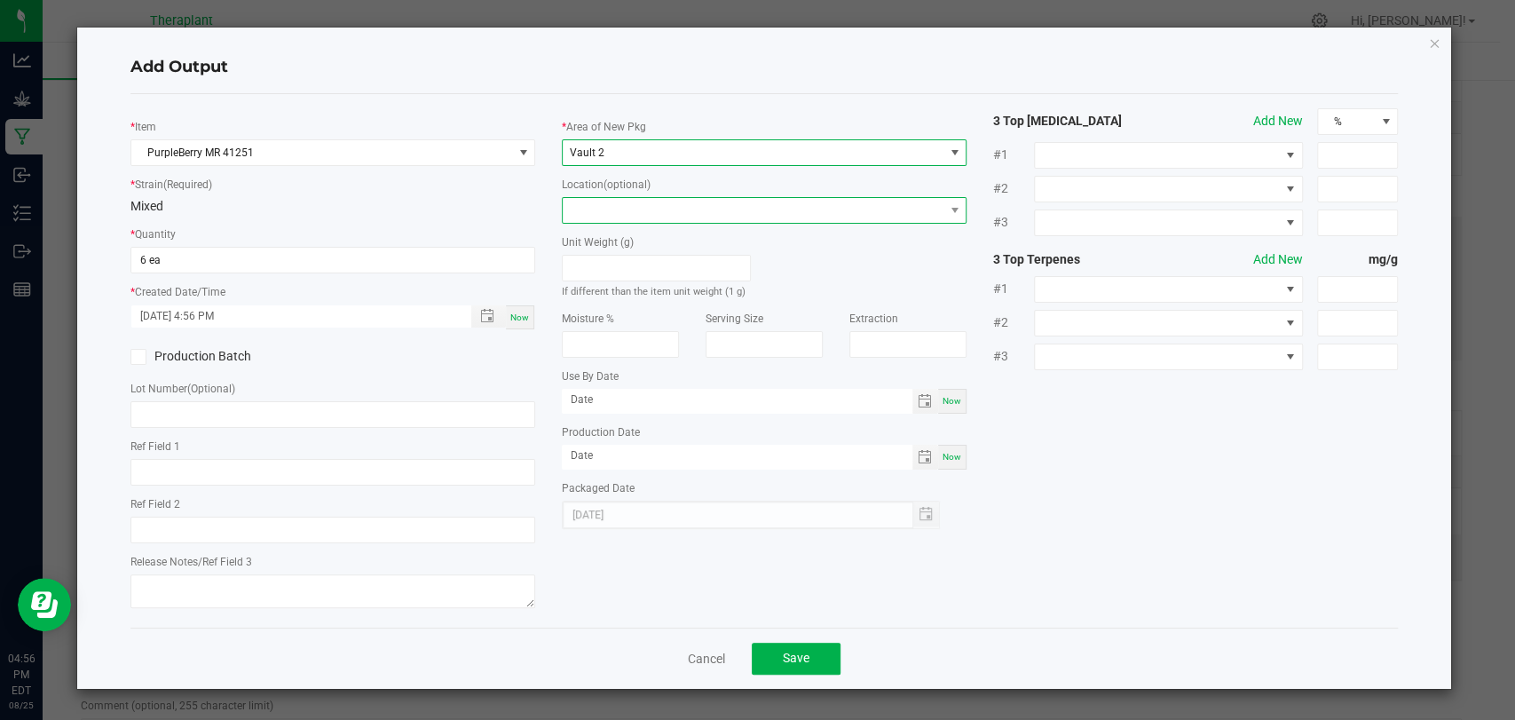
click at [627, 204] on span at bounding box center [753, 210] width 381 height 25
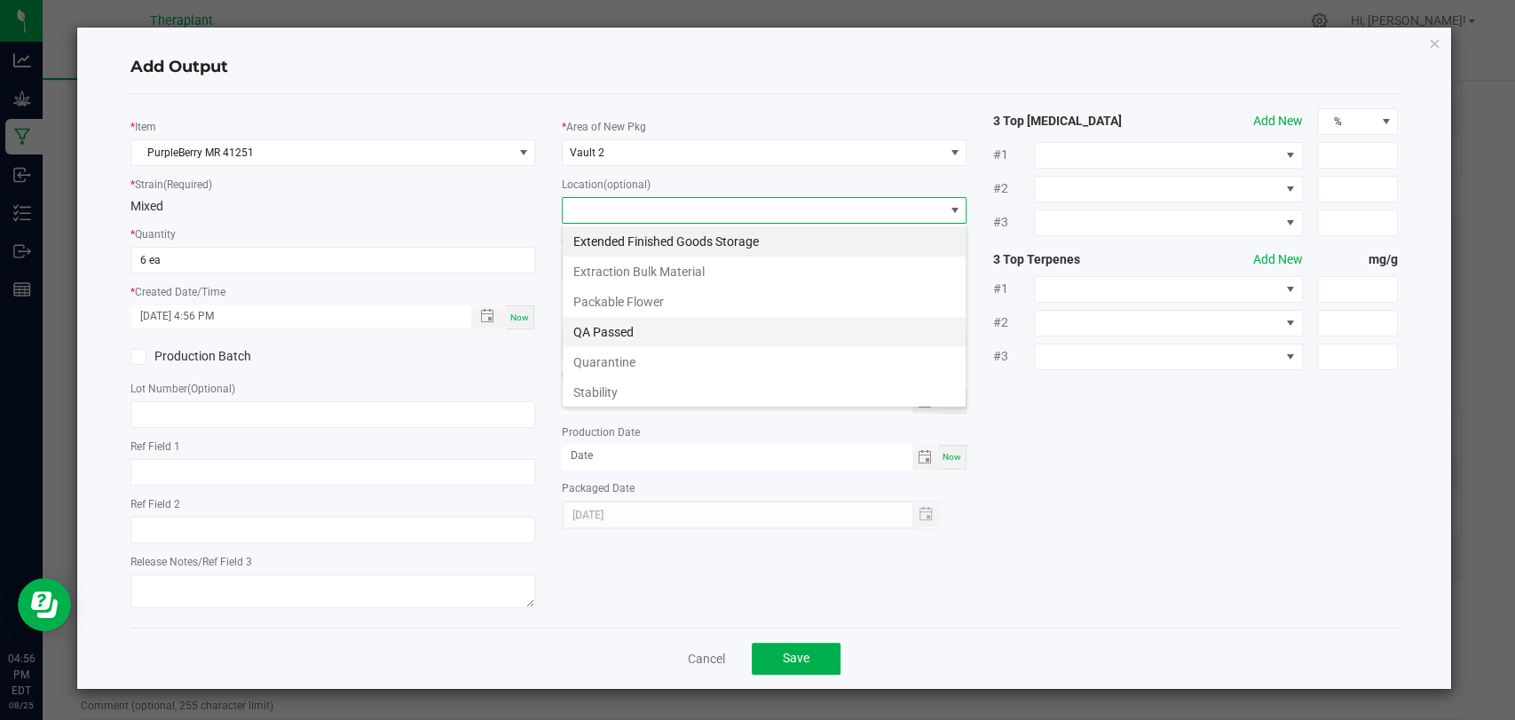
scroll to position [122, 0]
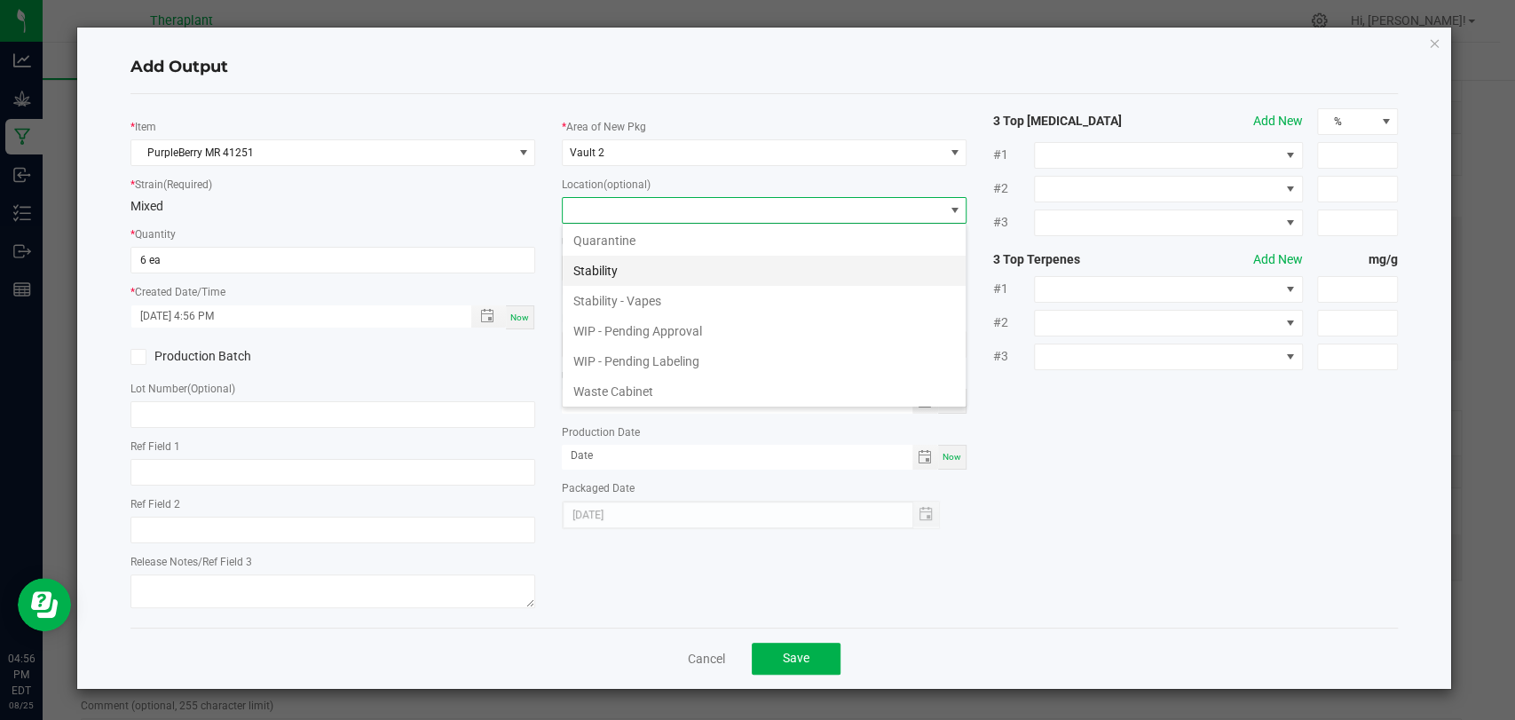
click at [609, 277] on li "Stability" at bounding box center [764, 271] width 403 height 30
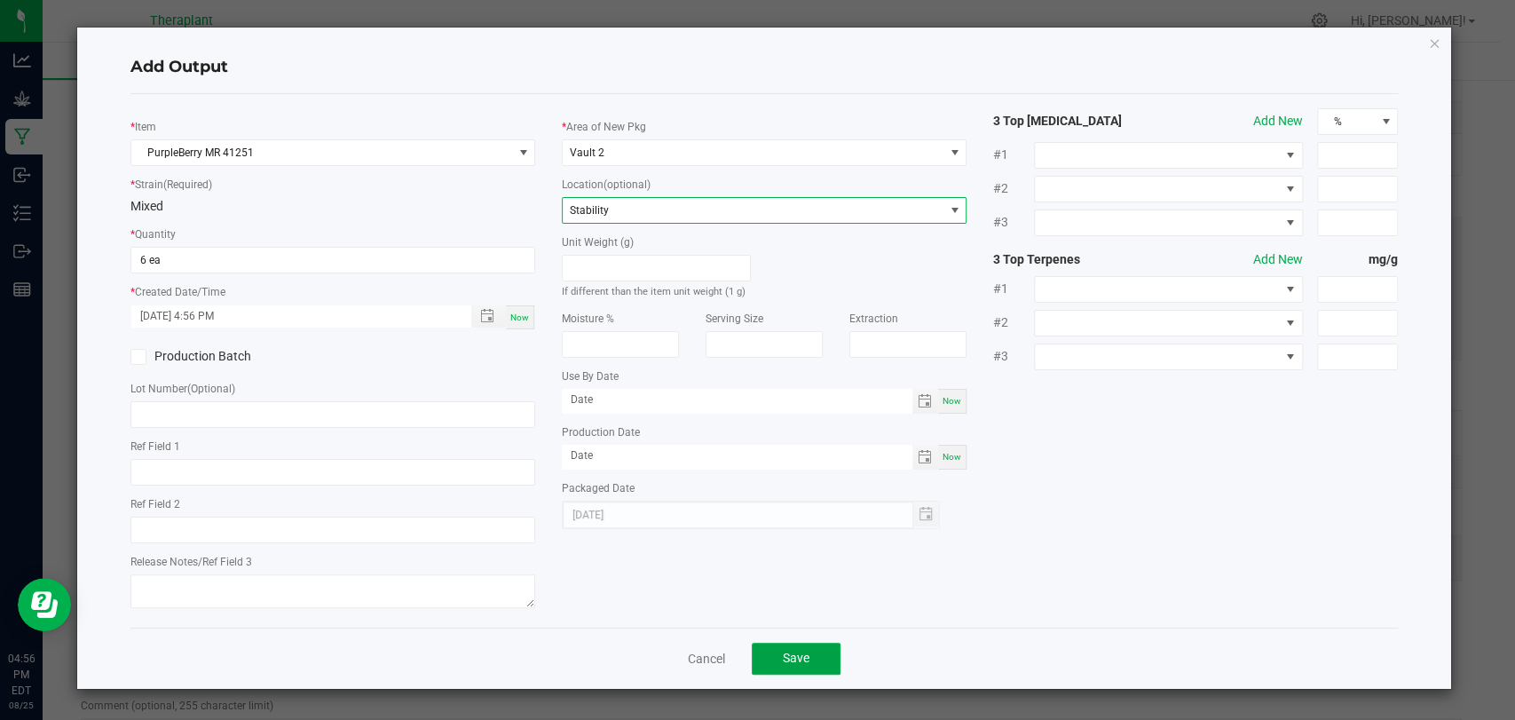
drag, startPoint x: 813, startPoint y: 655, endPoint x: 779, endPoint y: 653, distance: 33.8
click at [813, 656] on button "Save" at bounding box center [796, 659] width 89 height 32
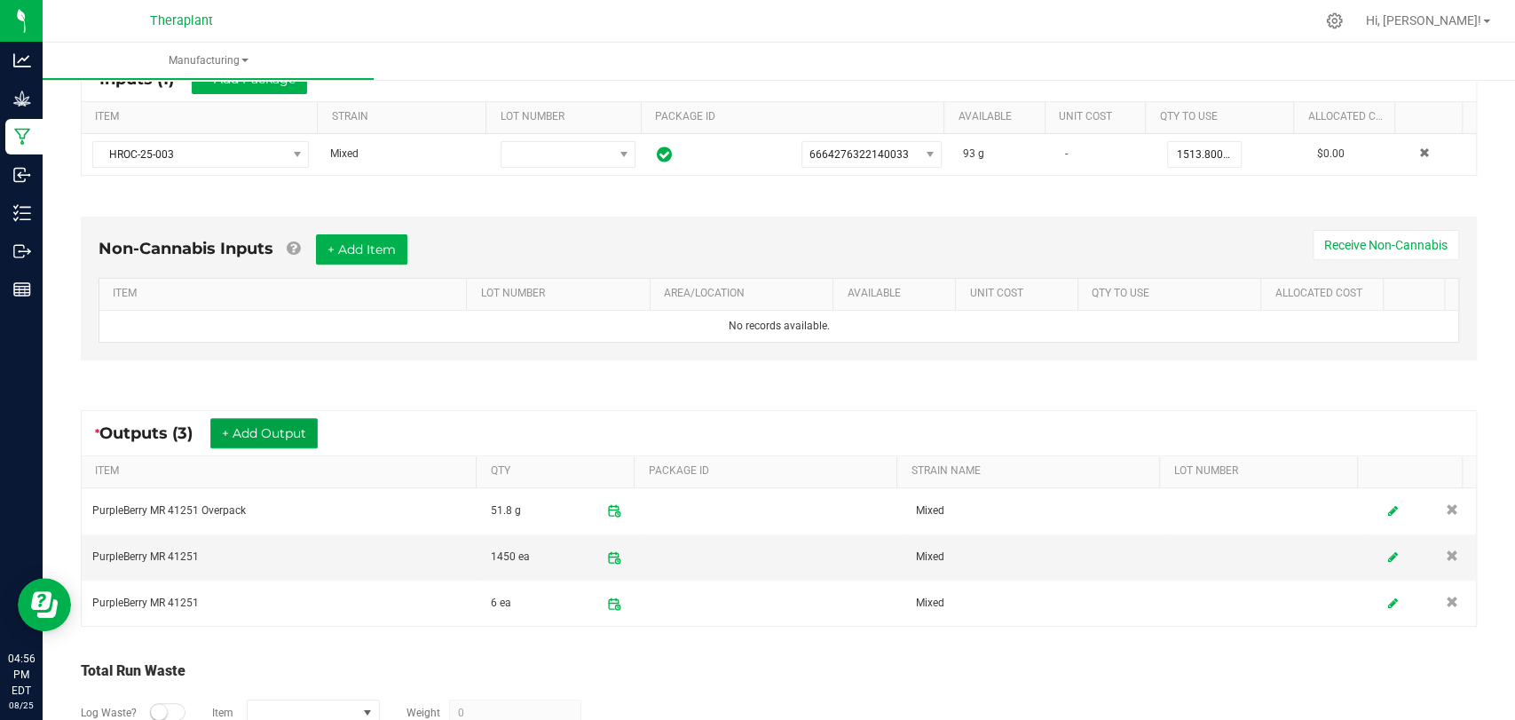
click at [294, 437] on button "+ Add Output" at bounding box center [263, 433] width 107 height 30
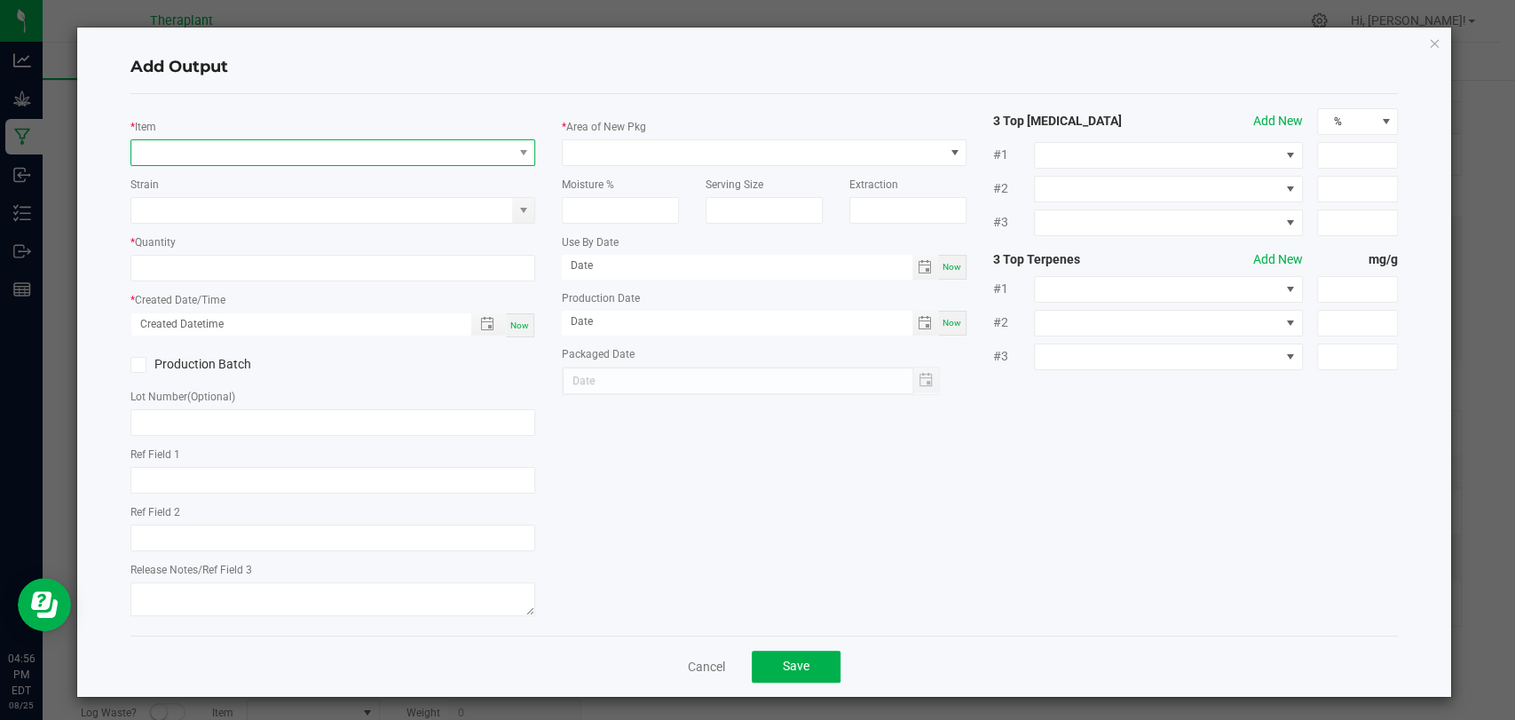
click at [318, 153] on span "NO DATA FOUND" at bounding box center [321, 152] width 381 height 25
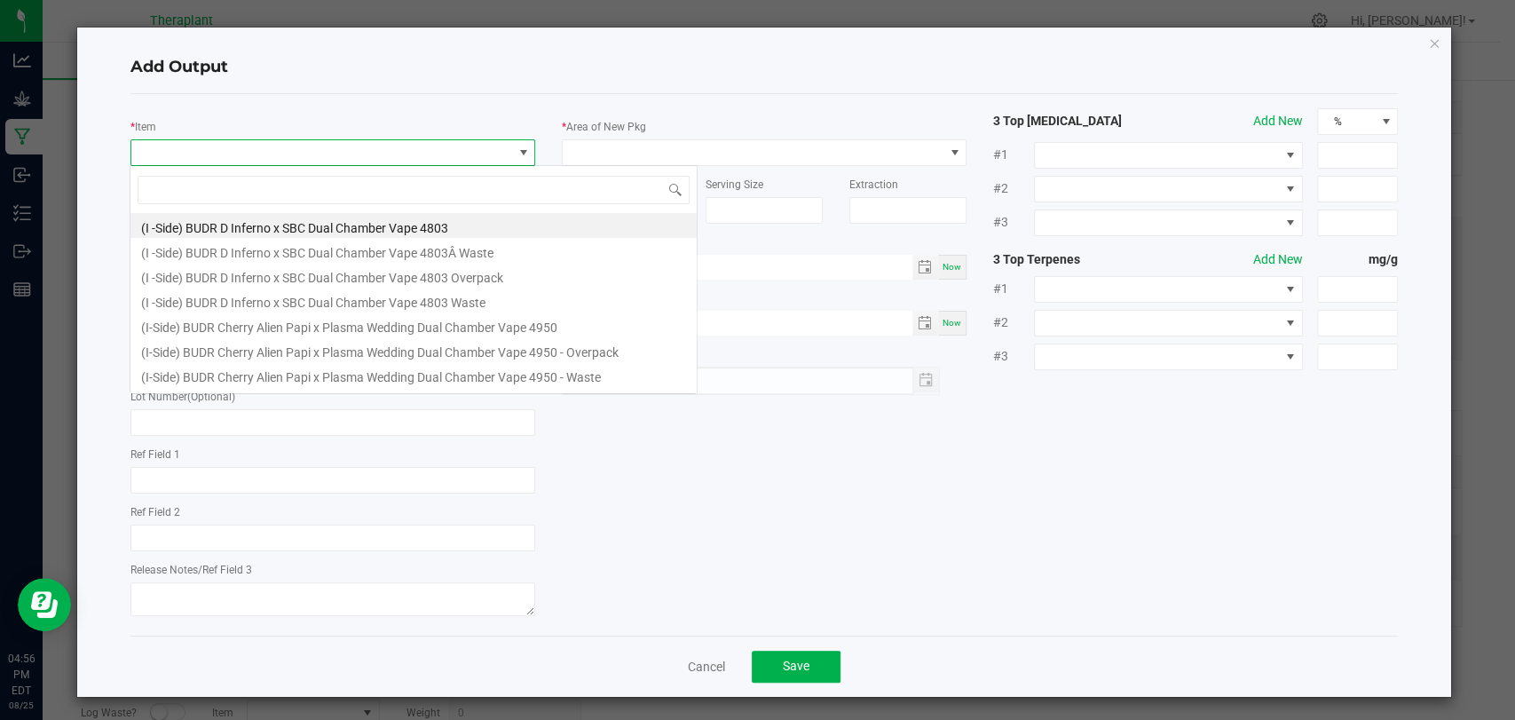
scroll to position [26, 399]
type input "41251"
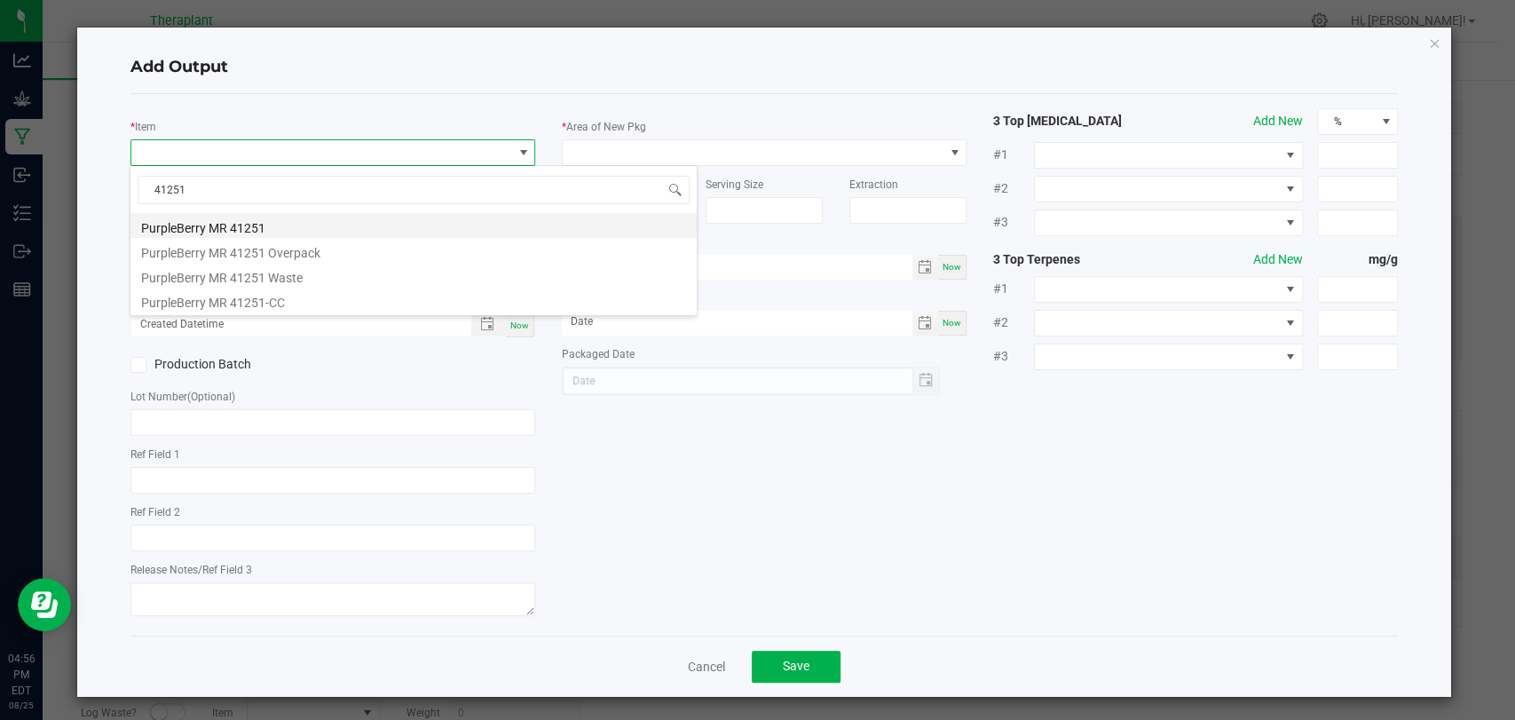
click at [276, 226] on li "PurpleBerry MR 41251" at bounding box center [413, 225] width 566 height 25
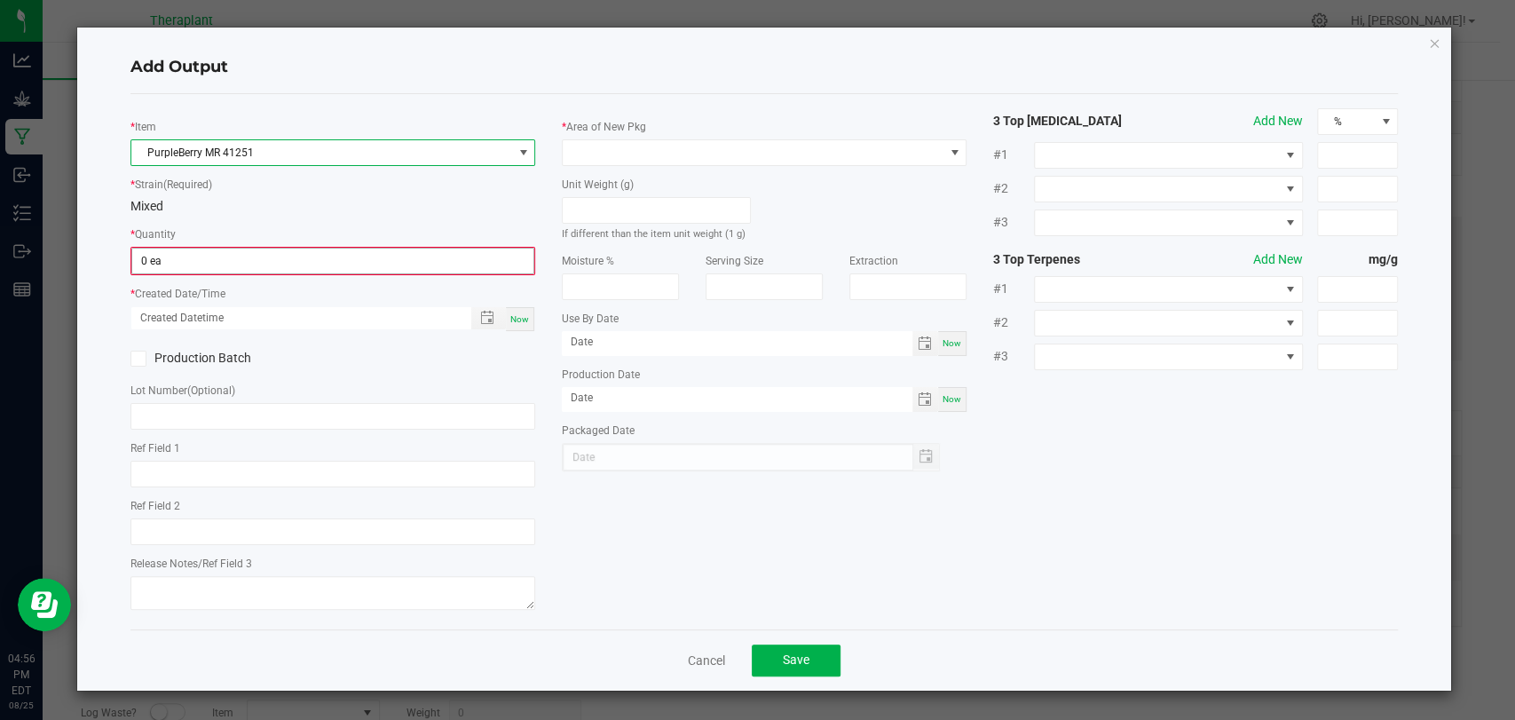
click at [254, 262] on input "0 ea" at bounding box center [332, 261] width 401 height 25
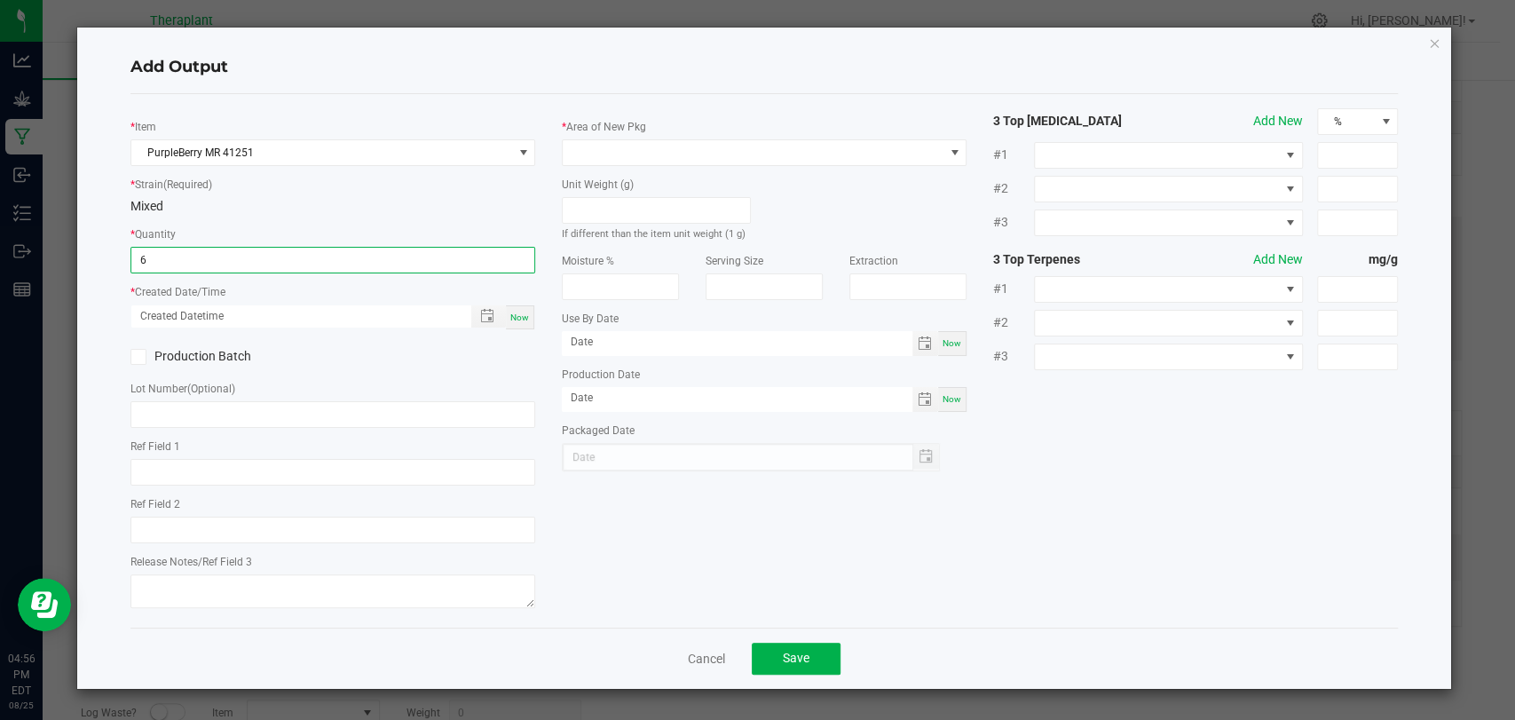
type input "6 ea"
click at [531, 318] on div "Now" at bounding box center [520, 317] width 28 height 24
type input "08/25/2025 4:56 PM"
type input "[DATE]"
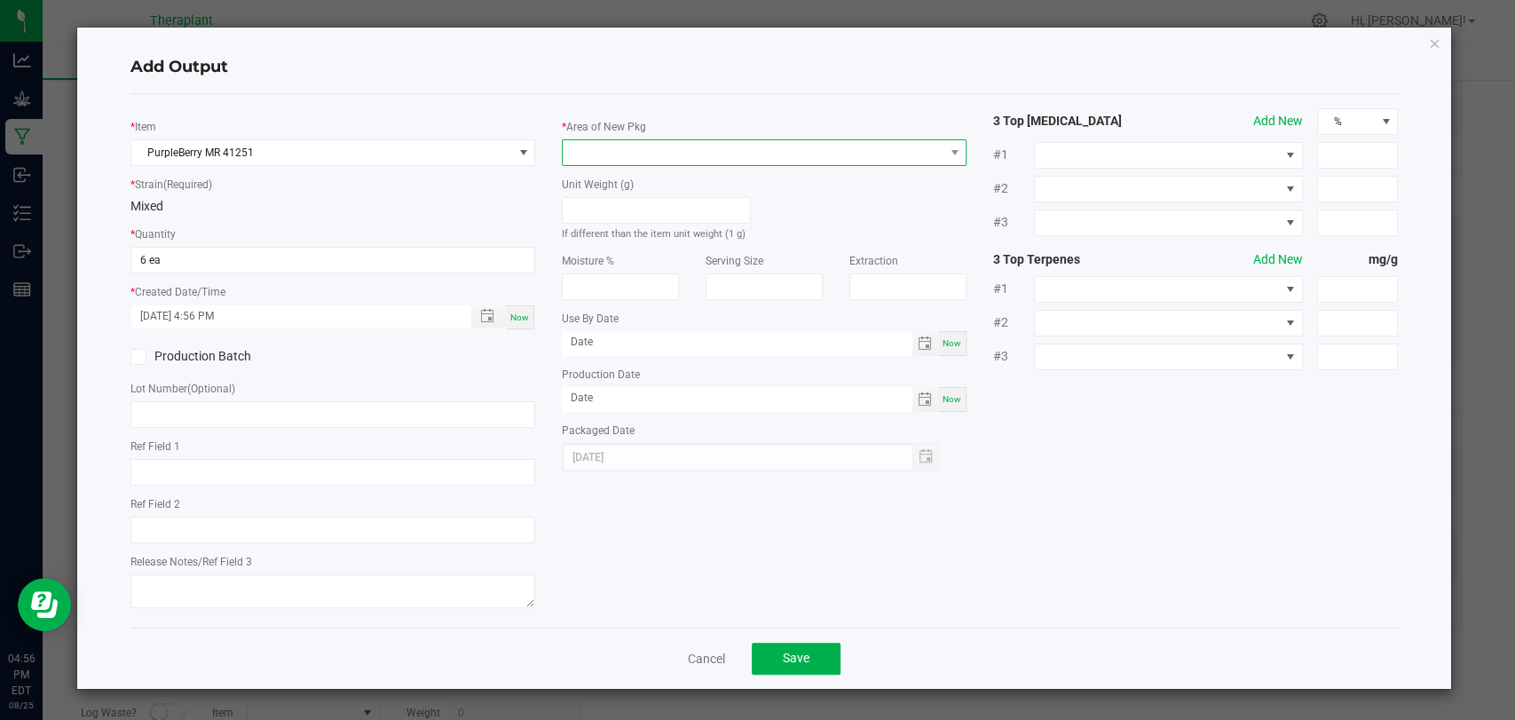
click at [643, 151] on span at bounding box center [753, 152] width 381 height 25
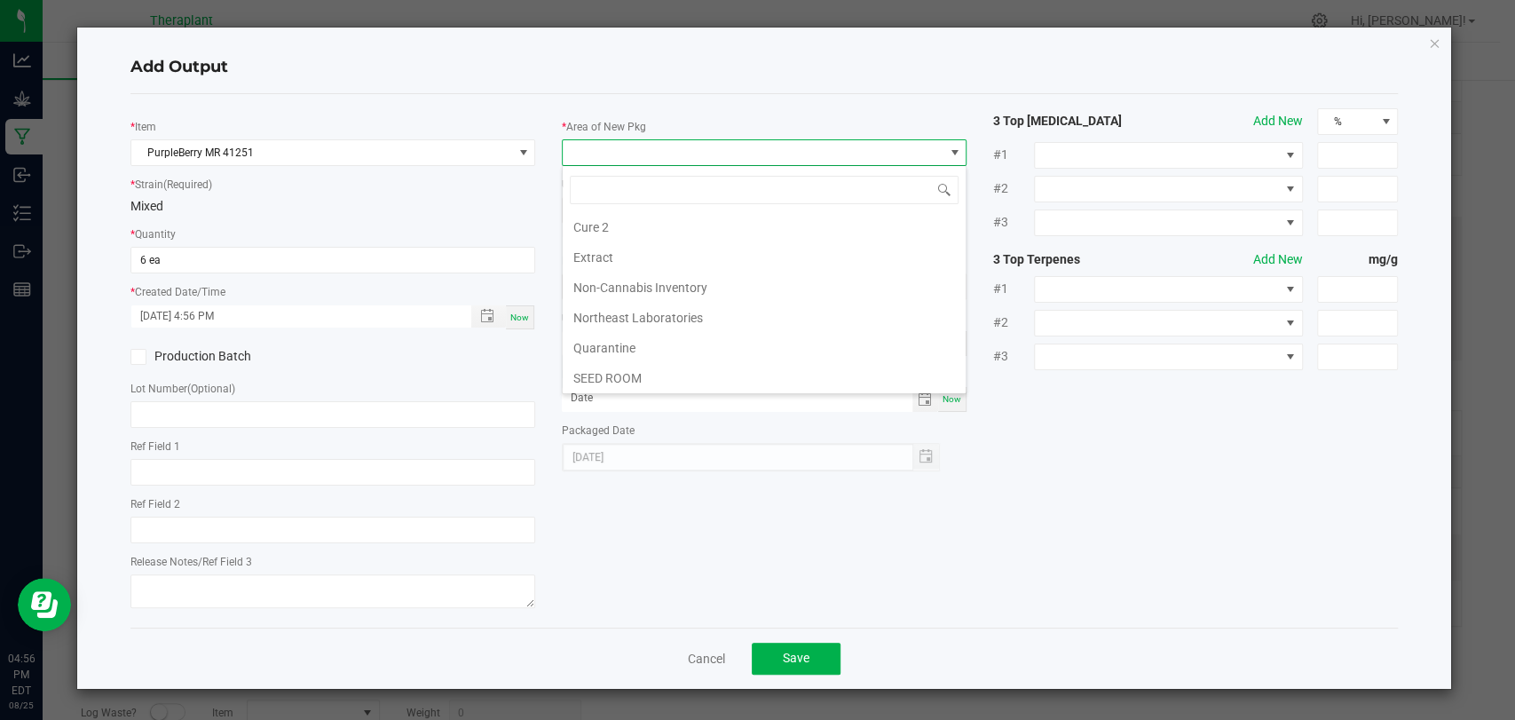
scroll to position [332, 0]
click at [608, 315] on li "Vault 2" at bounding box center [764, 319] width 403 height 30
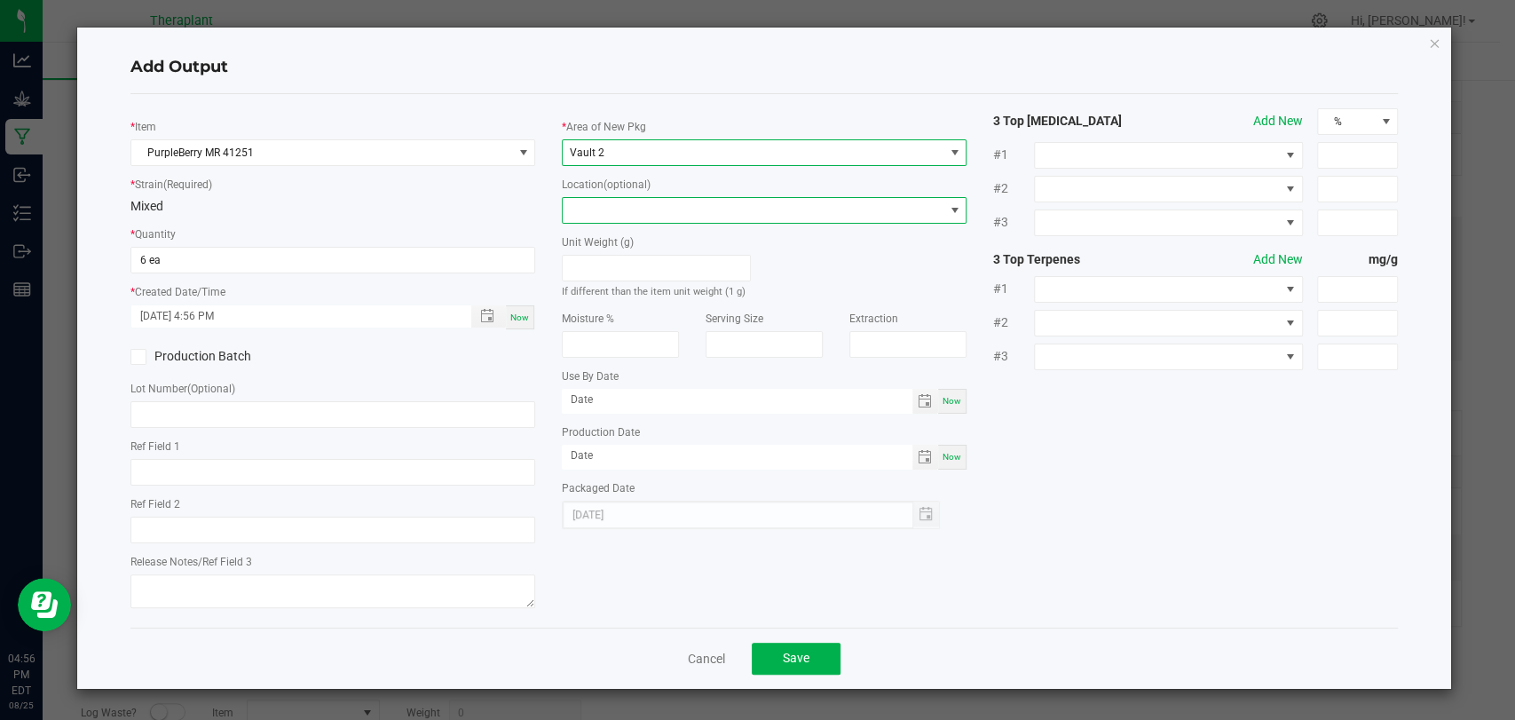
click at [626, 198] on span at bounding box center [753, 210] width 381 height 25
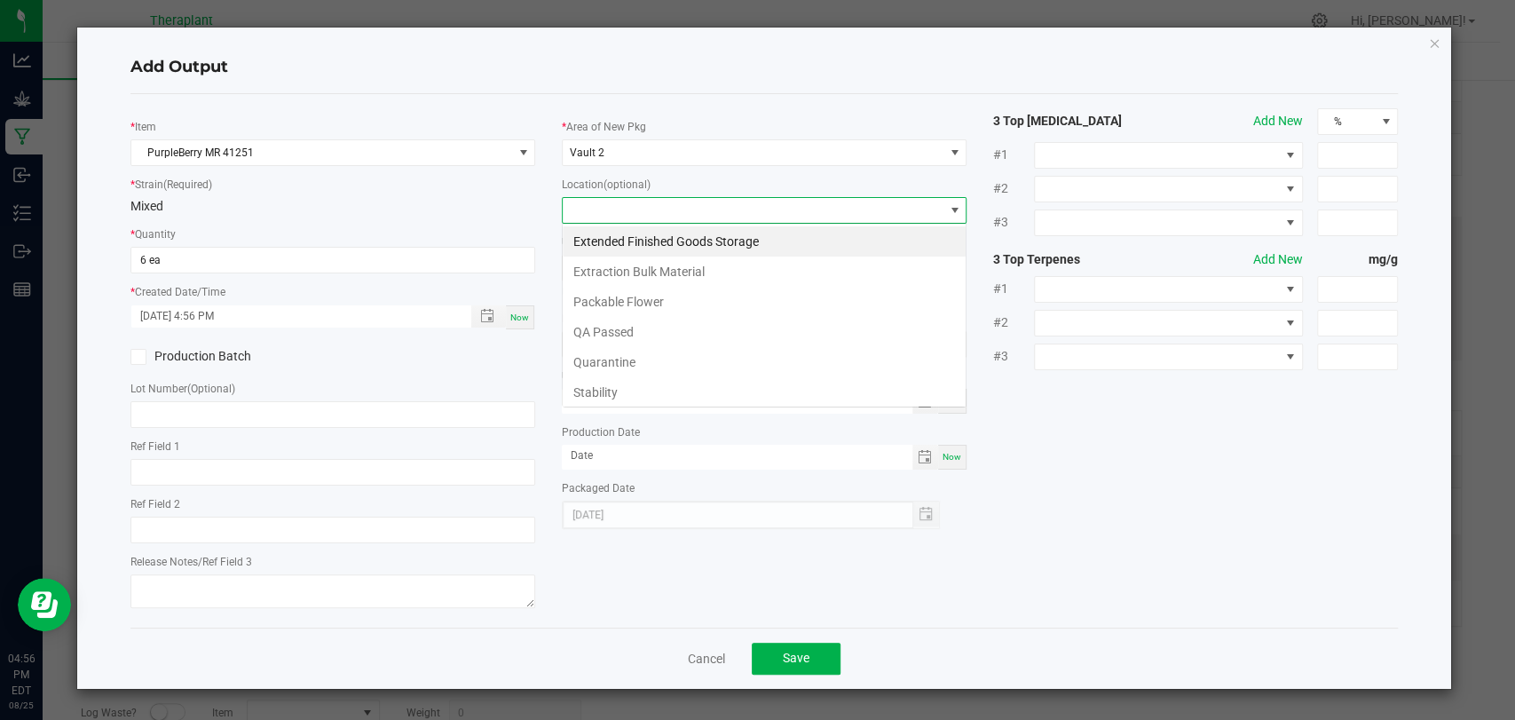
scroll to position [26, 405]
click at [602, 384] on li "Stability" at bounding box center [764, 392] width 403 height 30
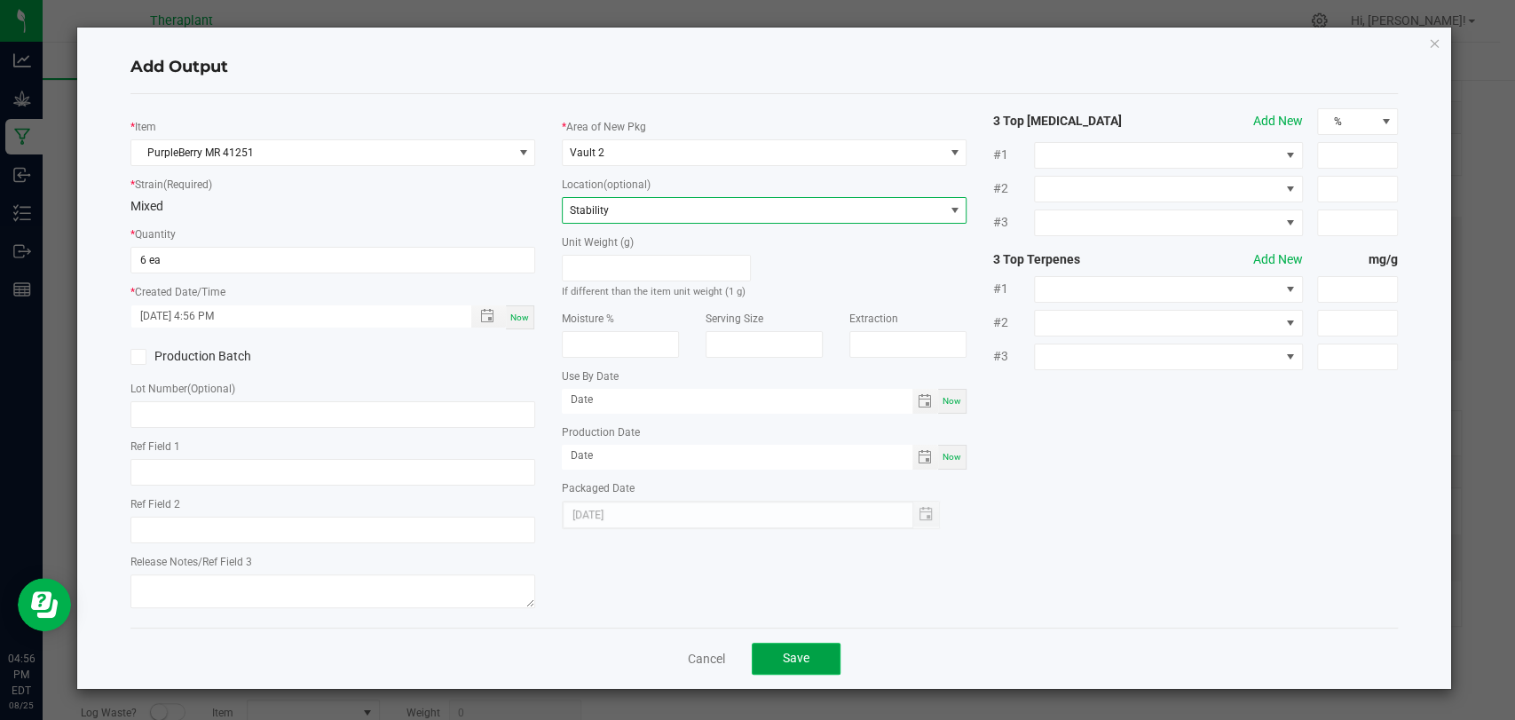
click at [819, 657] on button "Save" at bounding box center [796, 659] width 89 height 32
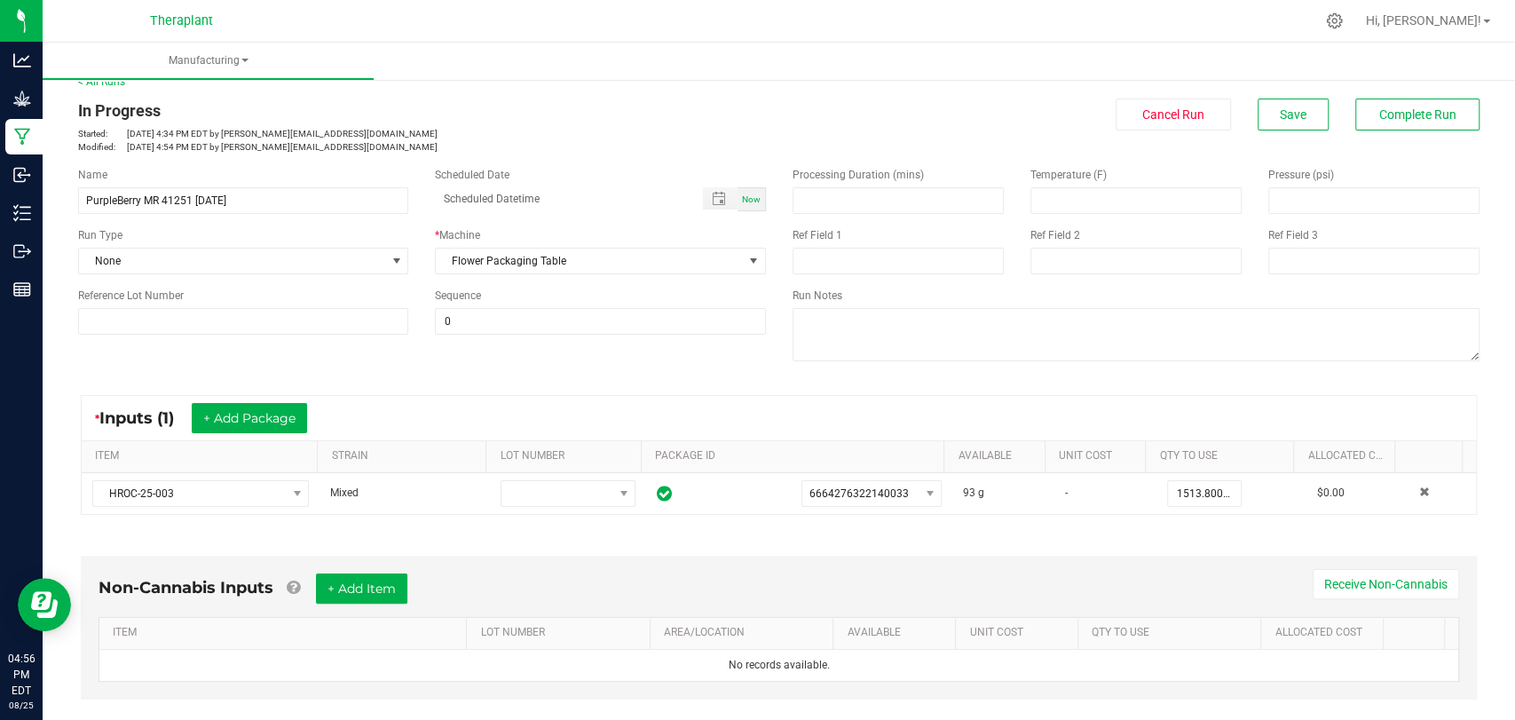
scroll to position [0, 0]
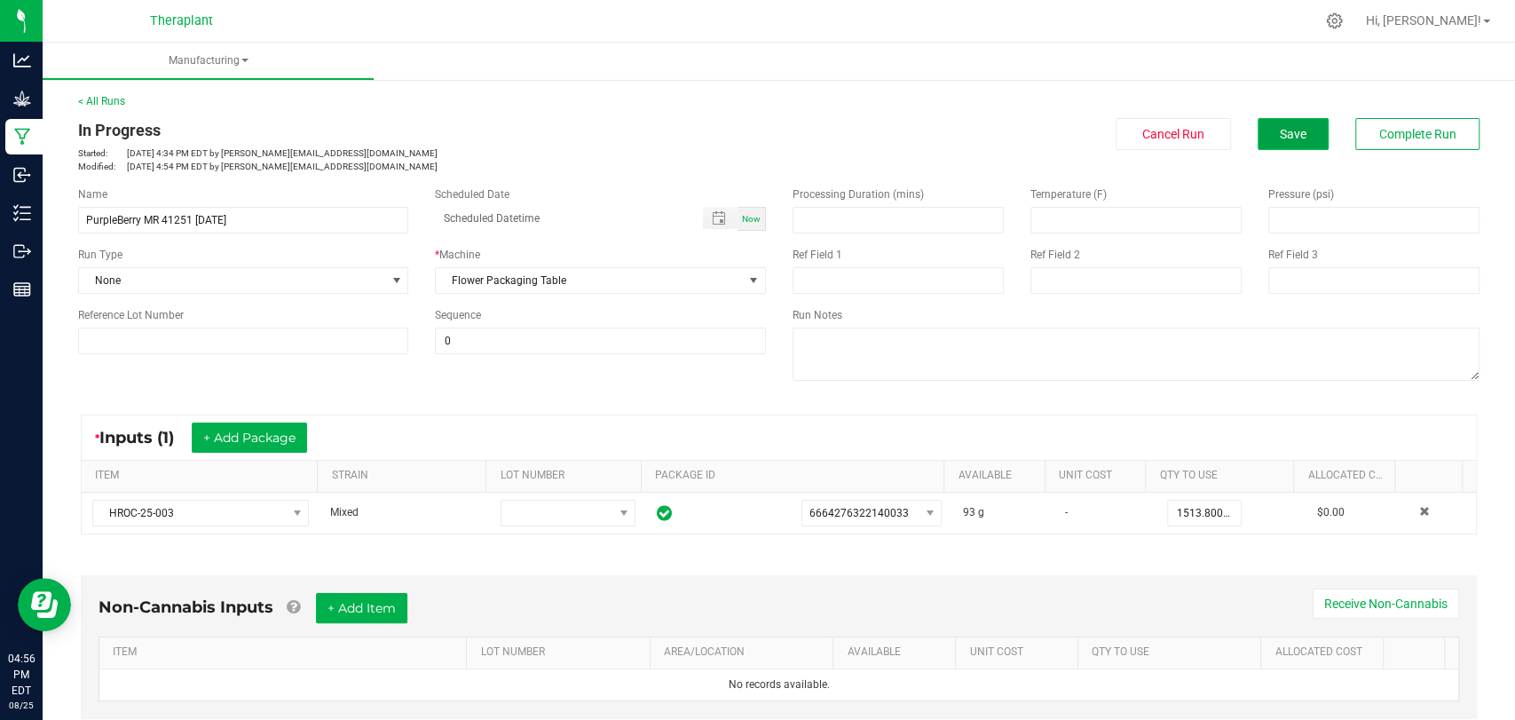
click at [1259, 122] on button "Save" at bounding box center [1293, 134] width 71 height 32
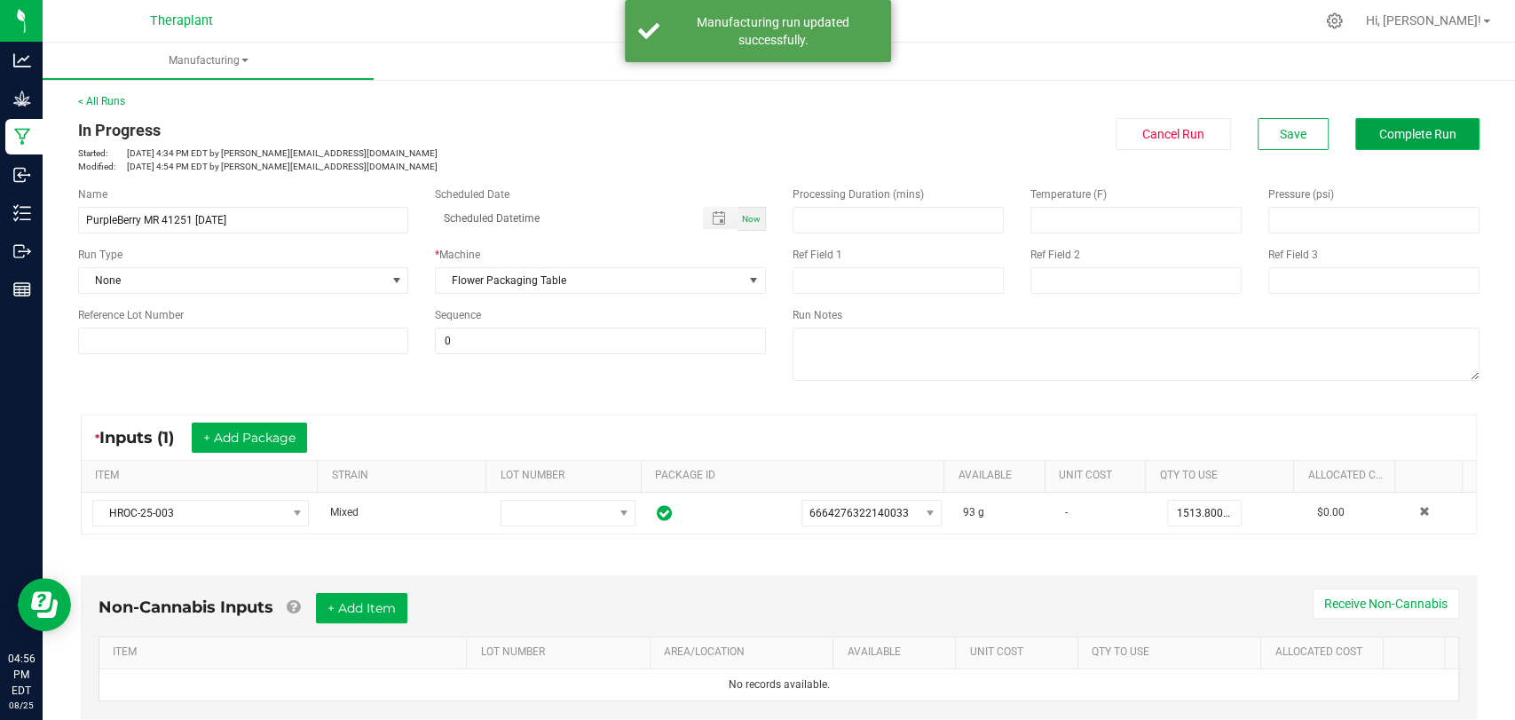
click at [1379, 127] on span "Complete Run" at bounding box center [1417, 134] width 77 height 14
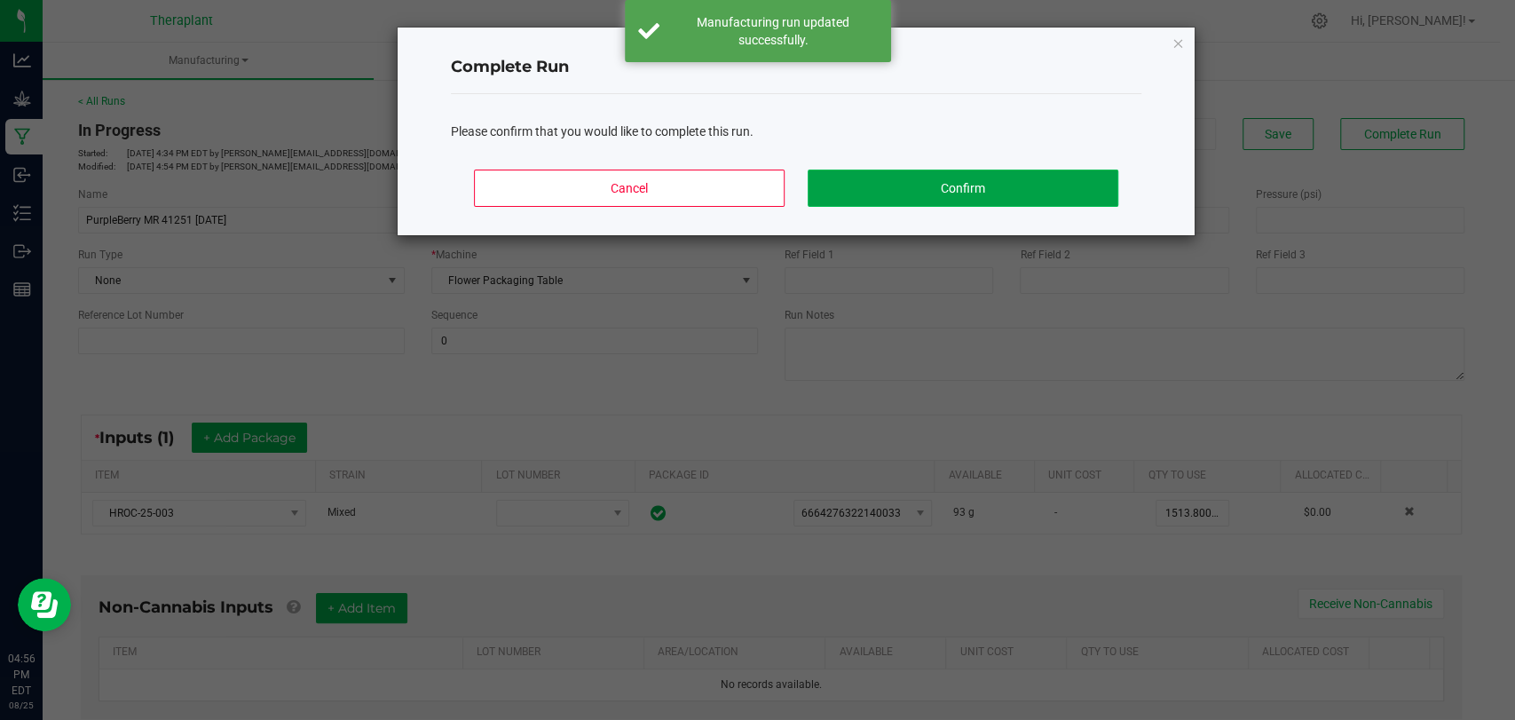
click at [1091, 175] on button "Confirm" at bounding box center [963, 188] width 311 height 37
